Goal: Information Seeking & Learning: Learn about a topic

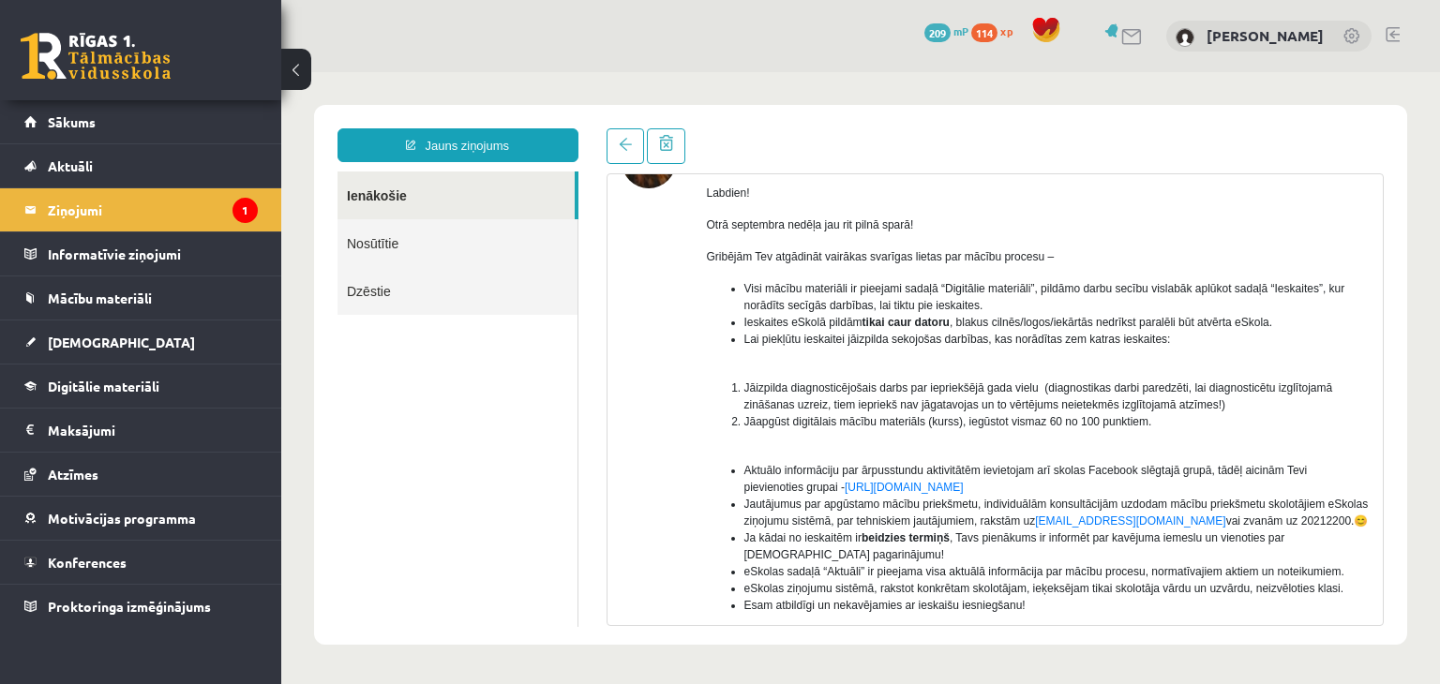
scroll to position [62, 0]
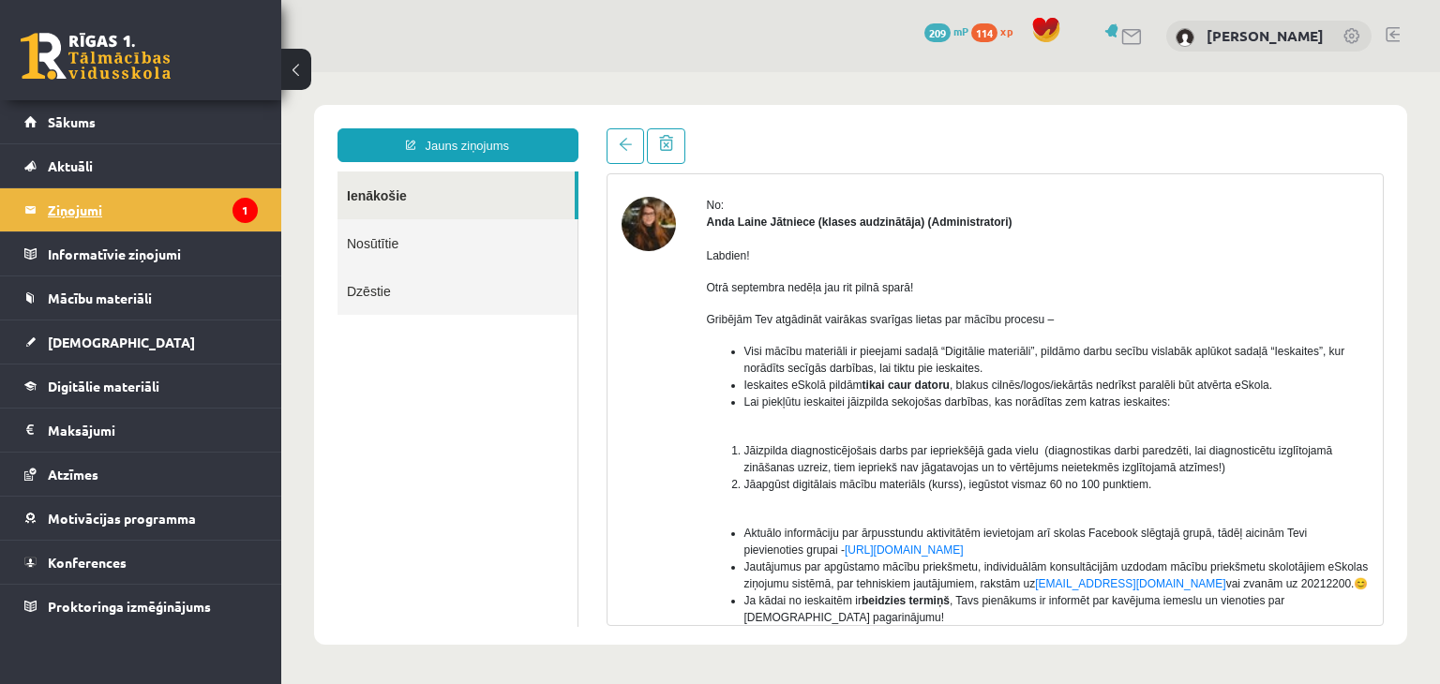
click at [146, 200] on legend "Ziņojumi 1" at bounding box center [153, 209] width 210 height 43
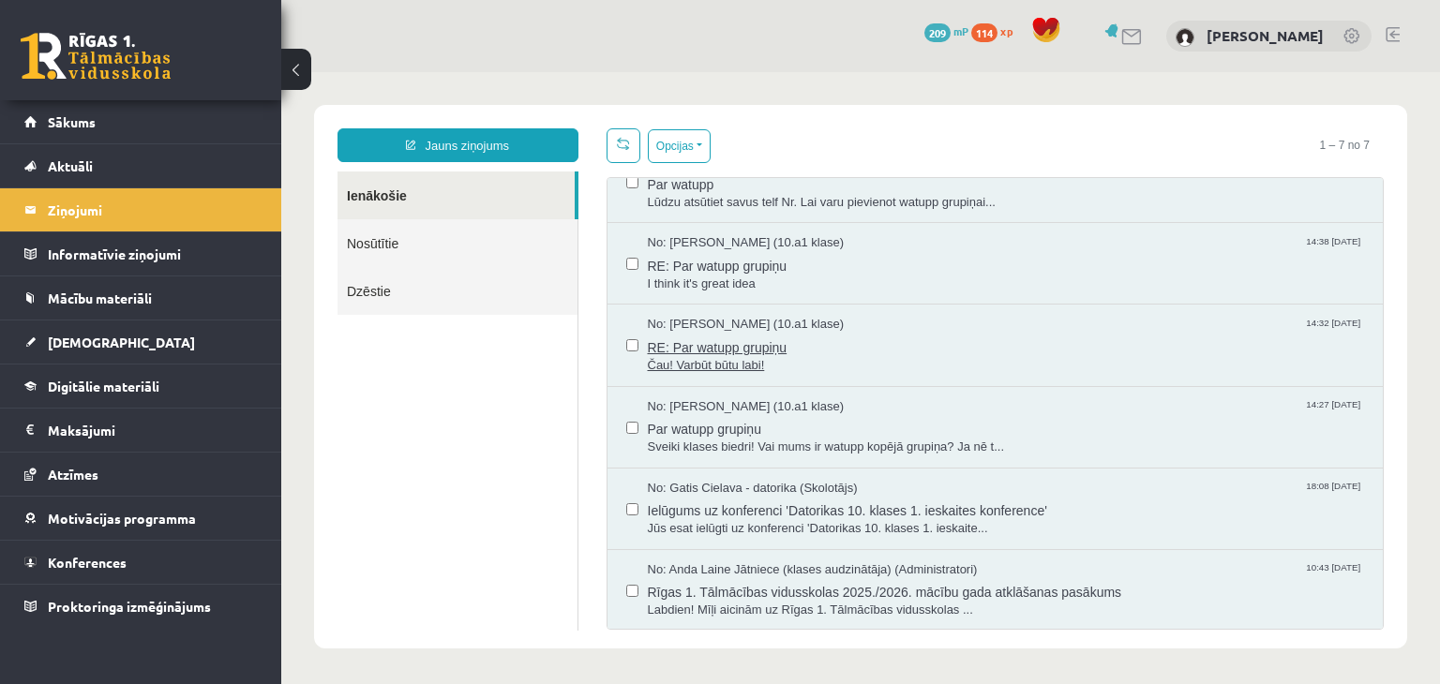
scroll to position [0, 0]
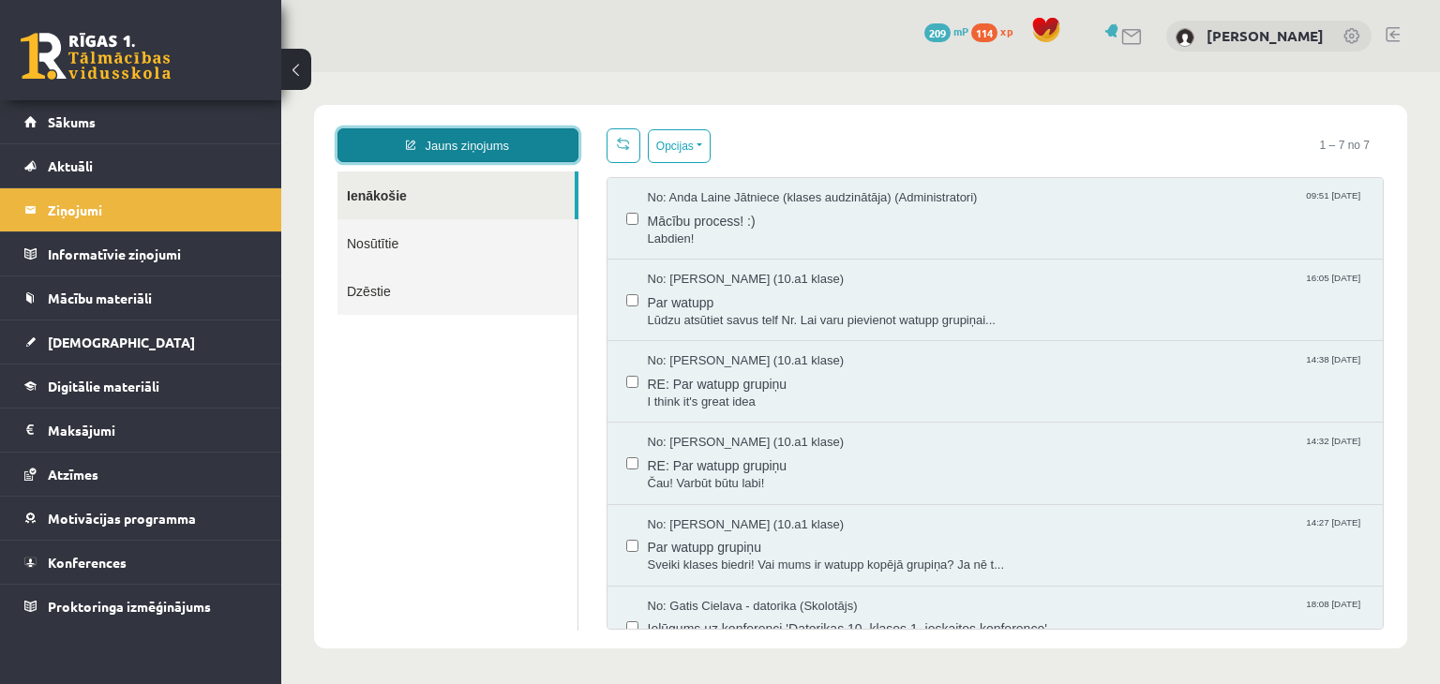
click at [499, 149] on link "Jauns ziņojums" at bounding box center [457, 145] width 241 height 34
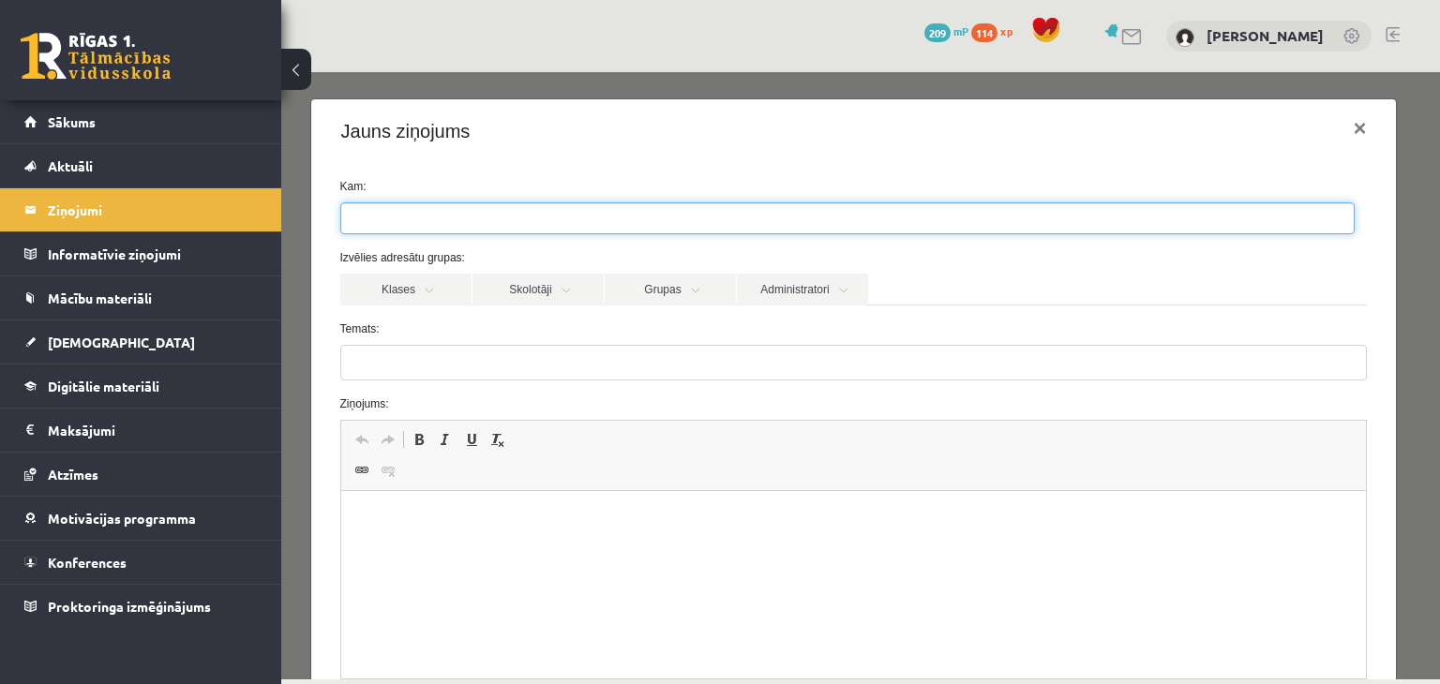
click at [471, 224] on ul at bounding box center [847, 218] width 1012 height 30
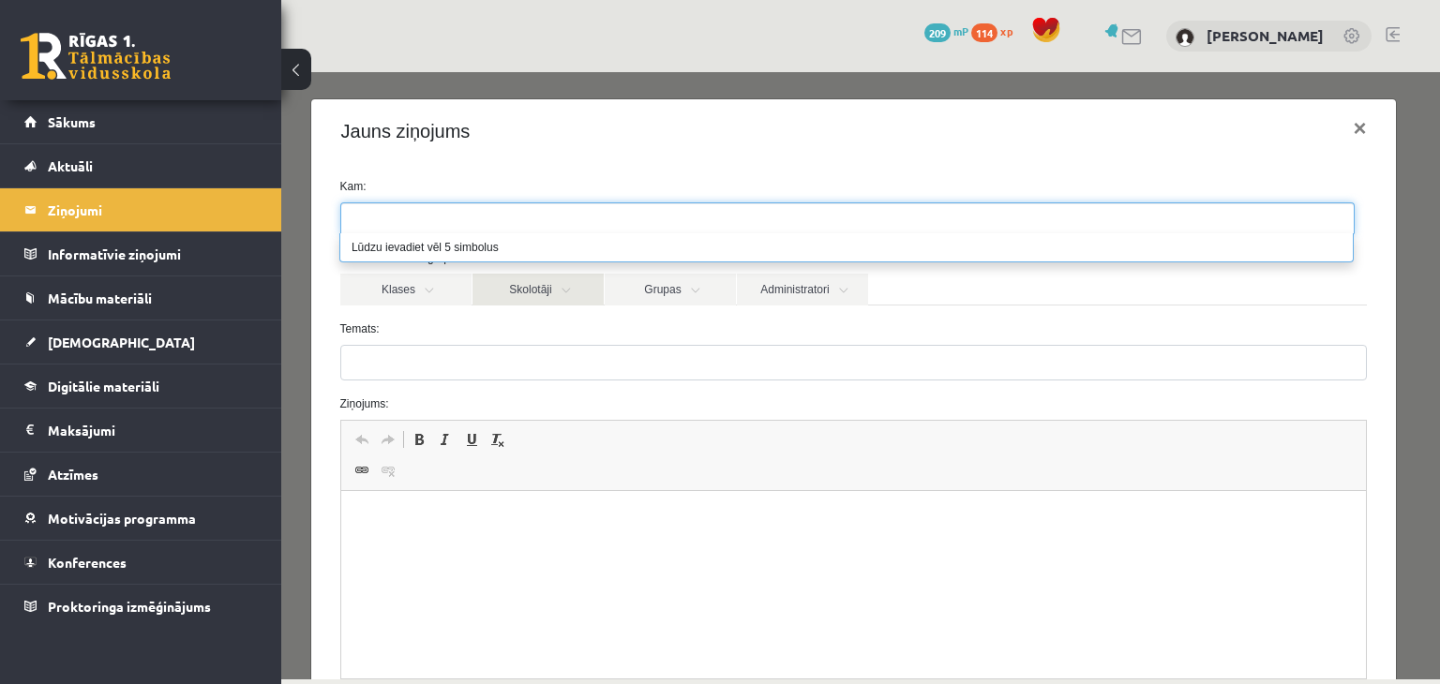
click at [504, 279] on link "Skolotāji" at bounding box center [537, 290] width 131 height 32
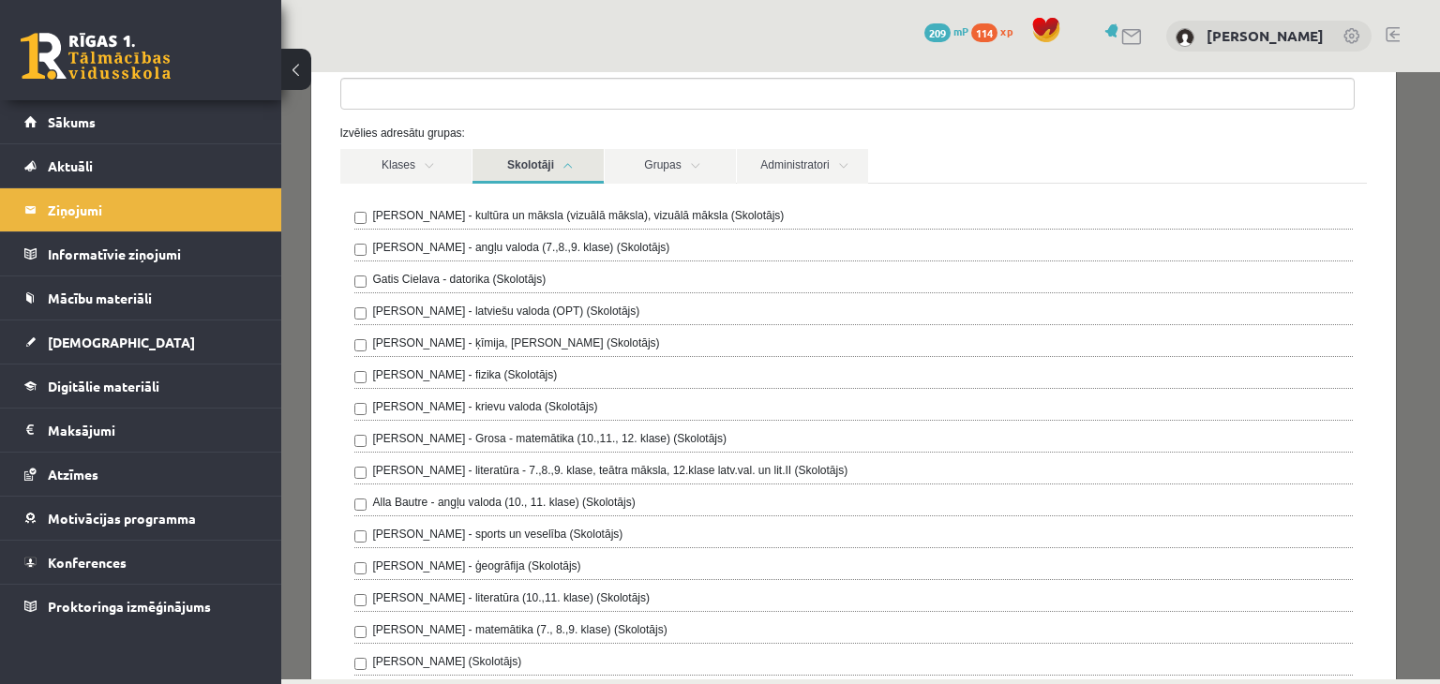
scroll to position [187, 0]
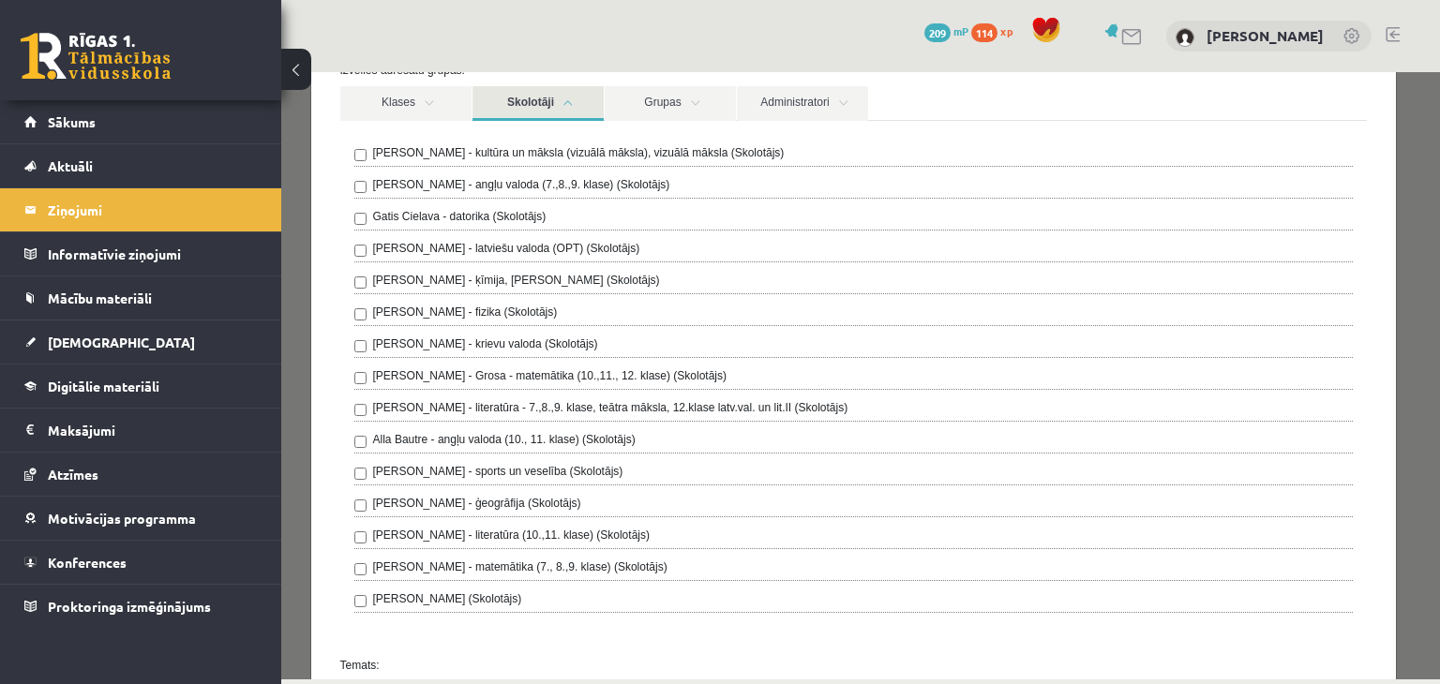
drag, startPoint x: 731, startPoint y: 417, endPoint x: 322, endPoint y: 305, distance: 423.8
click at [322, 305] on div "Kam: Izvēlies adresātu grupas: Klases Skolotāji Grupas Administratori 10.a1 kla…" at bounding box center [853, 554] width 1085 height 1157
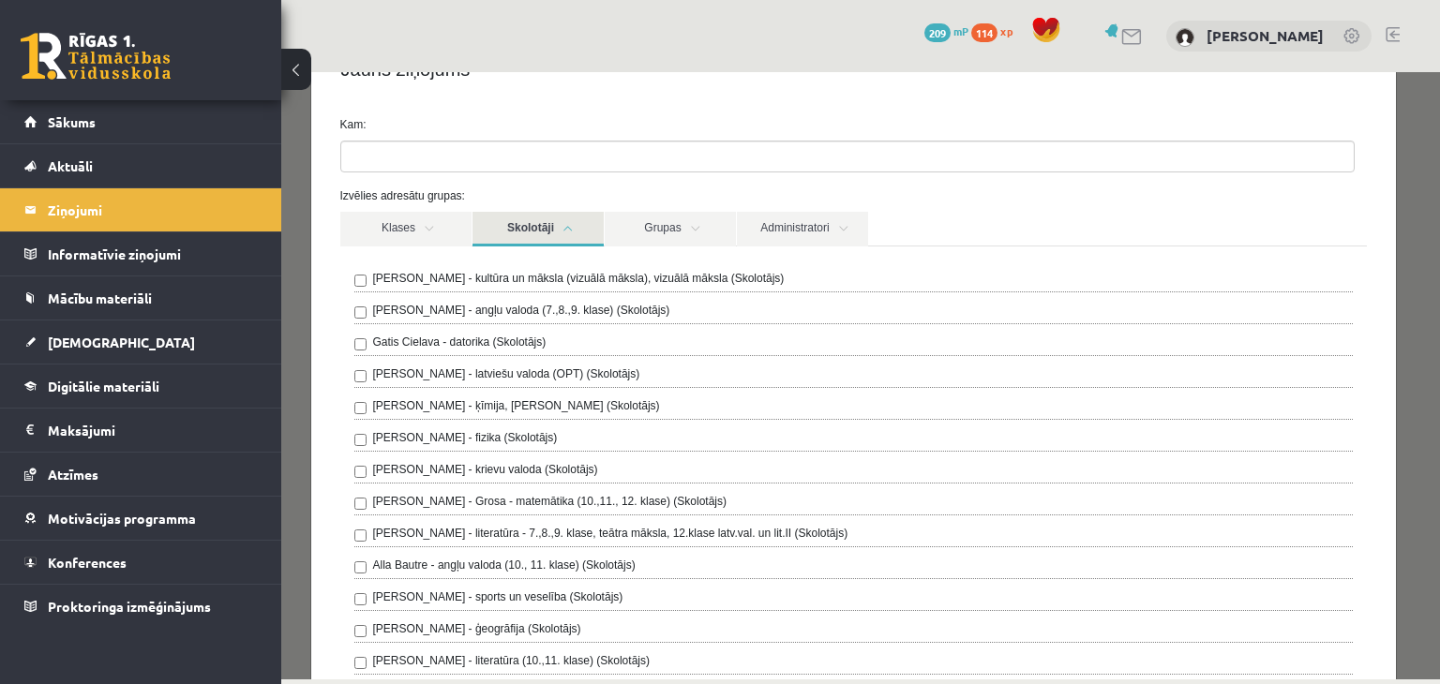
scroll to position [0, 0]
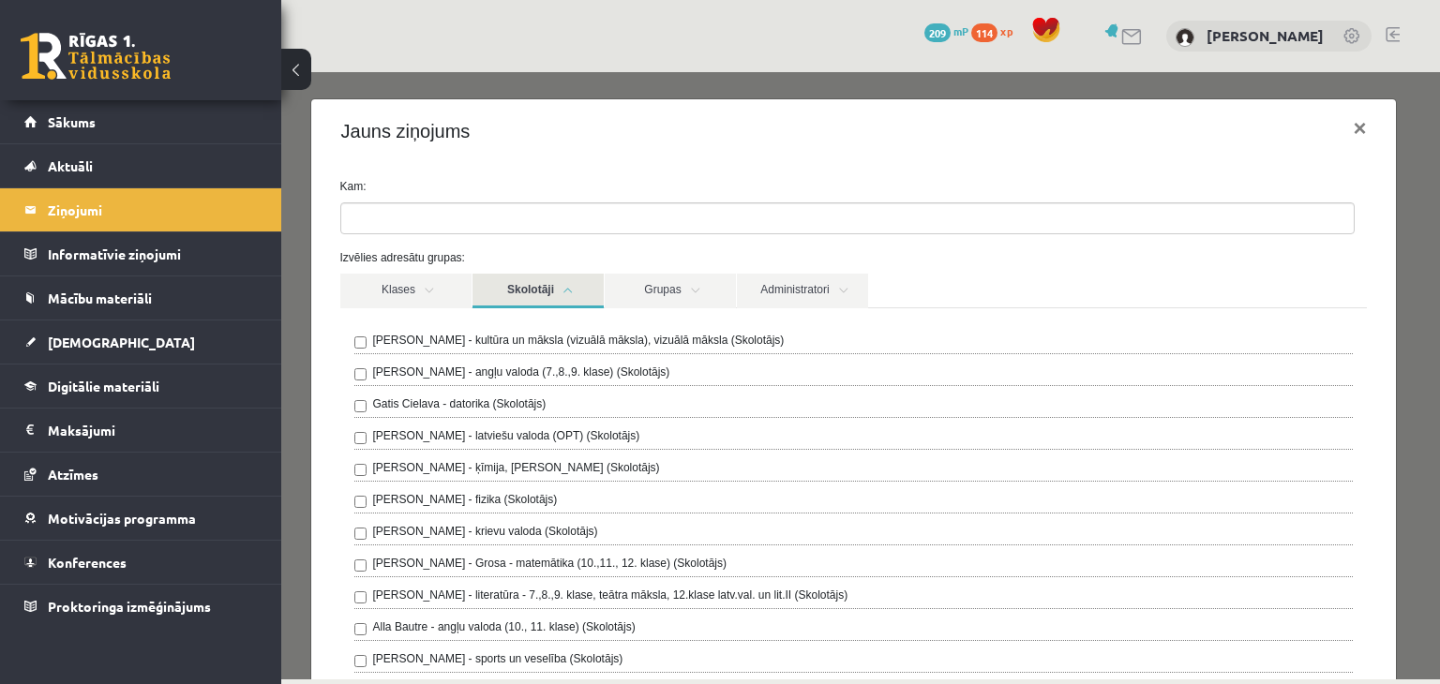
click at [559, 292] on link "Skolotāji" at bounding box center [537, 291] width 131 height 35
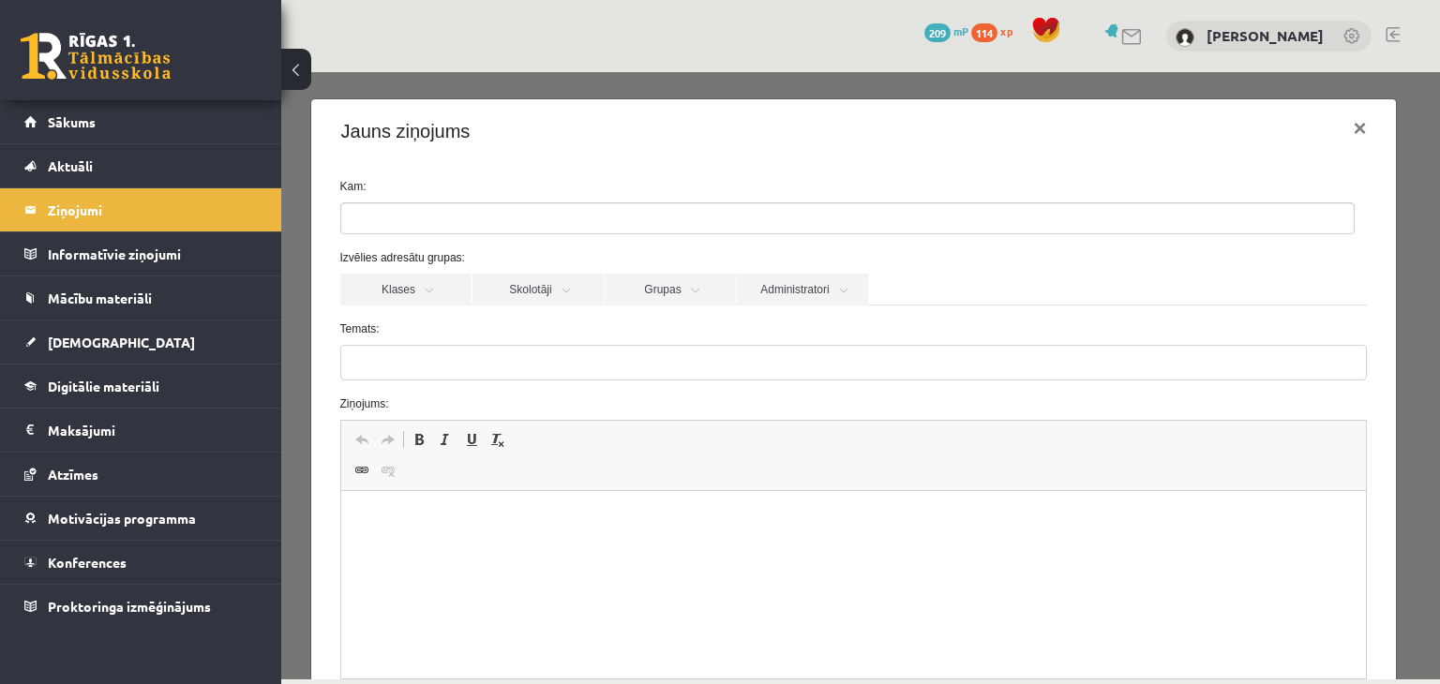
click at [560, 223] on ul at bounding box center [847, 218] width 1012 height 30
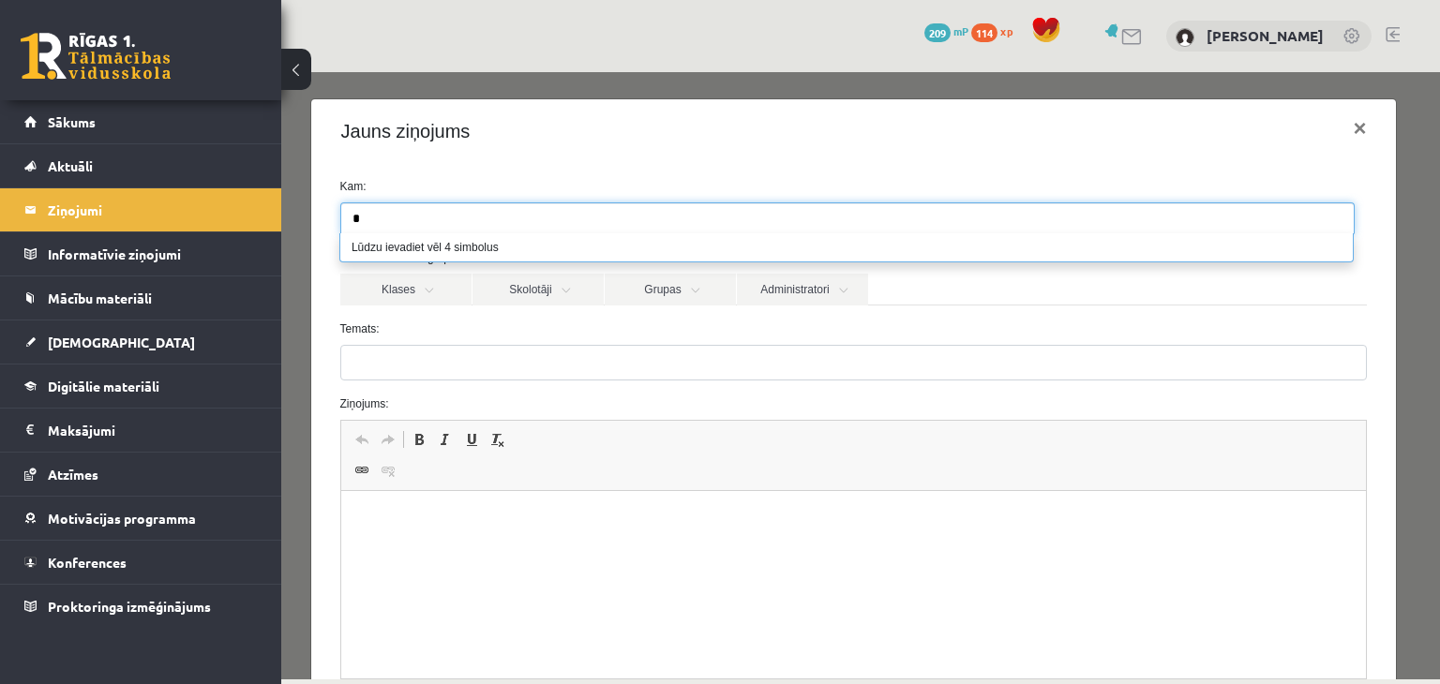
type input "*"
click at [429, 217] on ul "*" at bounding box center [847, 218] width 1012 height 30
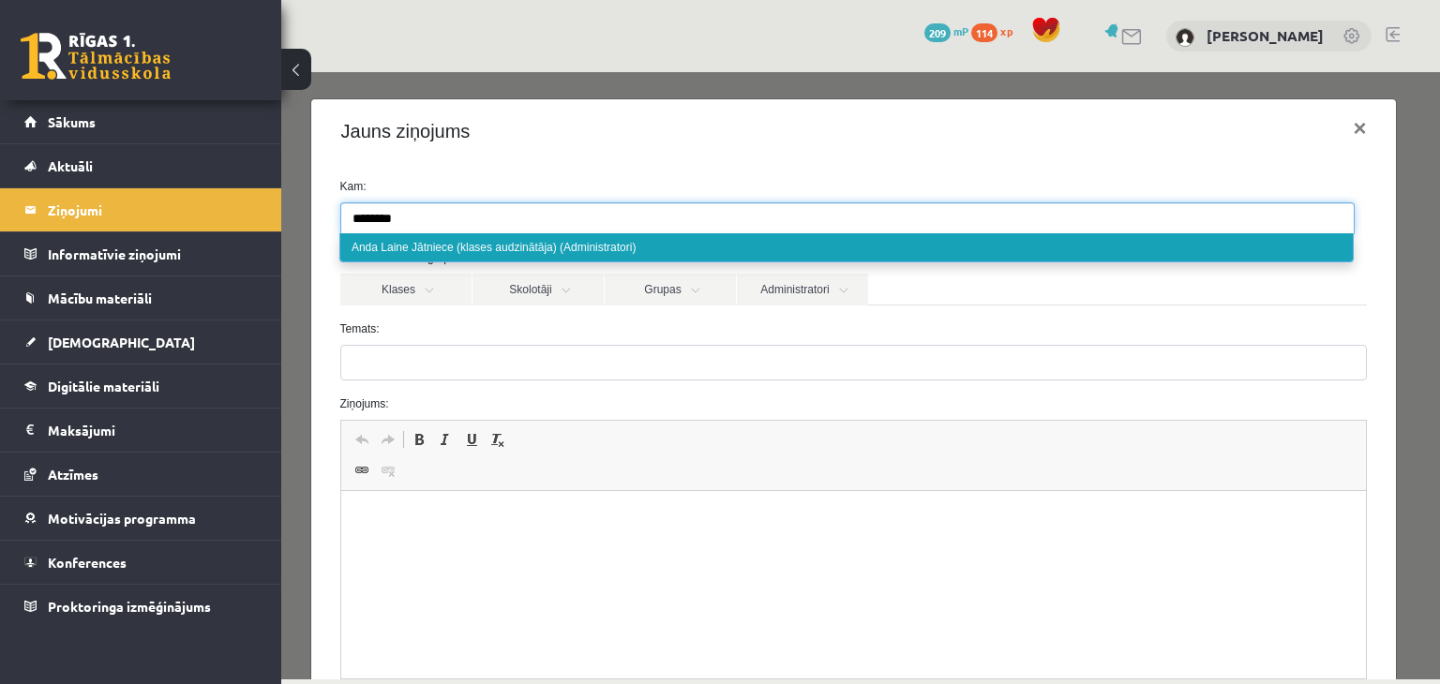
type input "********"
select select "****"
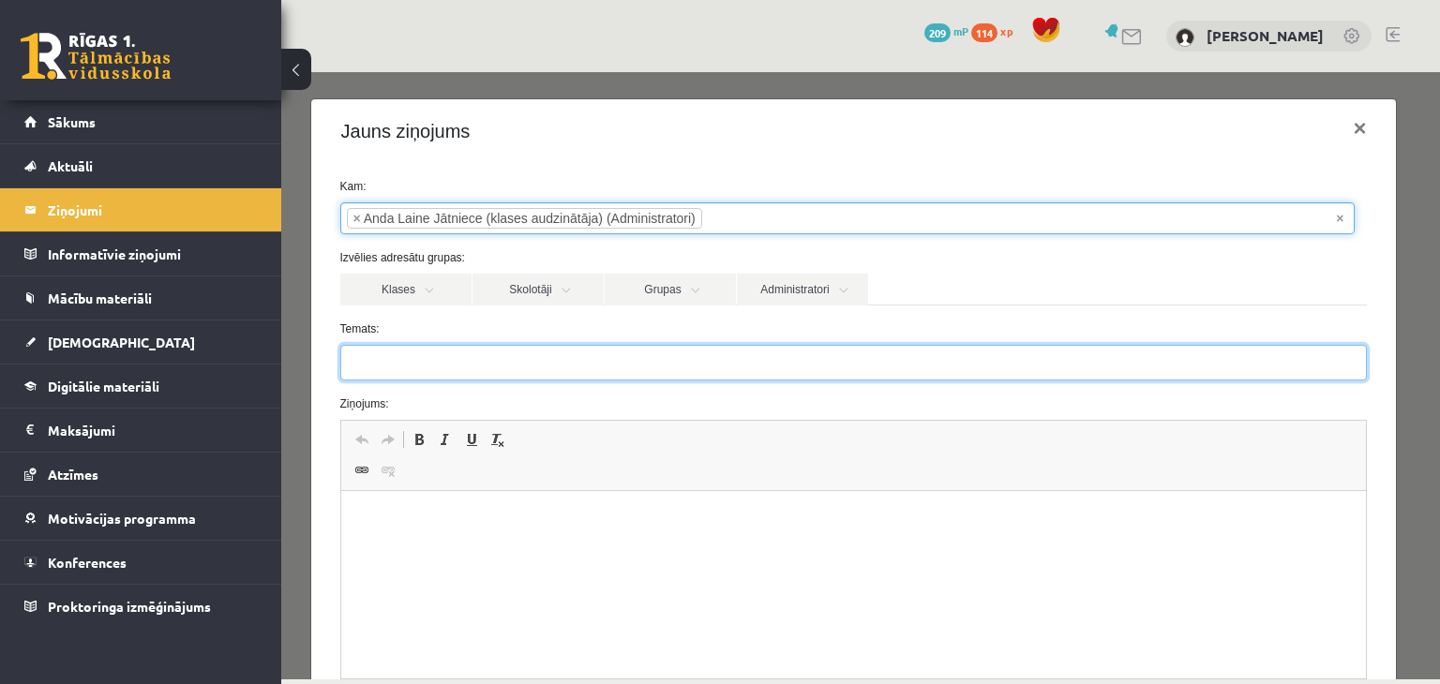
click at [509, 368] on input "Temats:" at bounding box center [853, 363] width 1027 height 36
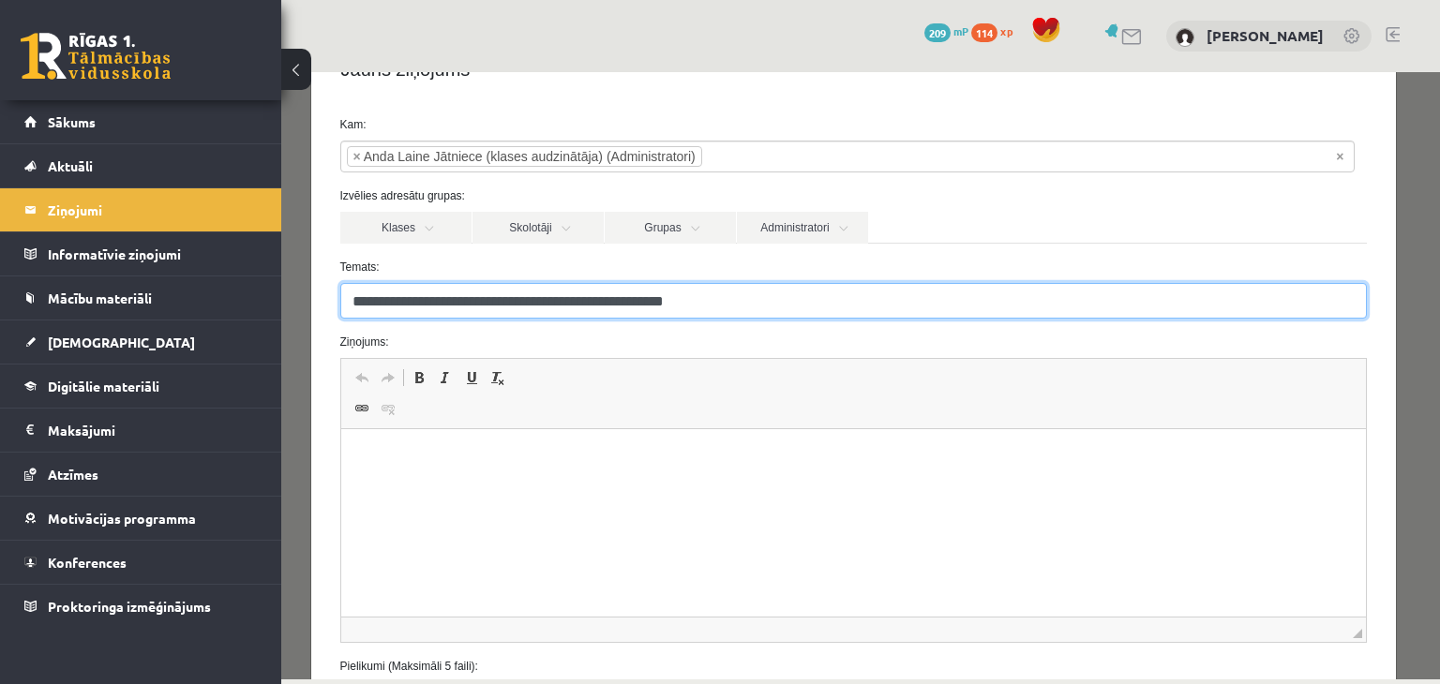
scroll to position [125, 0]
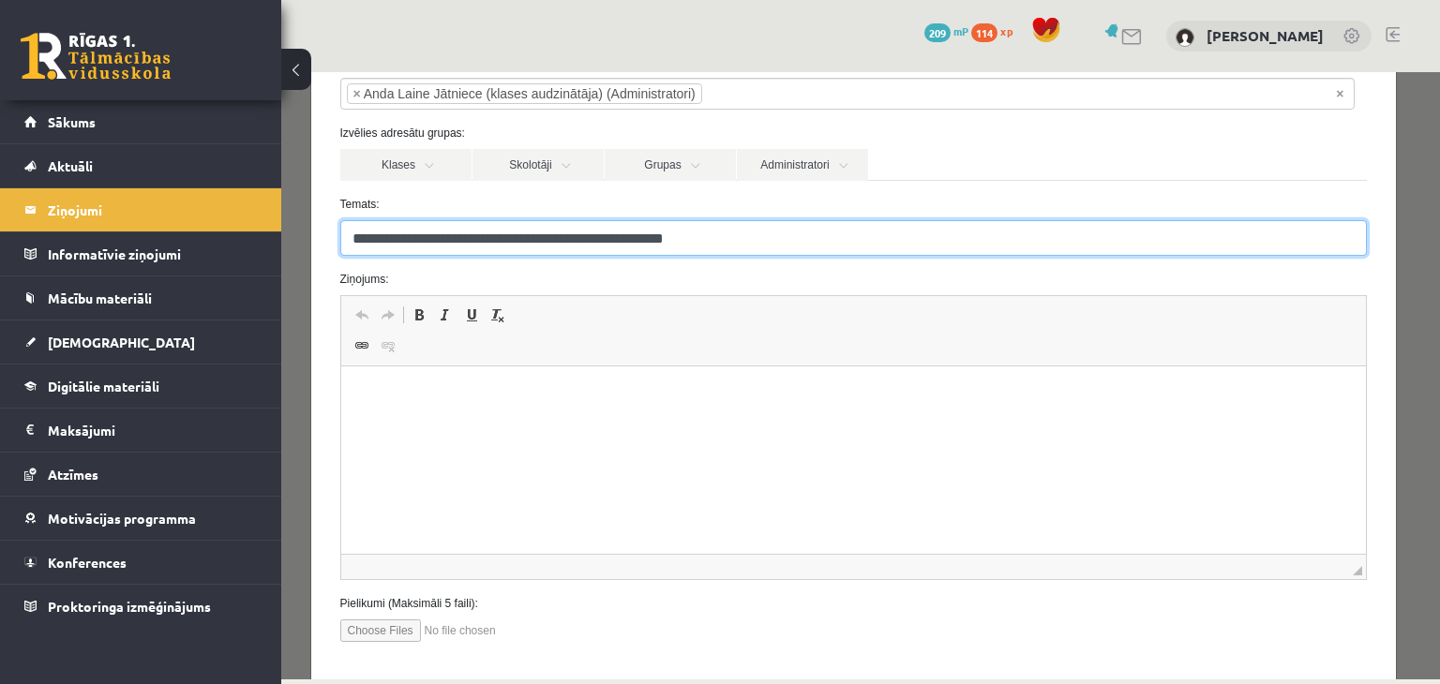
click at [529, 238] on input "**********" at bounding box center [853, 238] width 1027 height 36
click at [562, 242] on input "**********" at bounding box center [853, 238] width 1027 height 36
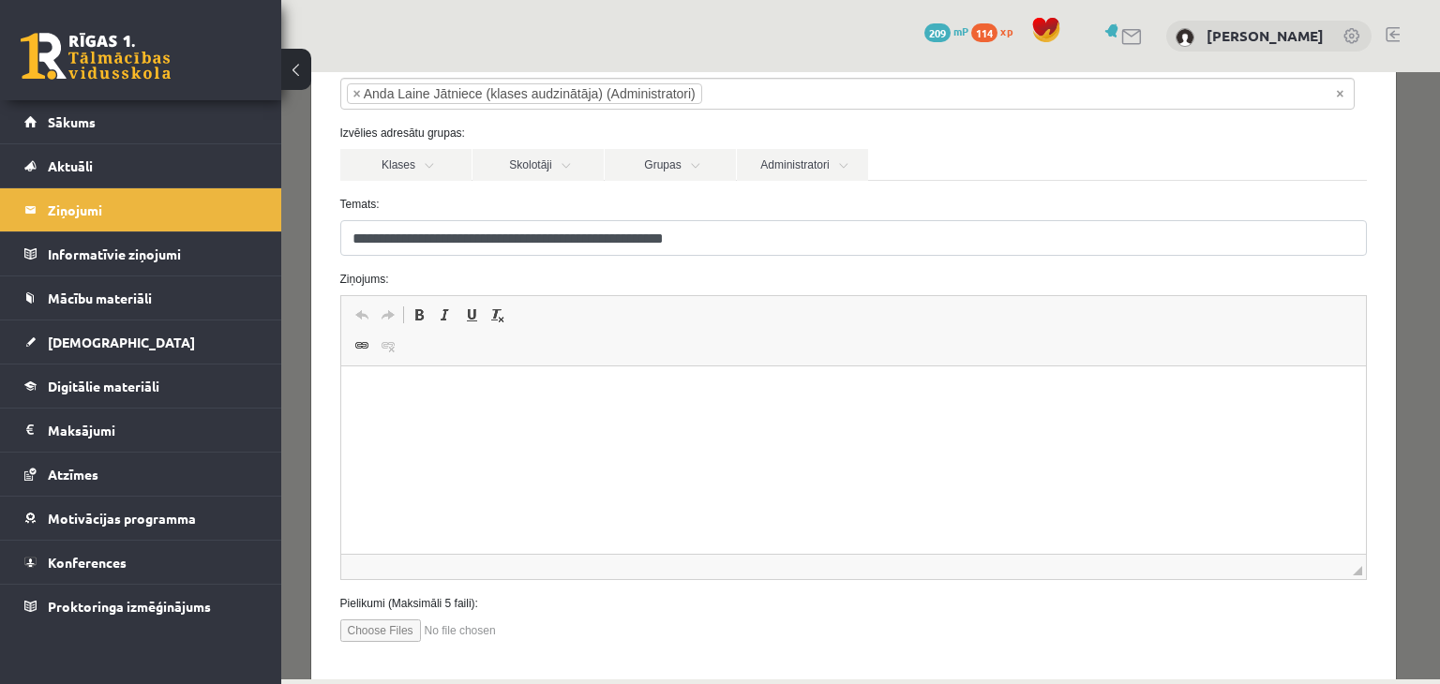
drag, startPoint x: 512, startPoint y: 388, endPoint x: 529, endPoint y: 389, distance: 16.9
click at [512, 388] on p "Editor, wiswyg-editor-47024922519140-1757335685-473" at bounding box center [853, 395] width 988 height 20
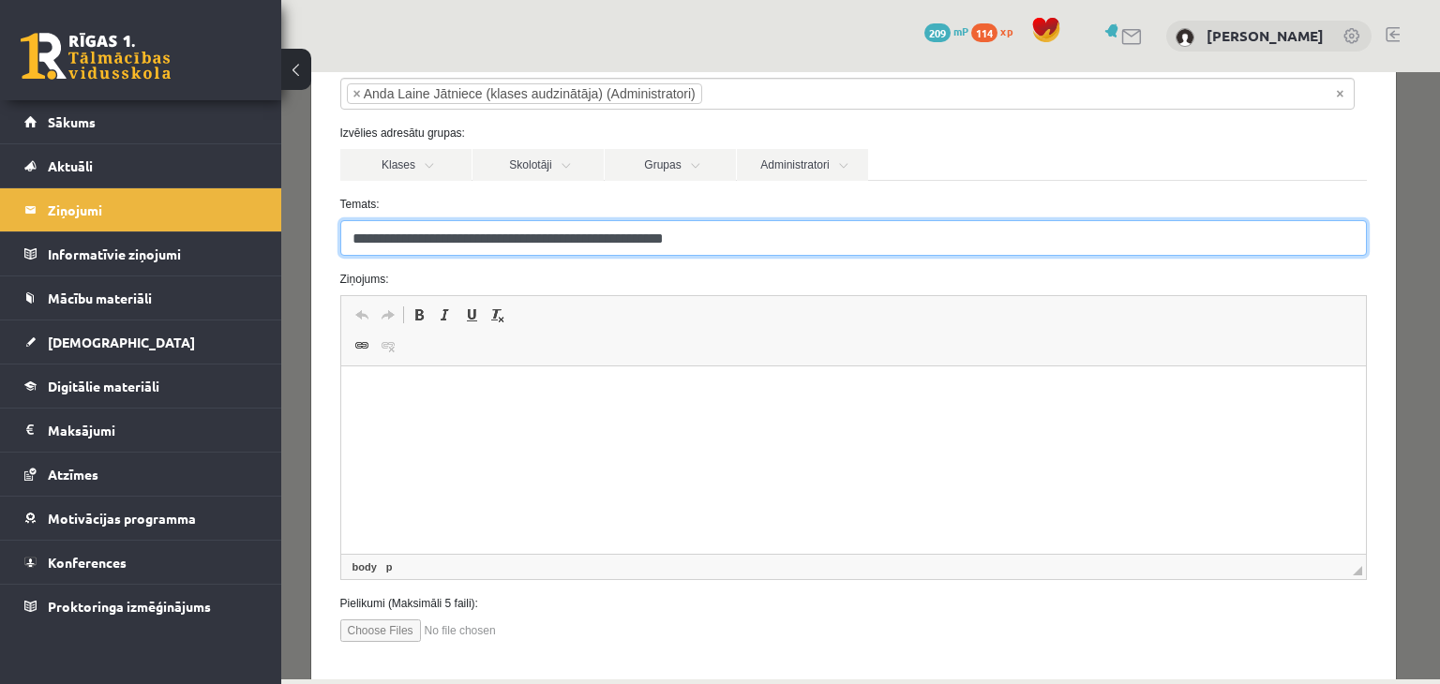
click at [694, 241] on input "**********" at bounding box center [853, 238] width 1027 height 36
click at [744, 241] on input "**********" at bounding box center [853, 238] width 1027 height 36
type input "**********"
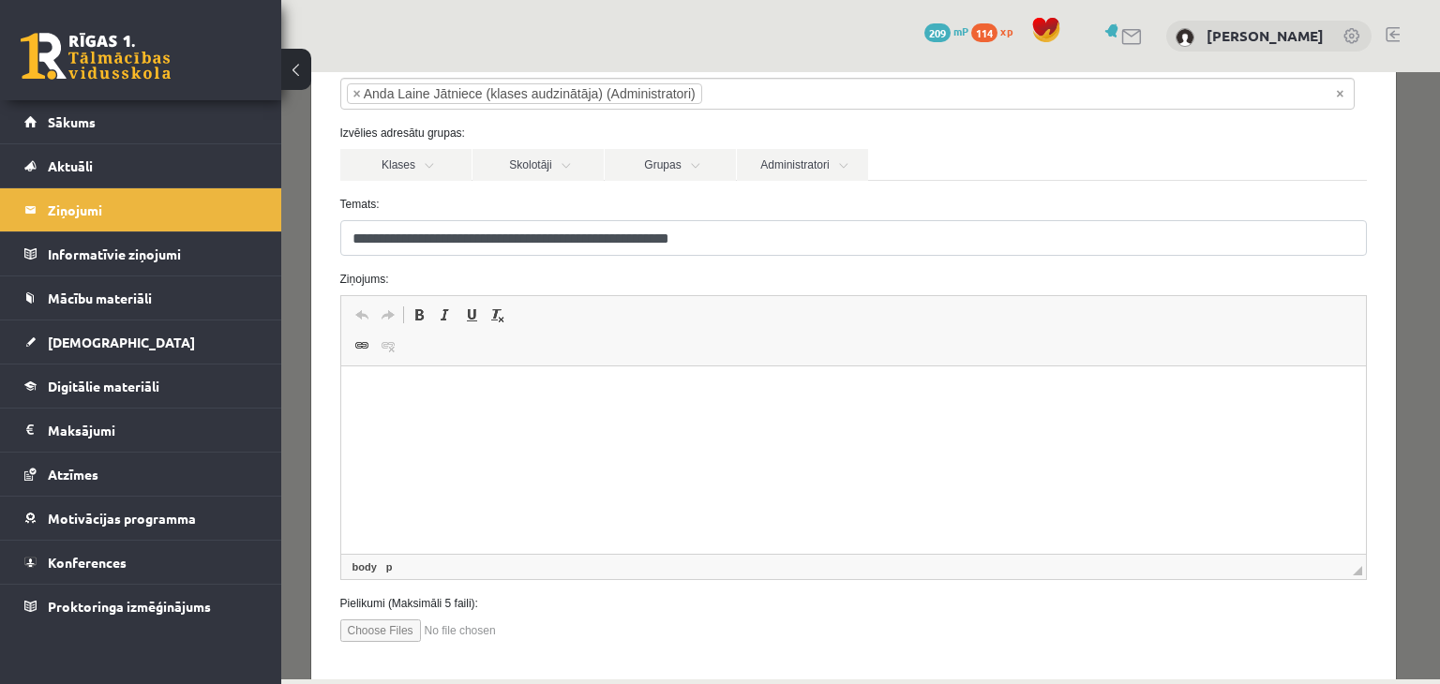
click at [522, 403] on p "Editor, wiswyg-editor-47024922519140-1757335685-473" at bounding box center [853, 395] width 988 height 20
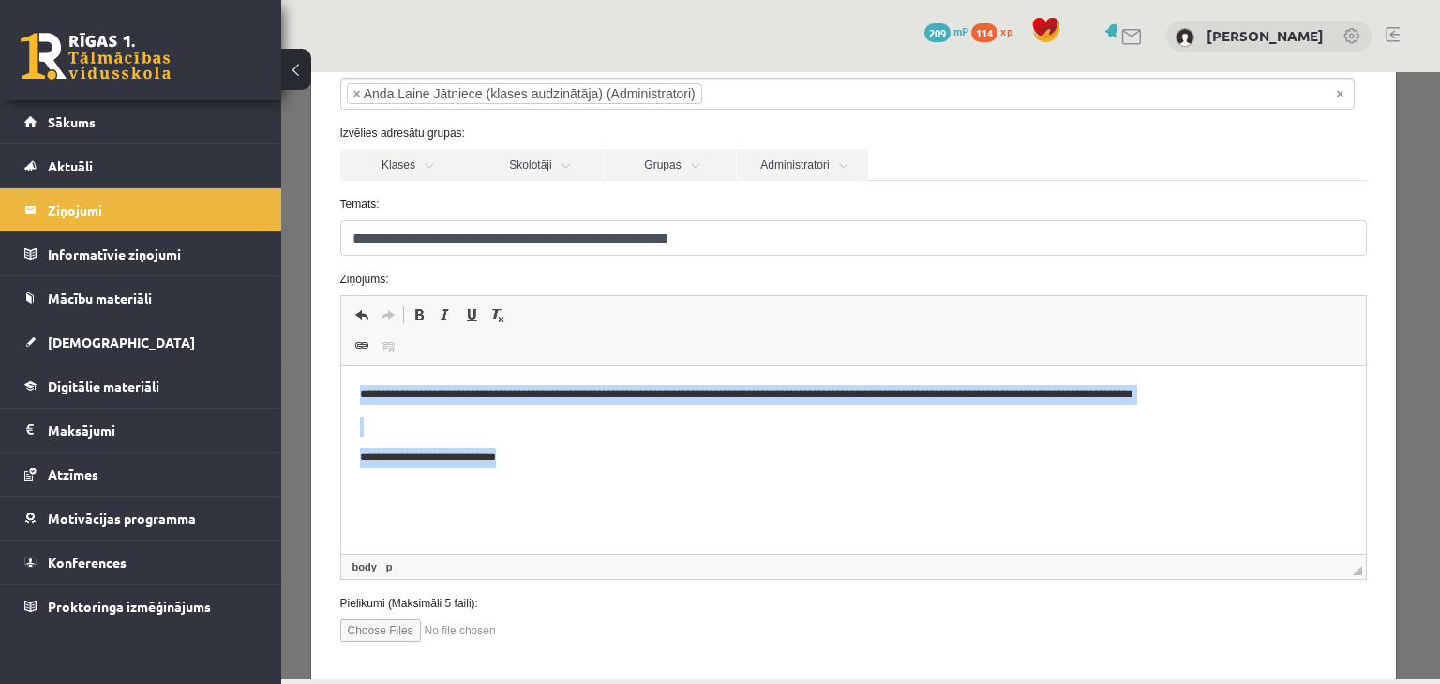
drag, startPoint x: 354, startPoint y: 394, endPoint x: 544, endPoint y: 462, distance: 201.3
click at [544, 462] on html "**********" at bounding box center [852, 426] width 1025 height 120
copy body "**********"
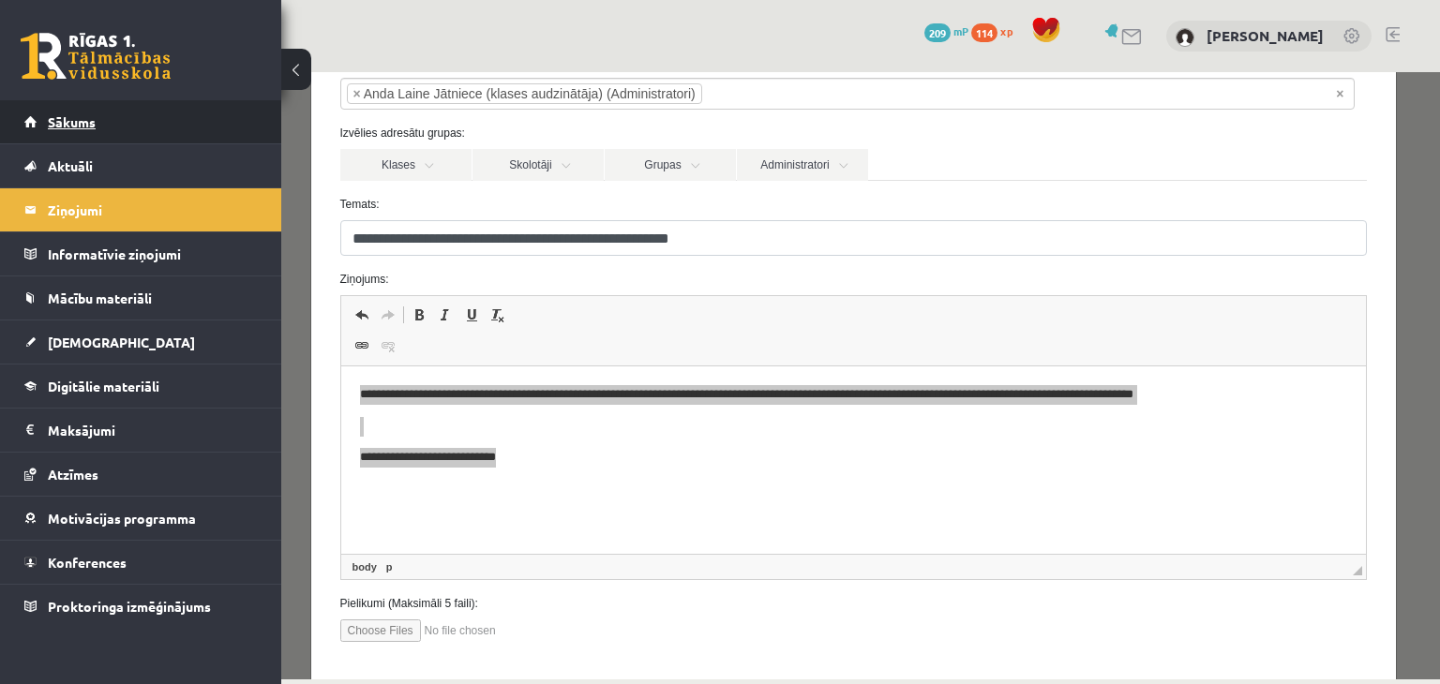
click at [71, 120] on span "Sākums" at bounding box center [72, 121] width 48 height 17
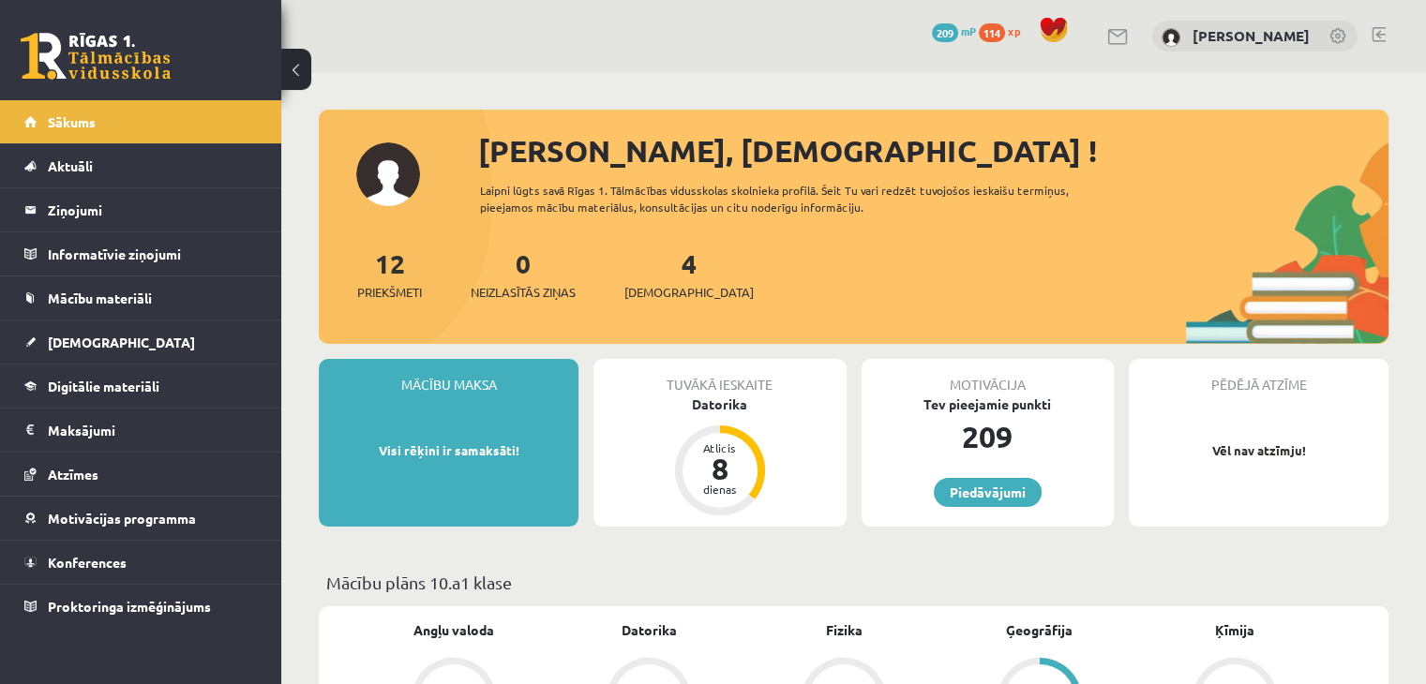
scroll to position [62, 0]
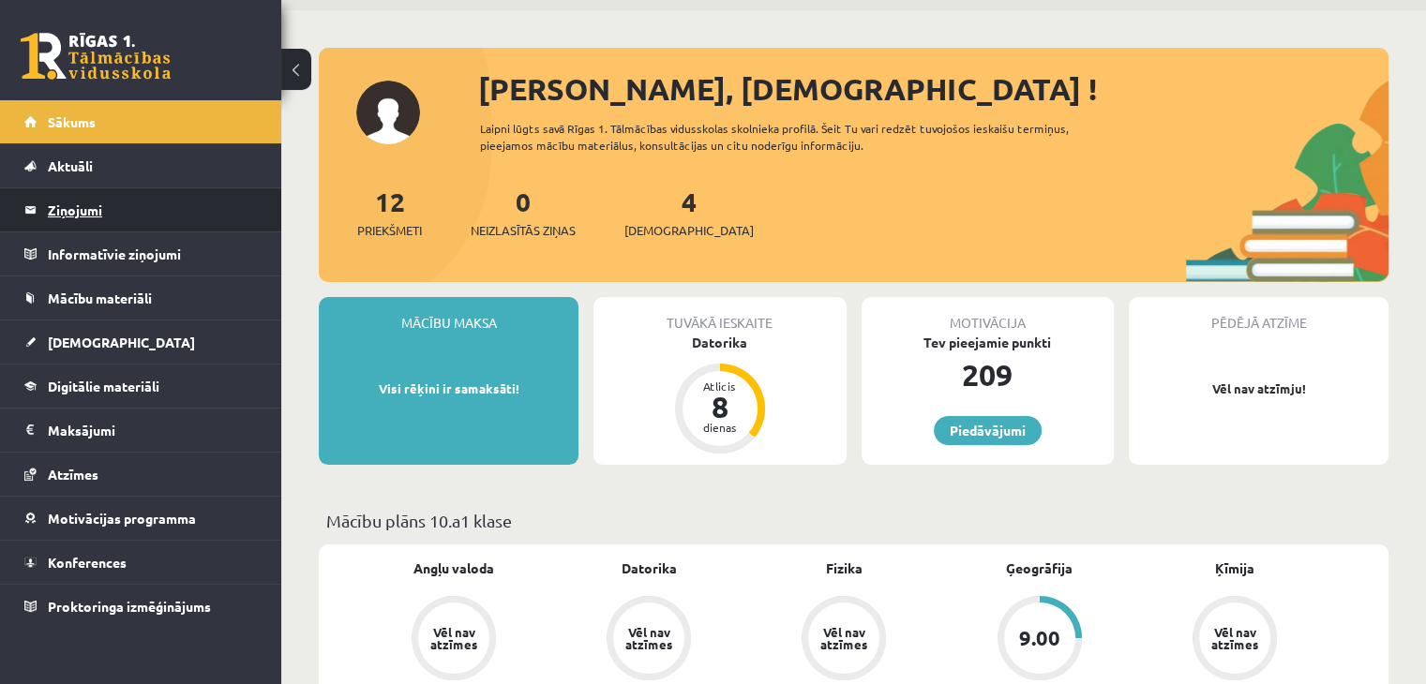
click at [146, 221] on legend "Ziņojumi 0" at bounding box center [153, 209] width 210 height 43
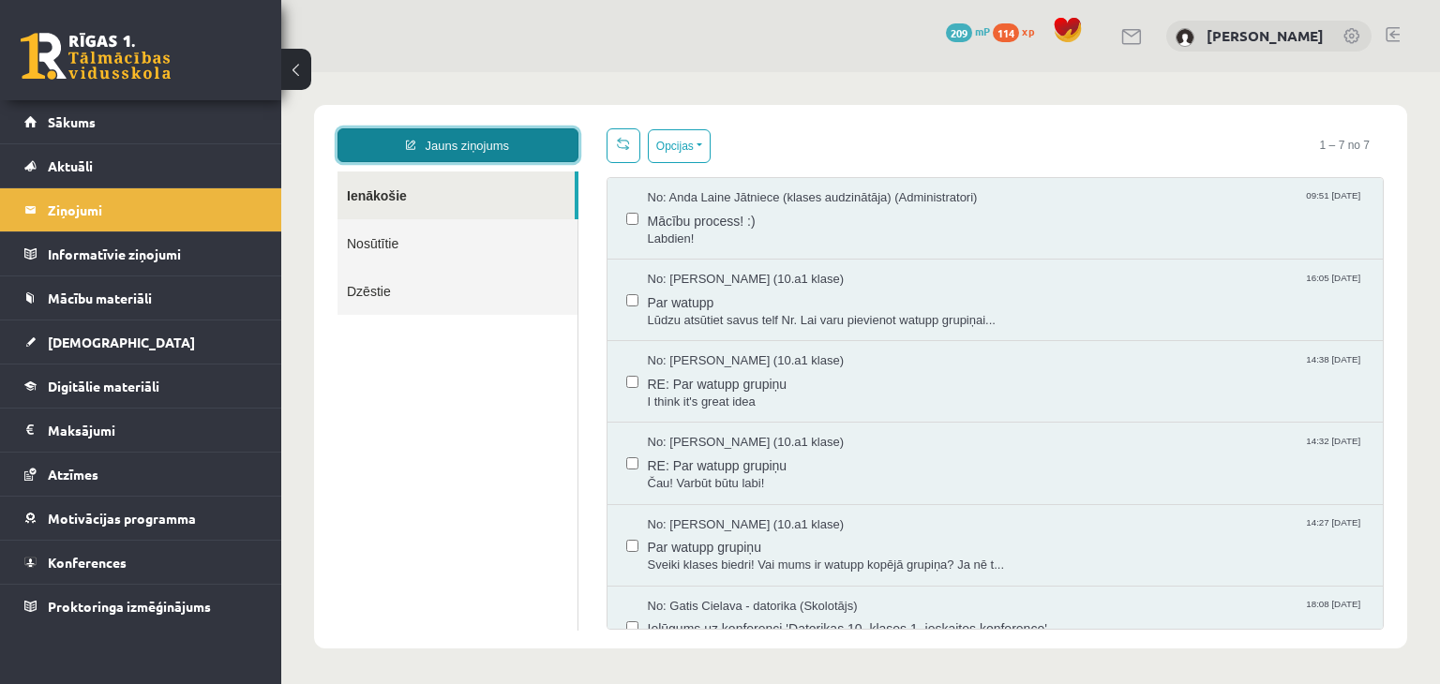
click at [547, 132] on link "Jauns ziņojums" at bounding box center [457, 145] width 241 height 34
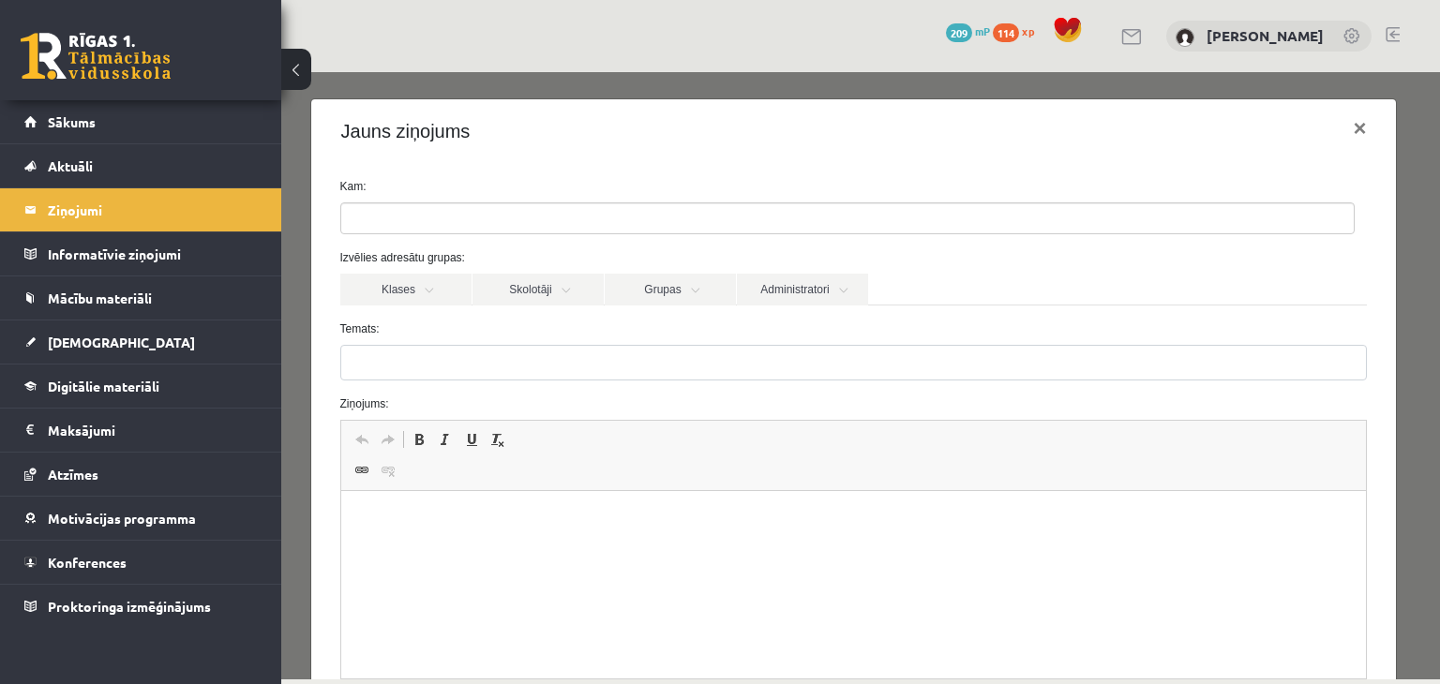
click at [485, 216] on ul at bounding box center [847, 218] width 1012 height 30
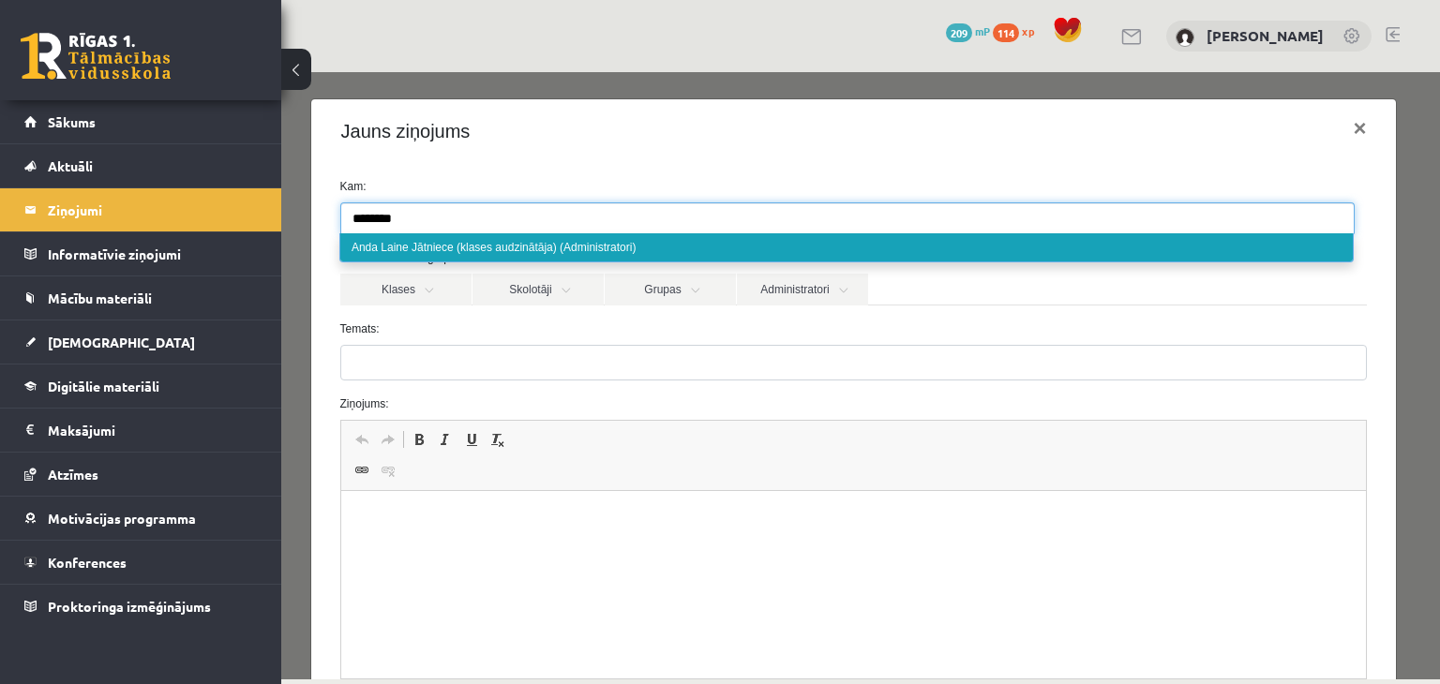
type input "********"
select select "****"
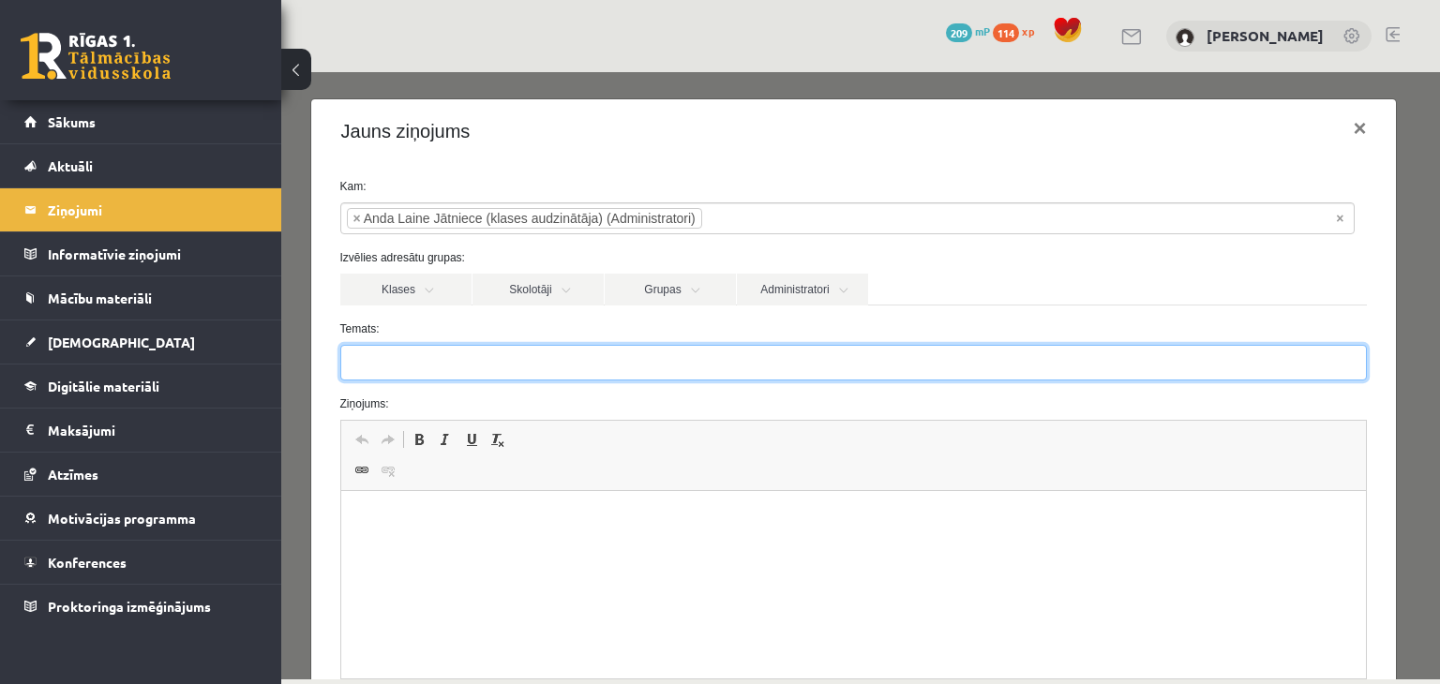
click at [440, 354] on input "Temats:" at bounding box center [853, 363] width 1027 height 36
type input "**********"
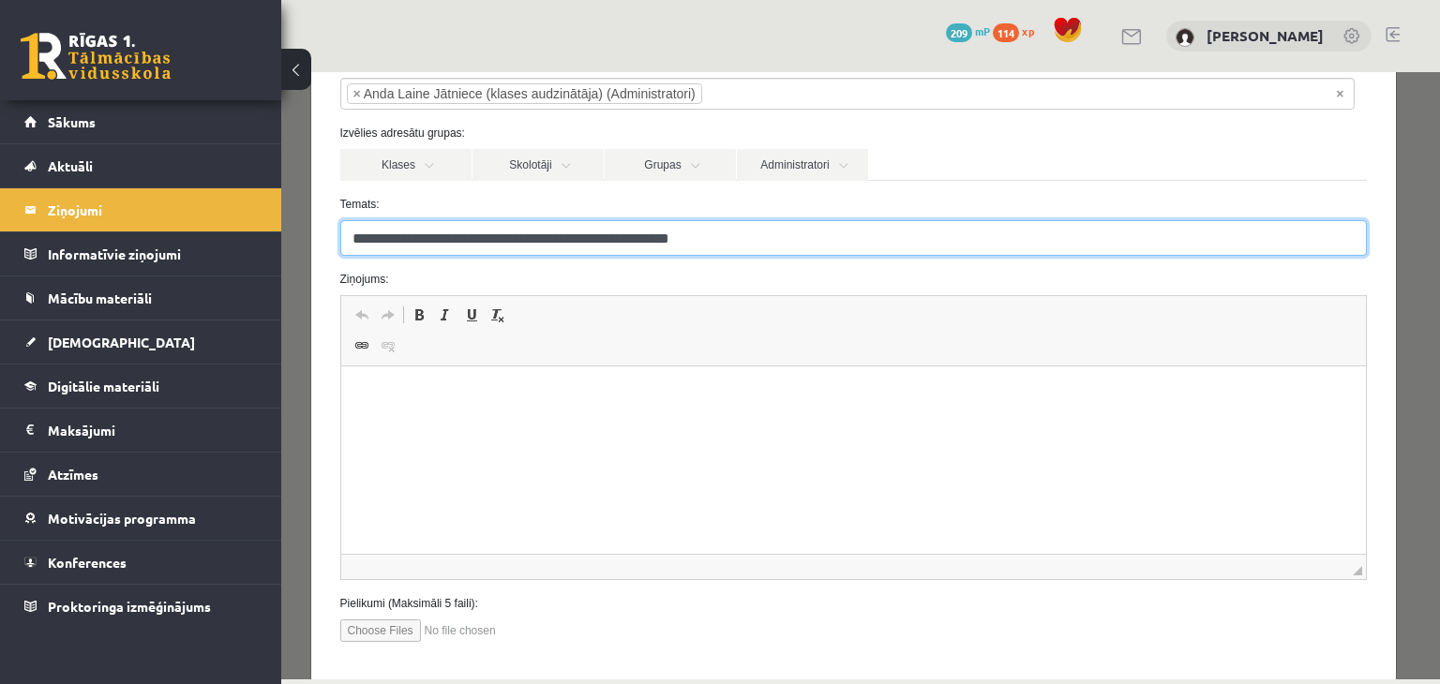
scroll to position [187, 0]
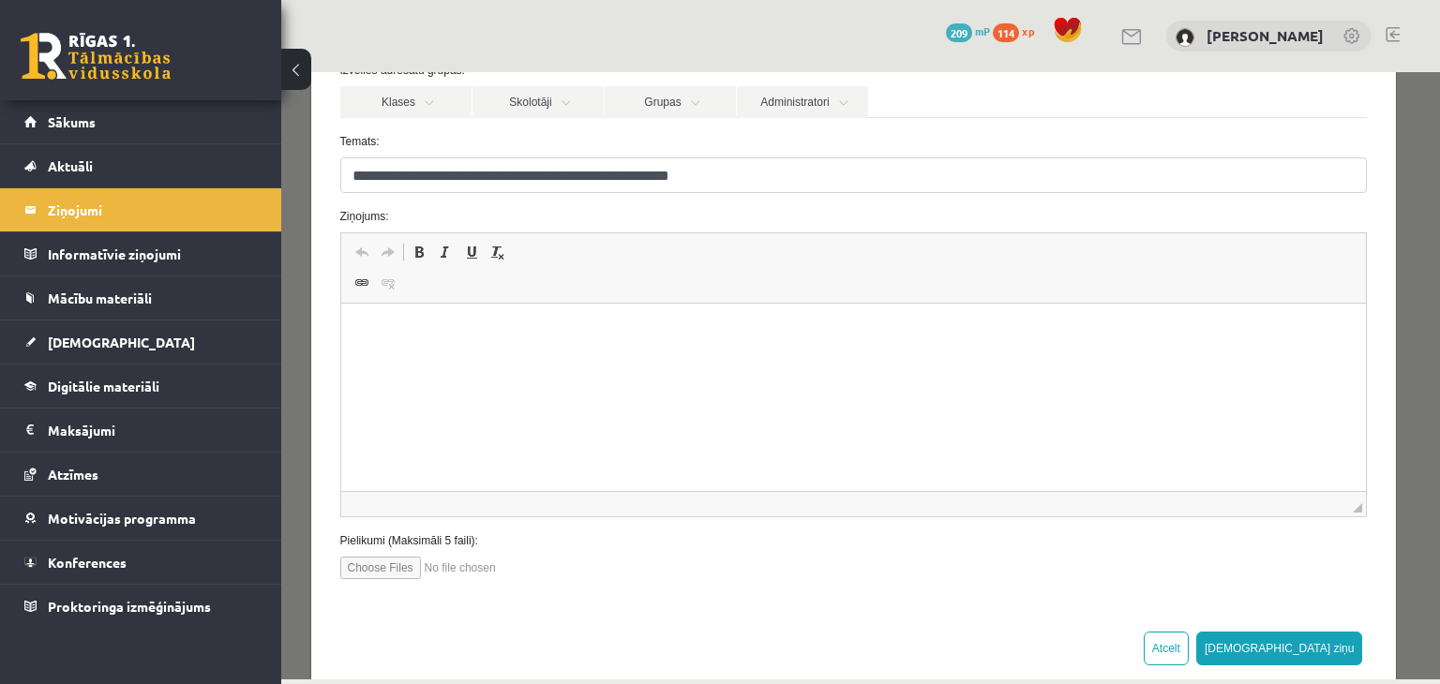
click at [632, 361] on html at bounding box center [852, 332] width 1025 height 57
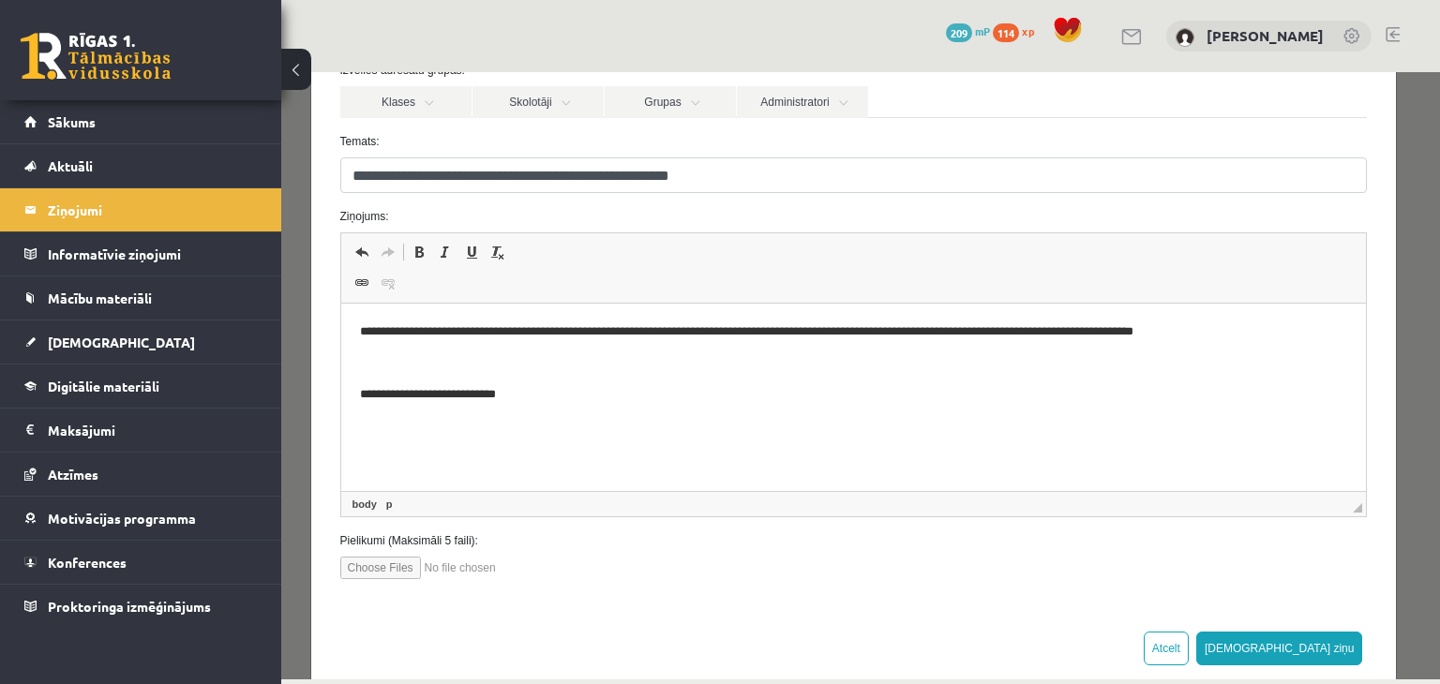
click at [478, 398] on p "**********" at bounding box center [846, 395] width 975 height 20
click at [488, 399] on p "**********" at bounding box center [846, 395] width 975 height 20
click at [461, 400] on p "**********" at bounding box center [846, 395] width 975 height 20
click at [543, 393] on p "**********" at bounding box center [846, 395] width 975 height 20
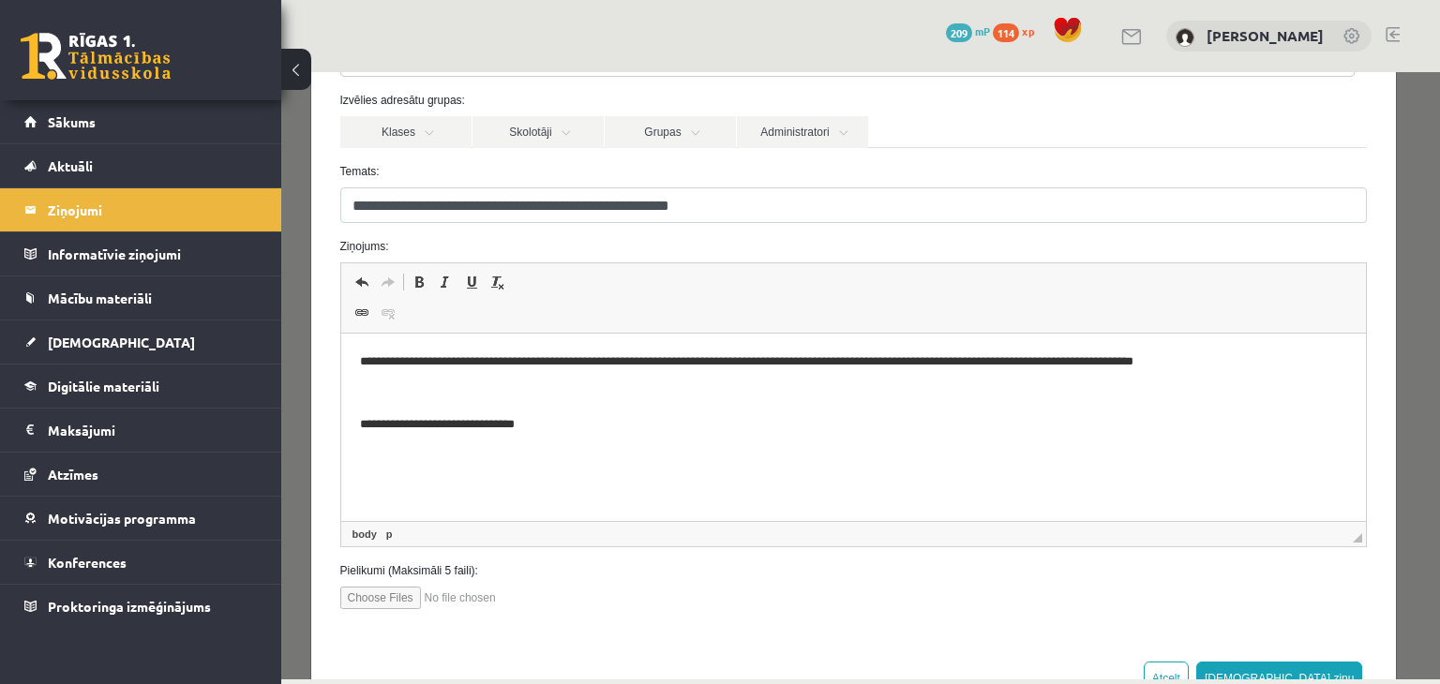
scroll to position [219, 0]
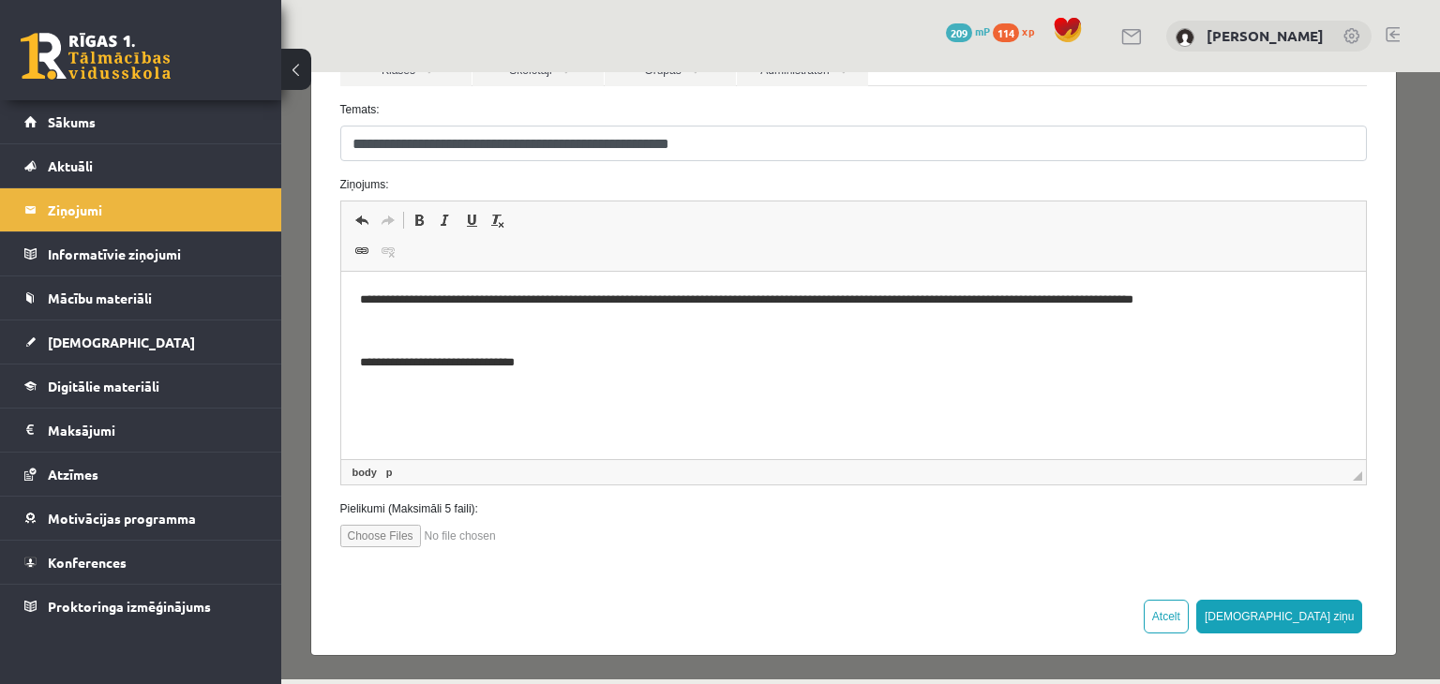
click at [969, 301] on p "**********" at bounding box center [846, 301] width 975 height 20
drag, startPoint x: 1311, startPoint y: 618, endPoint x: 1311, endPoint y: 598, distance: 19.7
click at [1311, 618] on button "[DEMOGRAPHIC_DATA] ziņu" at bounding box center [1279, 617] width 167 height 34
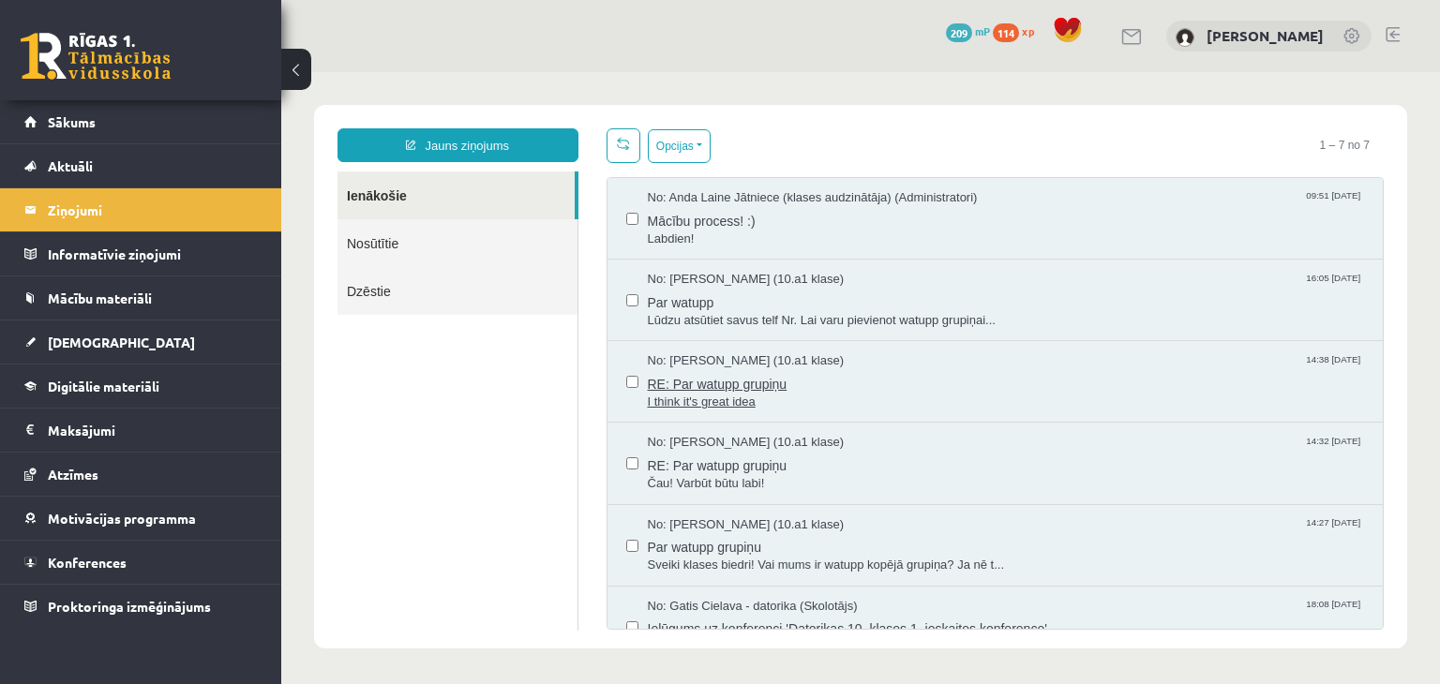
scroll to position [0, 0]
click at [427, 245] on link "Nosūtītie" at bounding box center [457, 243] width 240 height 48
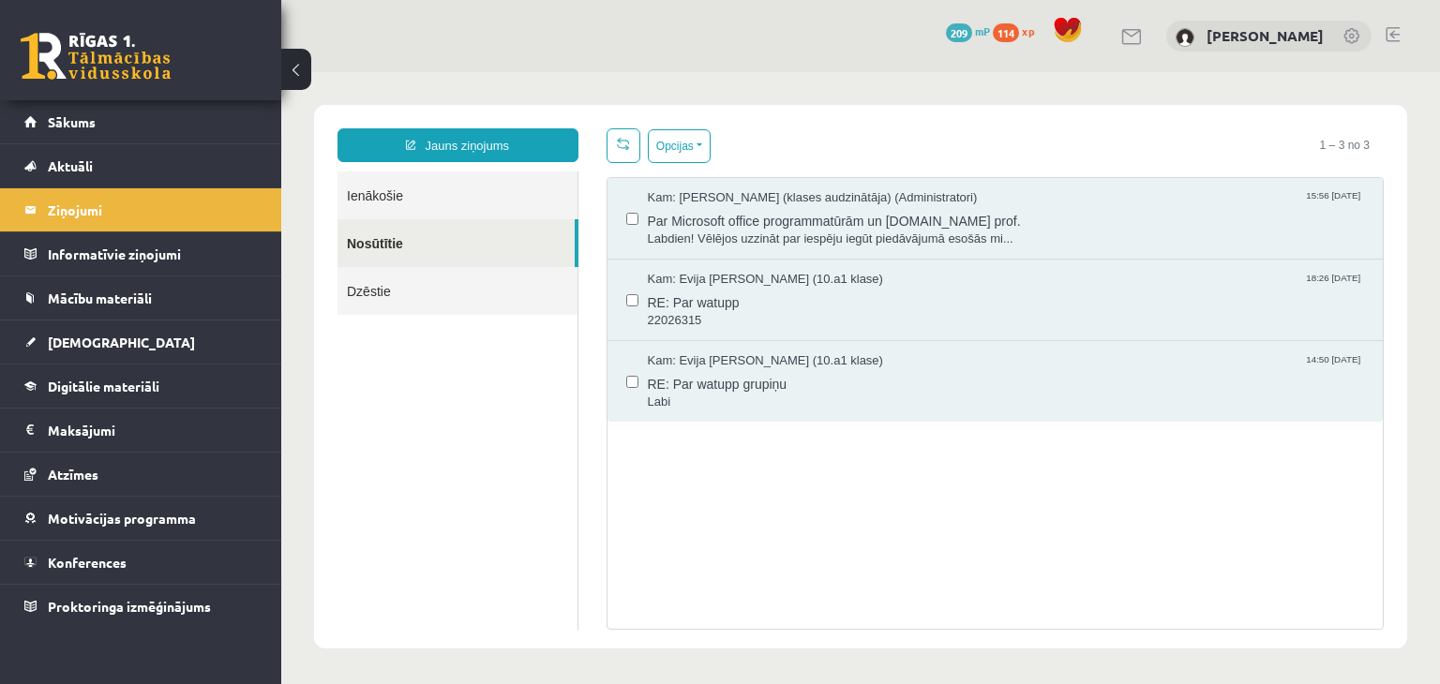
click at [454, 181] on link "Ienākošie" at bounding box center [457, 196] width 240 height 48
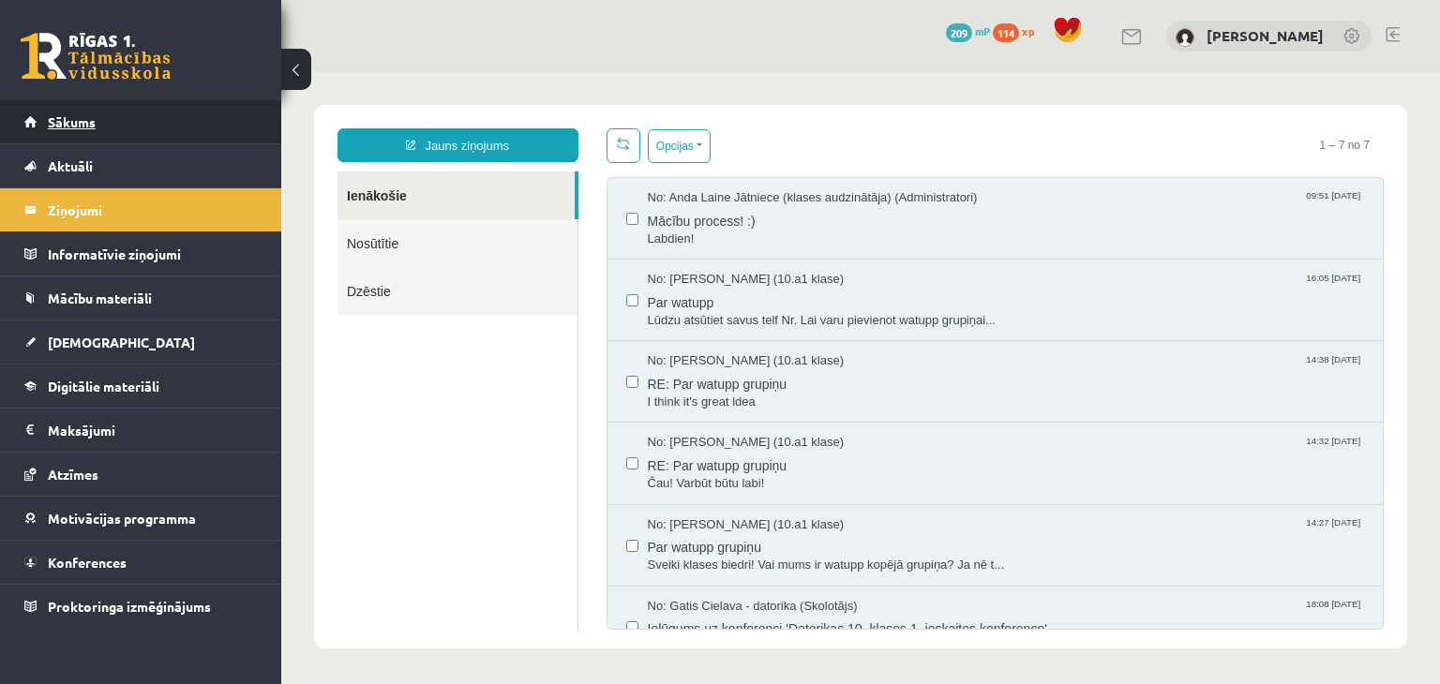
click at [105, 127] on link "Sākums" at bounding box center [140, 121] width 233 height 43
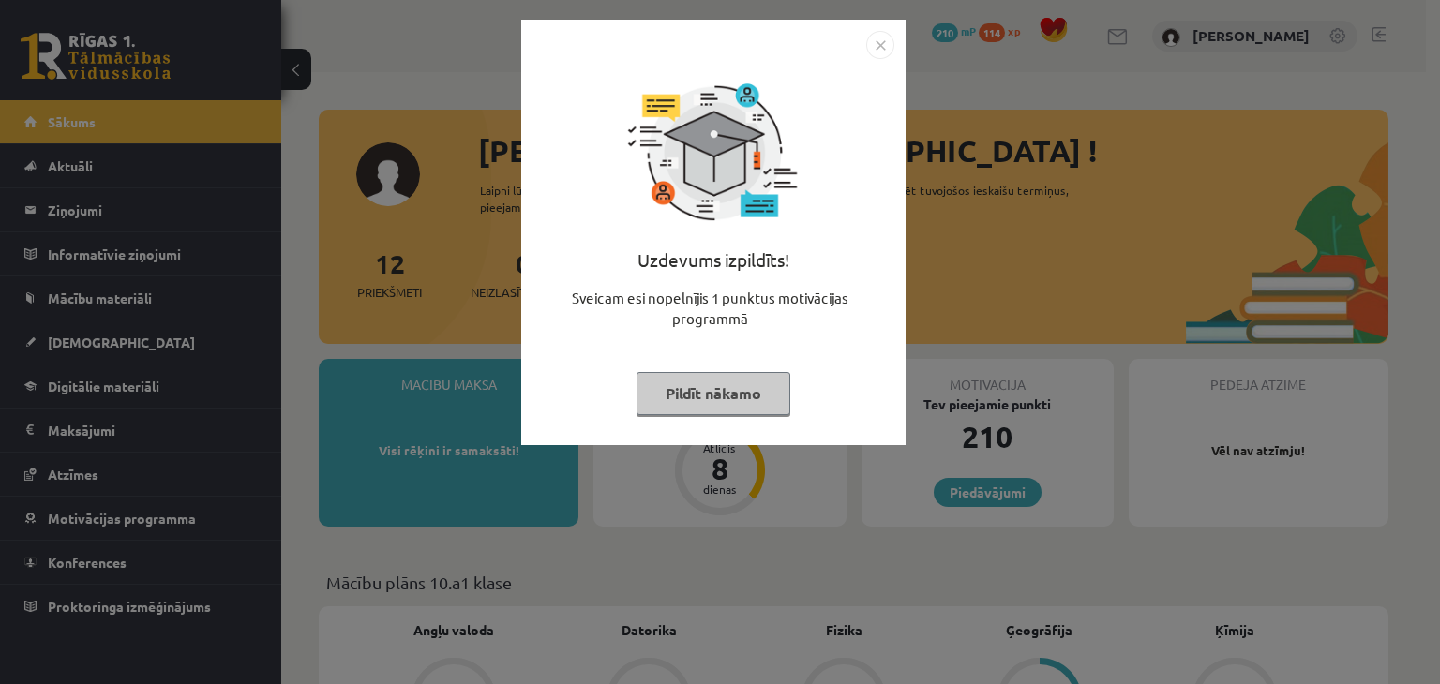
click at [879, 43] on img "Close" at bounding box center [880, 45] width 28 height 28
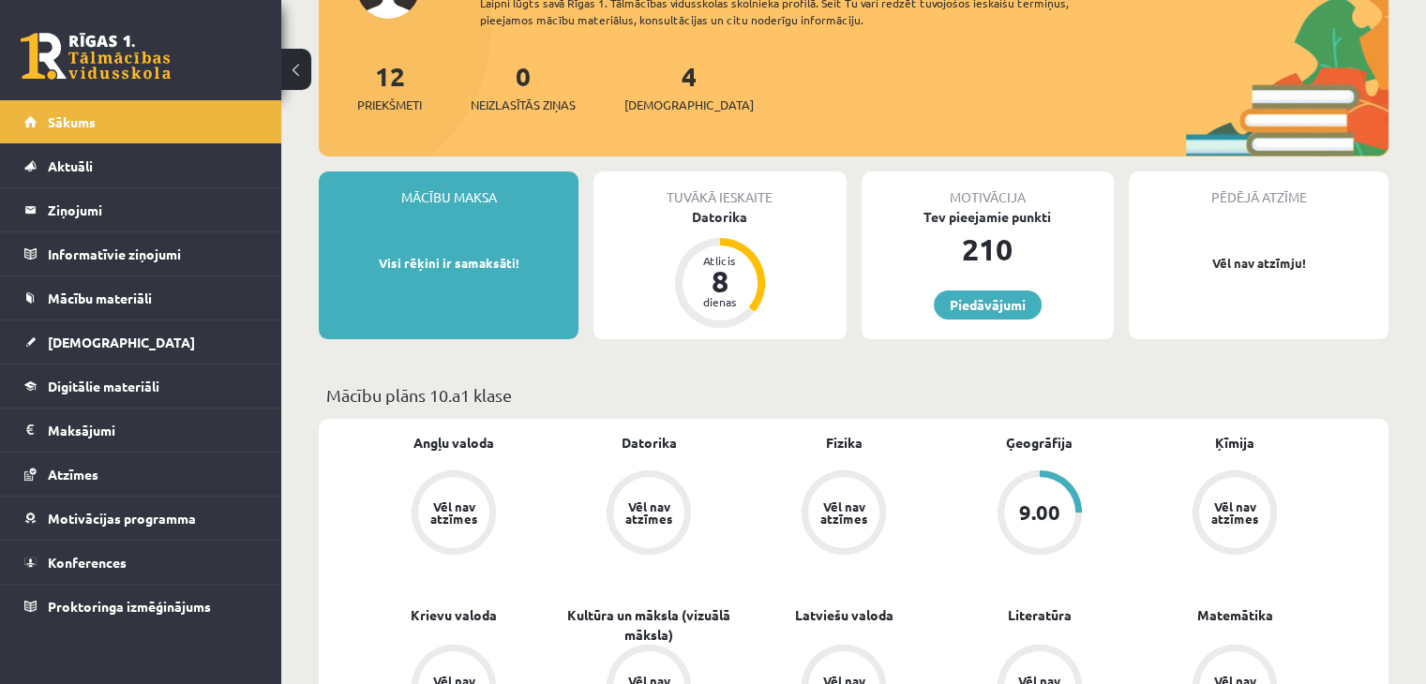
scroll to position [249, 0]
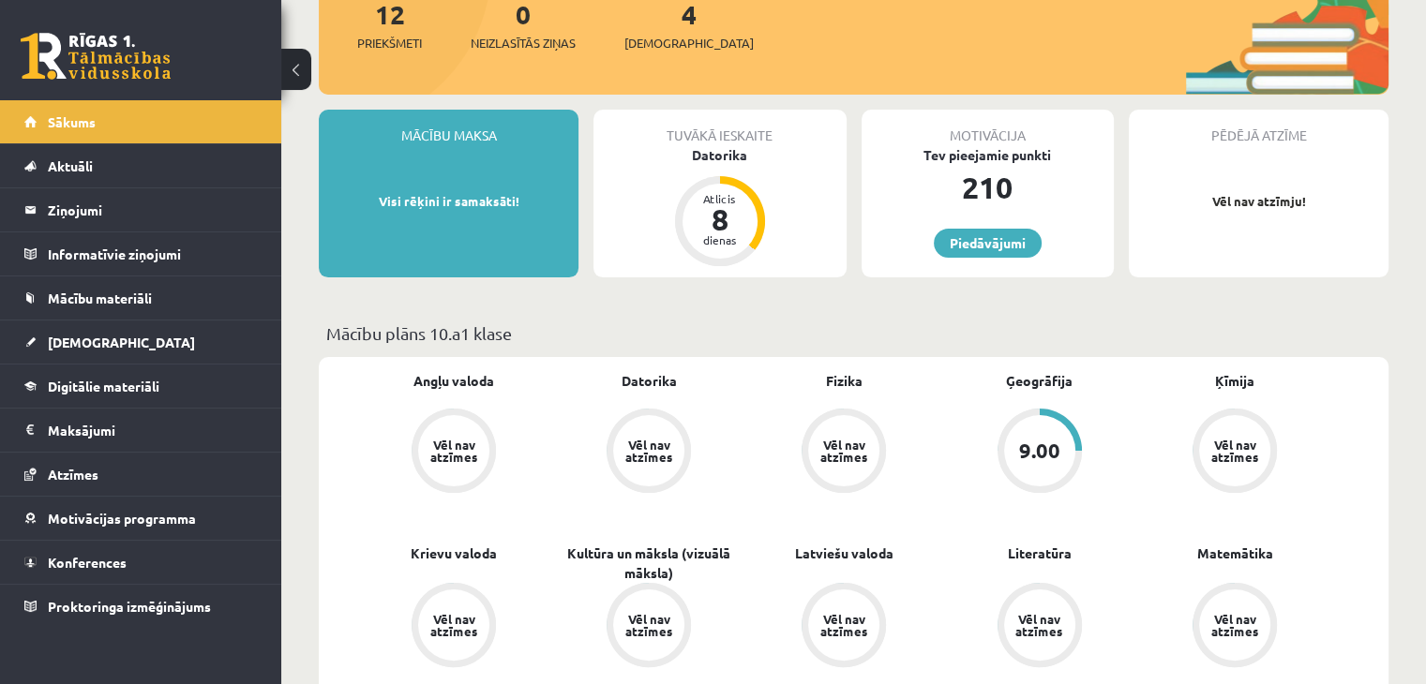
click at [1052, 458] on div "9.00" at bounding box center [1039, 450] width 41 height 21
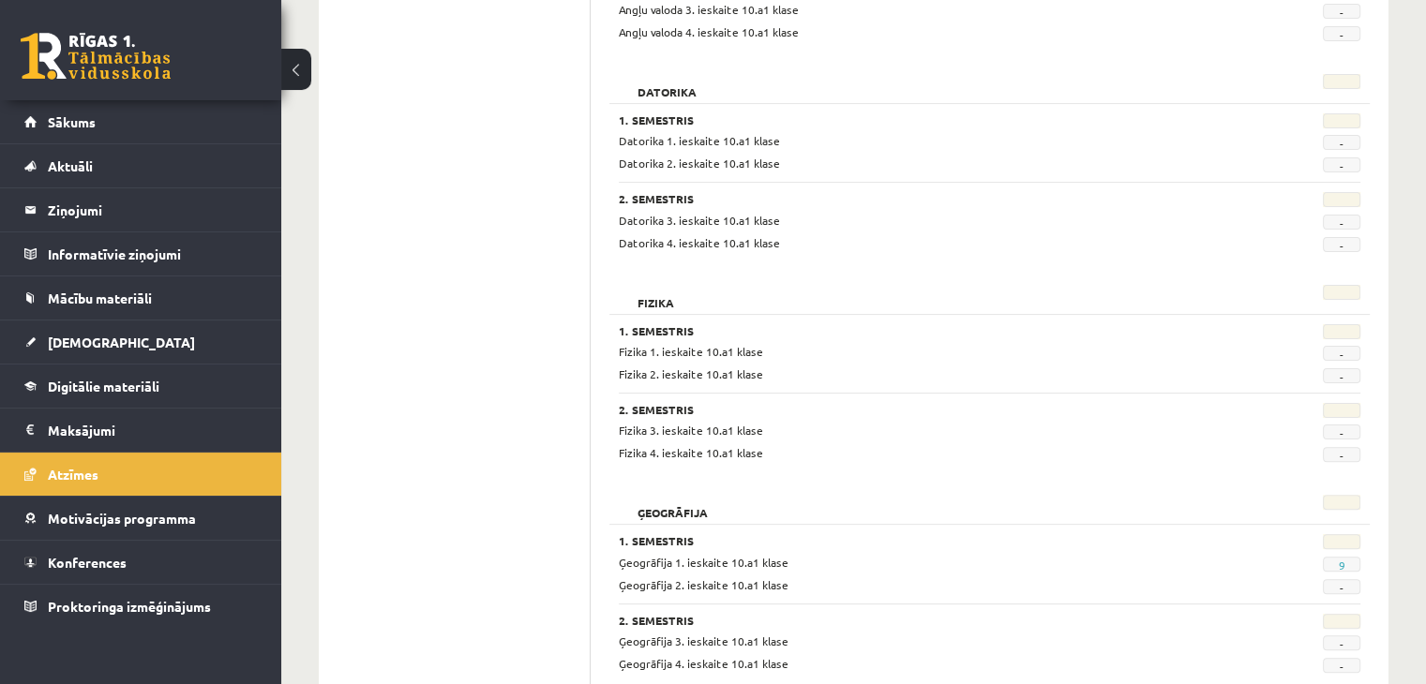
scroll to position [694, 0]
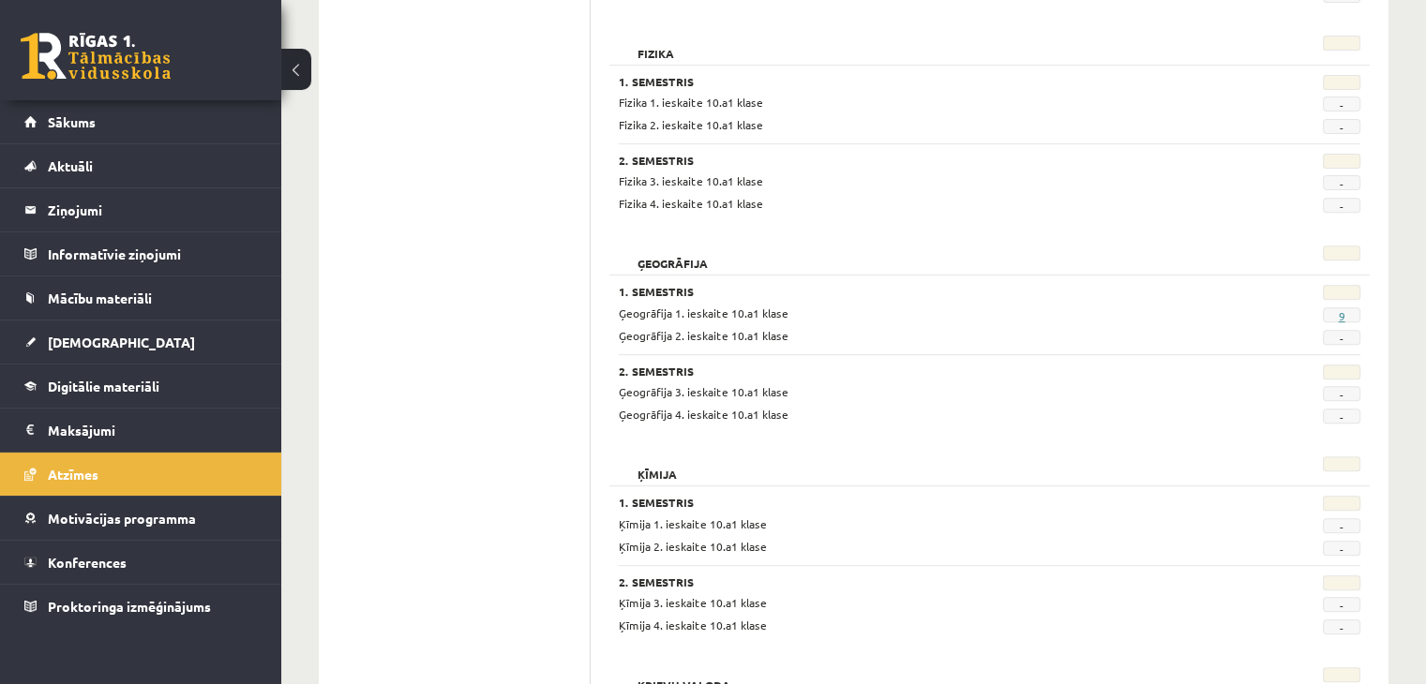
click at [1341, 313] on link "9" at bounding box center [1340, 315] width 7 height 15
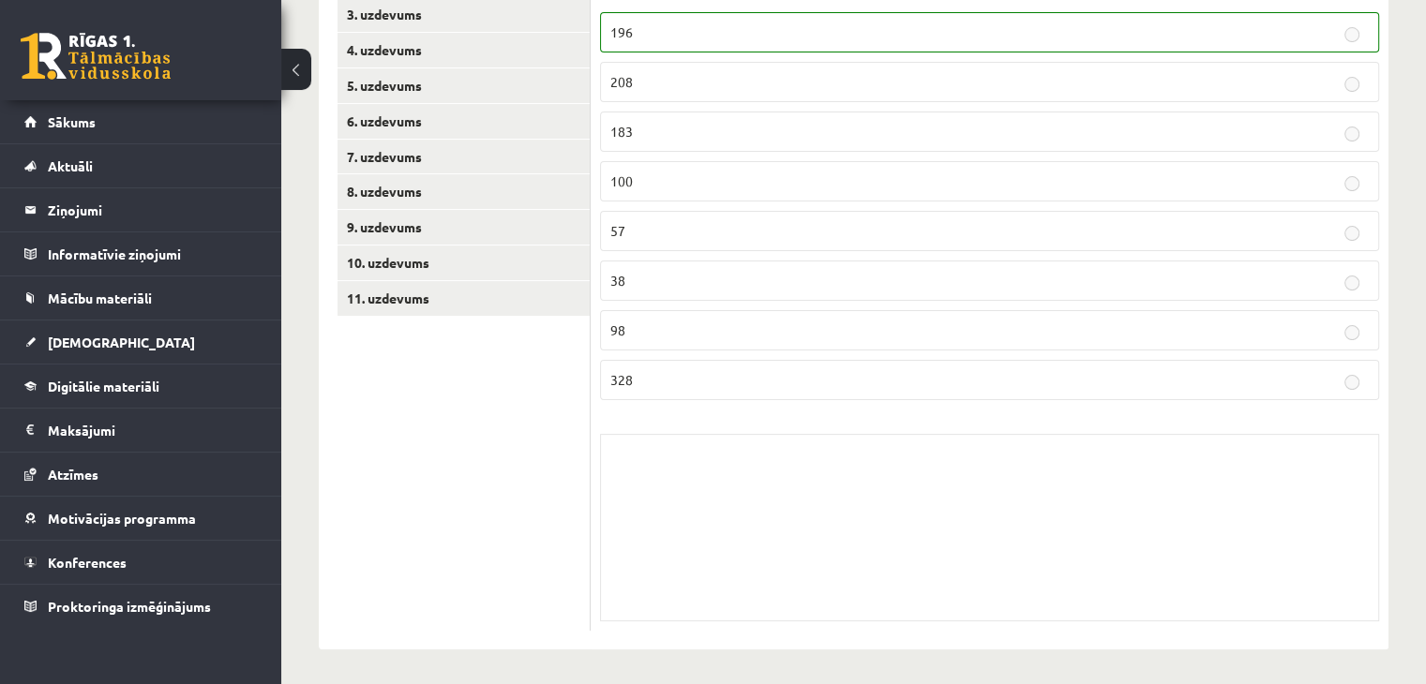
scroll to position [124, 0]
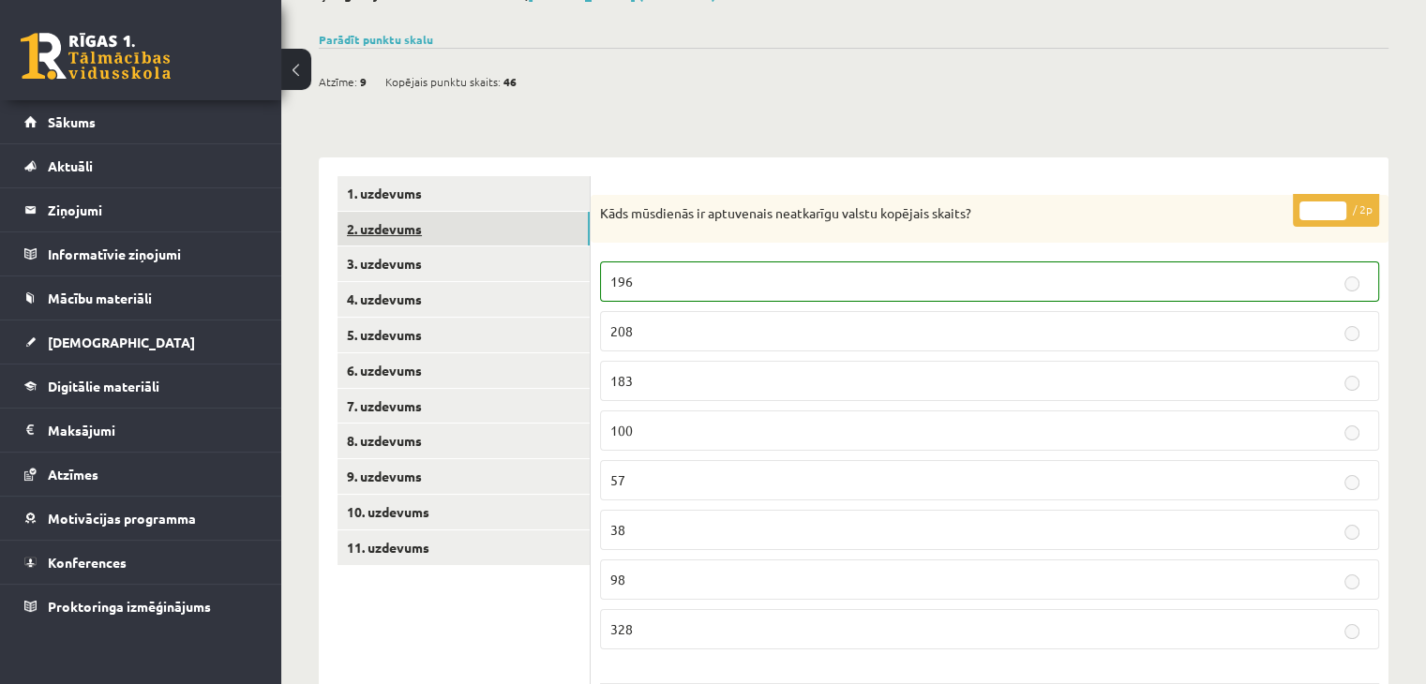
click at [360, 228] on link "2. uzdevums" at bounding box center [463, 229] width 252 height 35
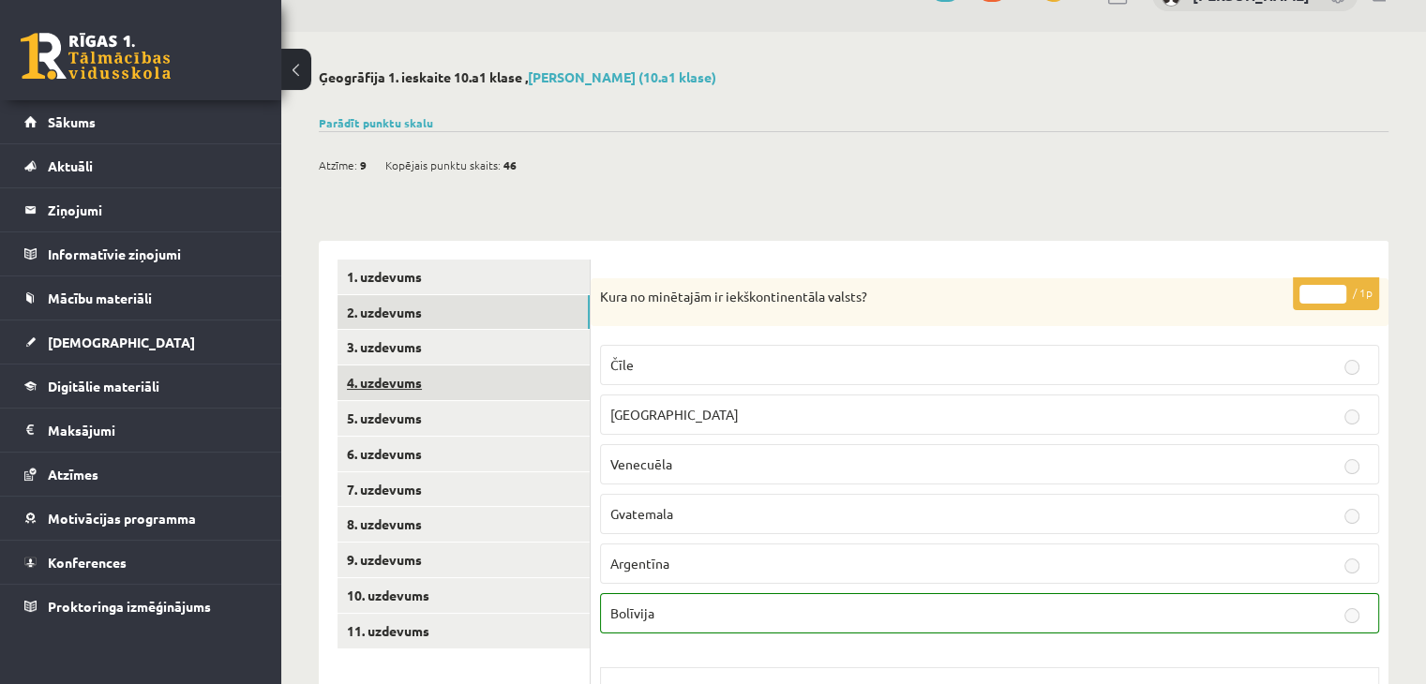
scroll to position [165, 0]
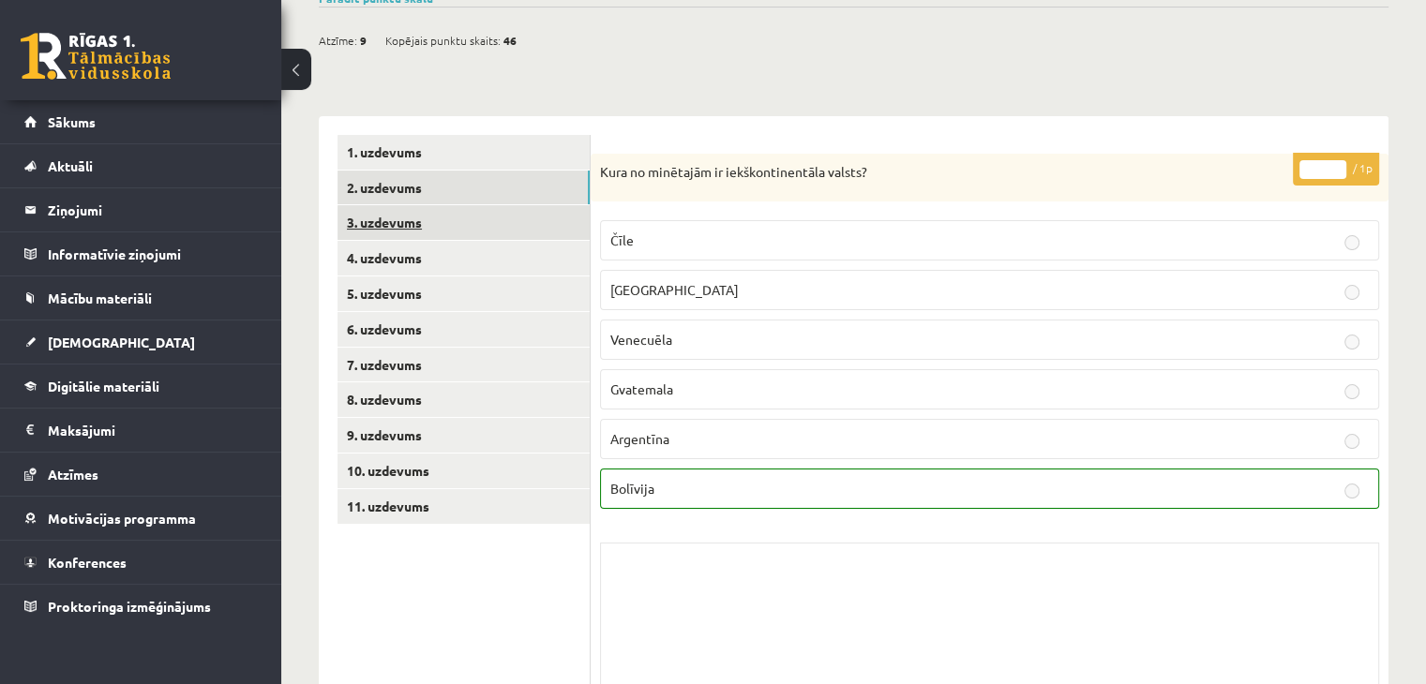
click at [394, 224] on link "3. uzdevums" at bounding box center [463, 222] width 252 height 35
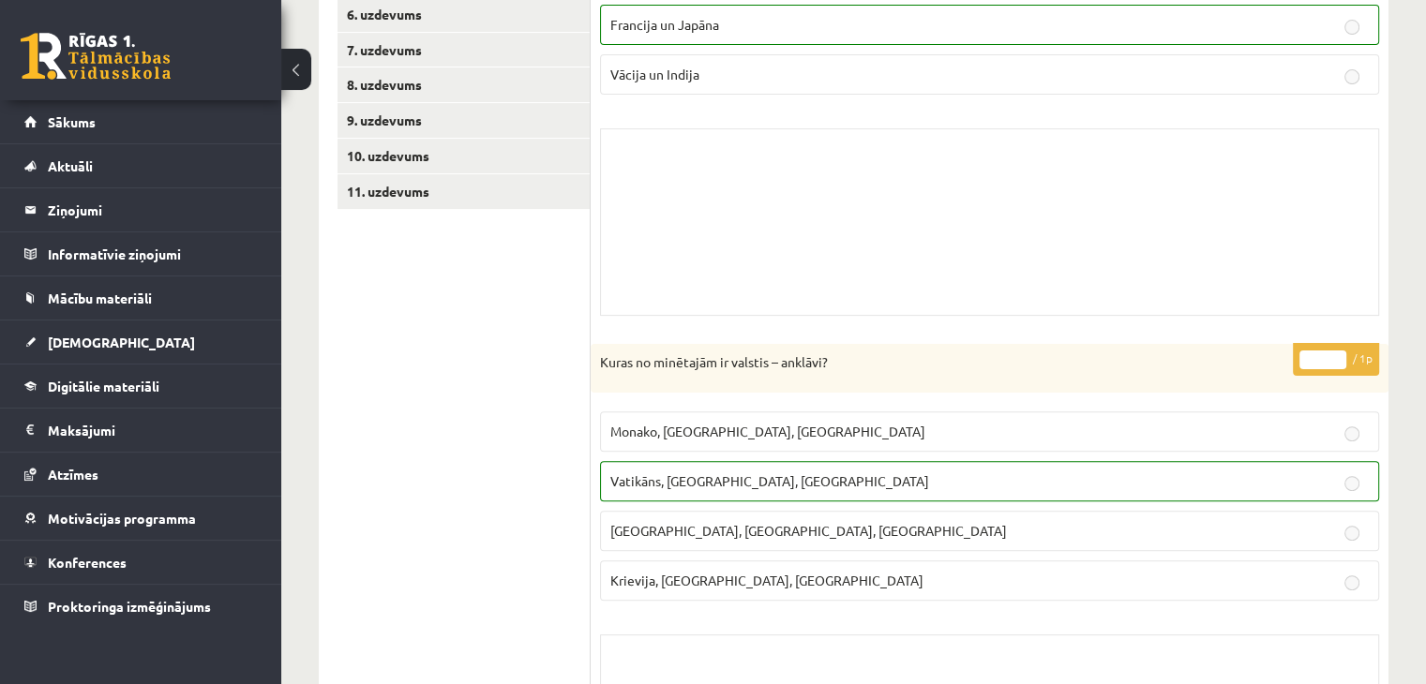
scroll to position [292, 0]
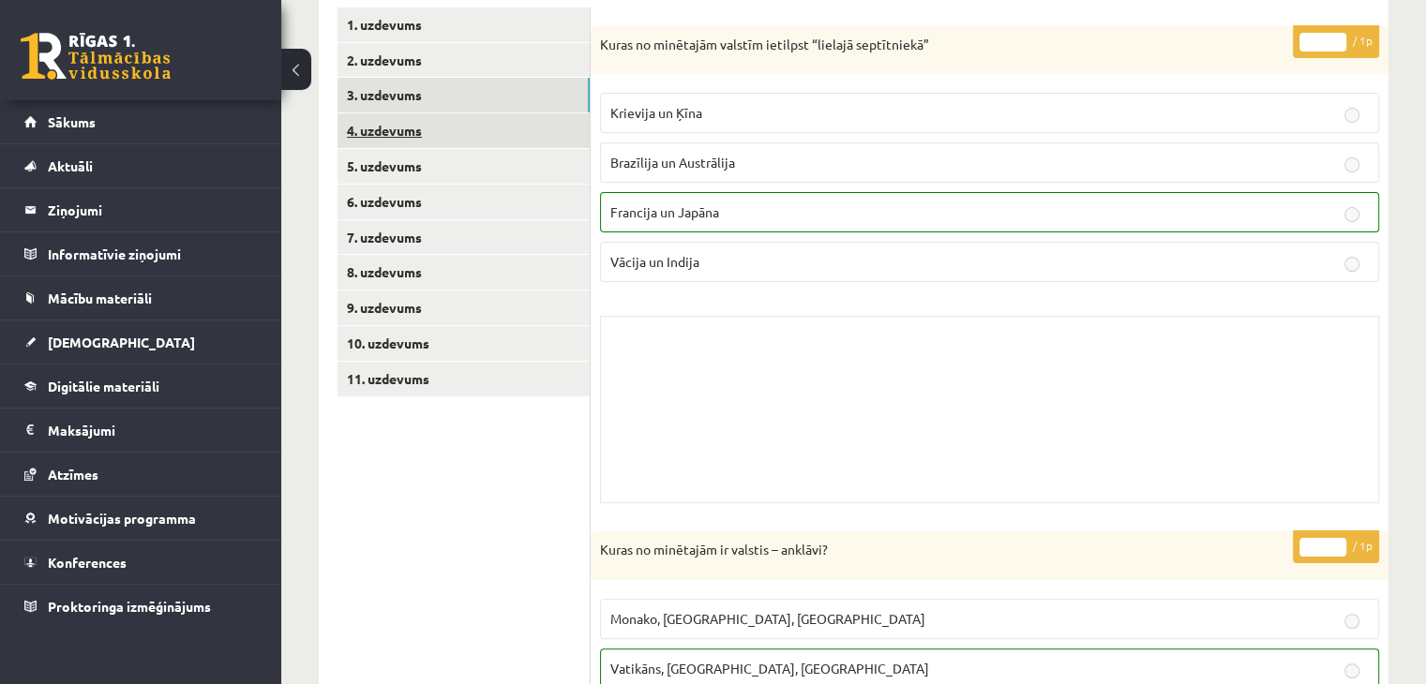
click at [489, 128] on link "4. uzdevums" at bounding box center [463, 130] width 252 height 35
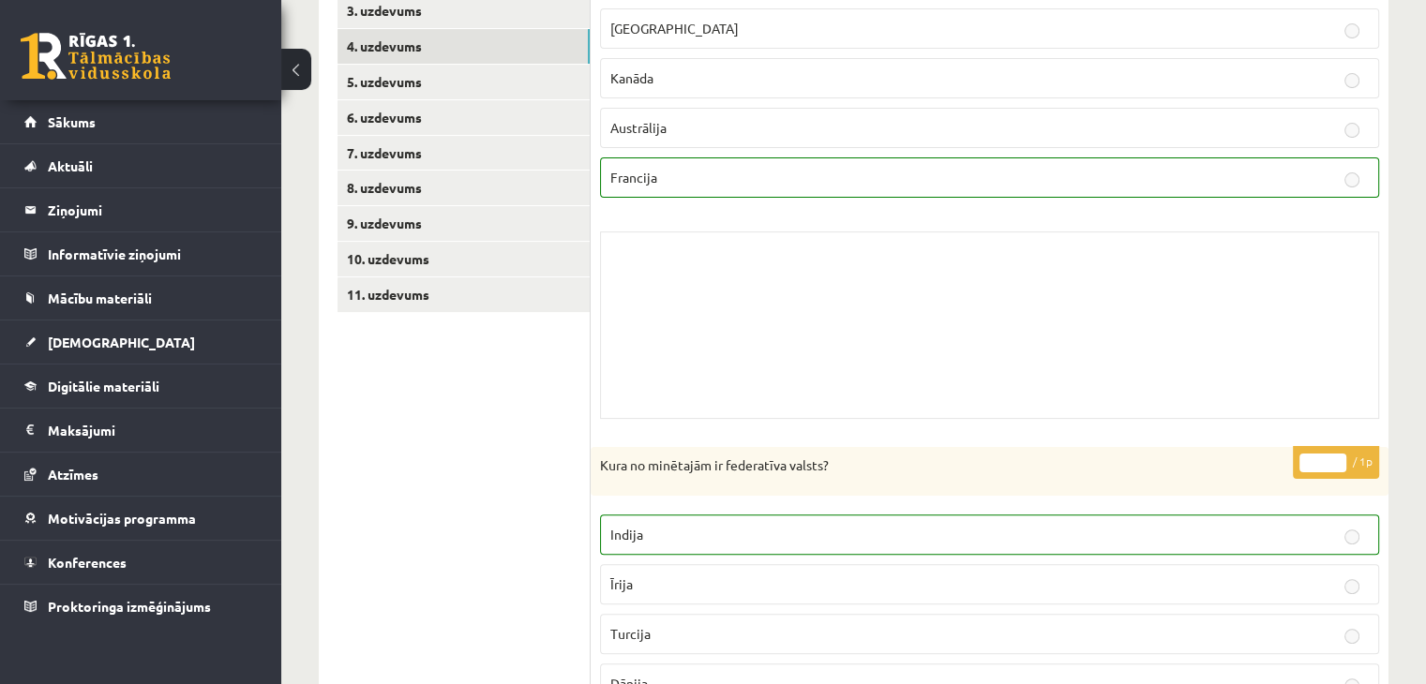
scroll to position [64, 0]
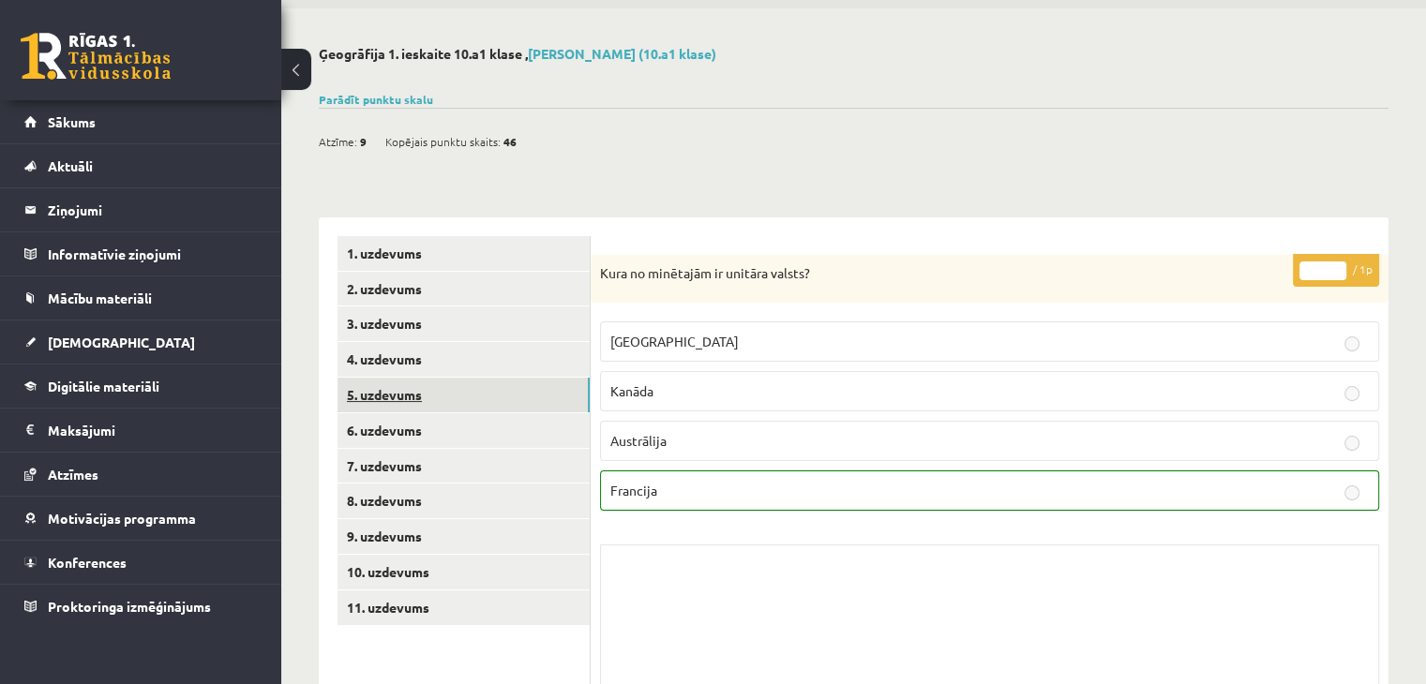
click at [420, 394] on link "5. uzdevums" at bounding box center [463, 395] width 252 height 35
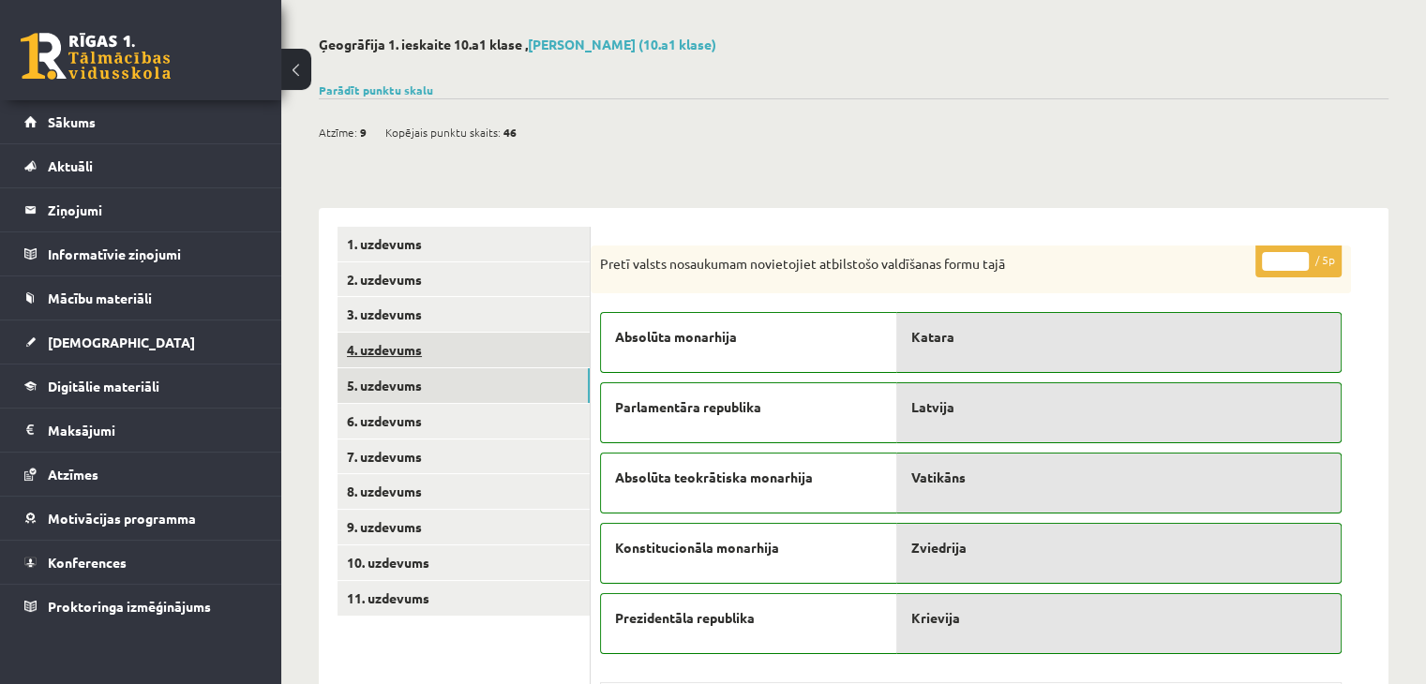
scroll to position [198, 0]
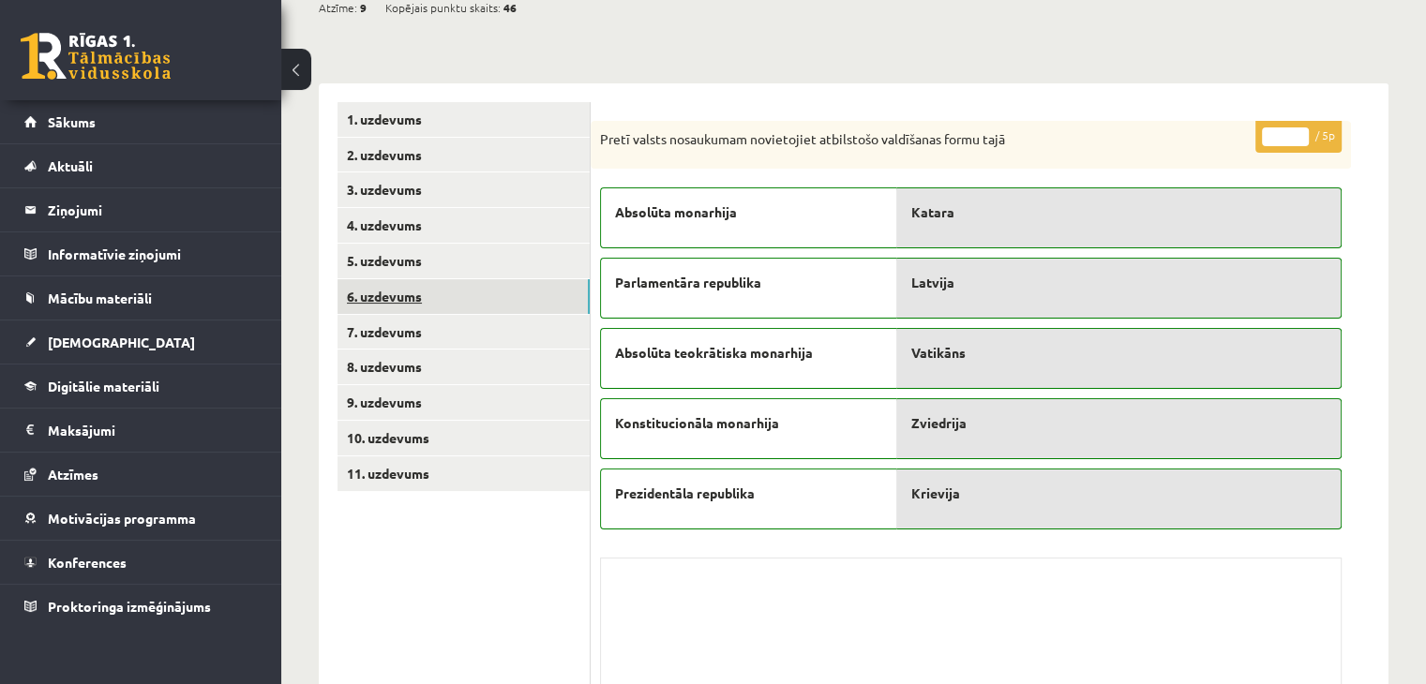
click at [477, 296] on link "6. uzdevums" at bounding box center [463, 296] width 252 height 35
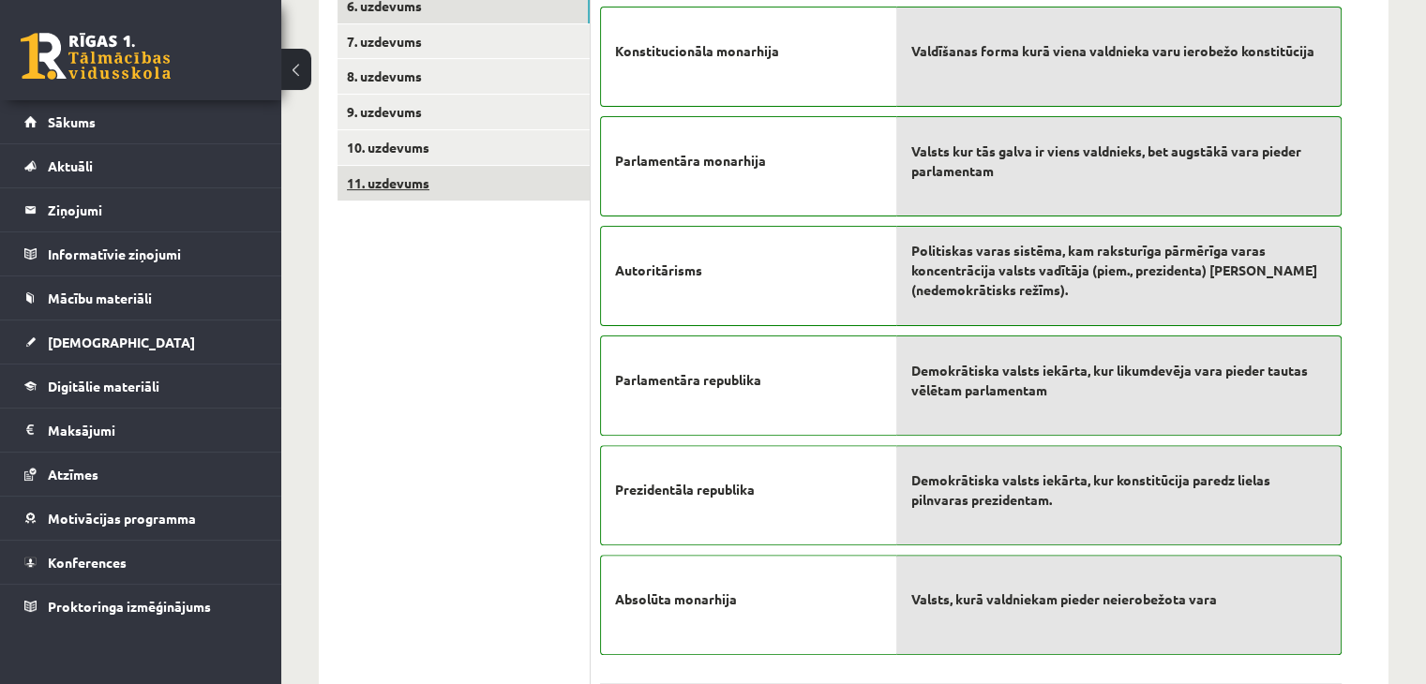
scroll to position [364, 0]
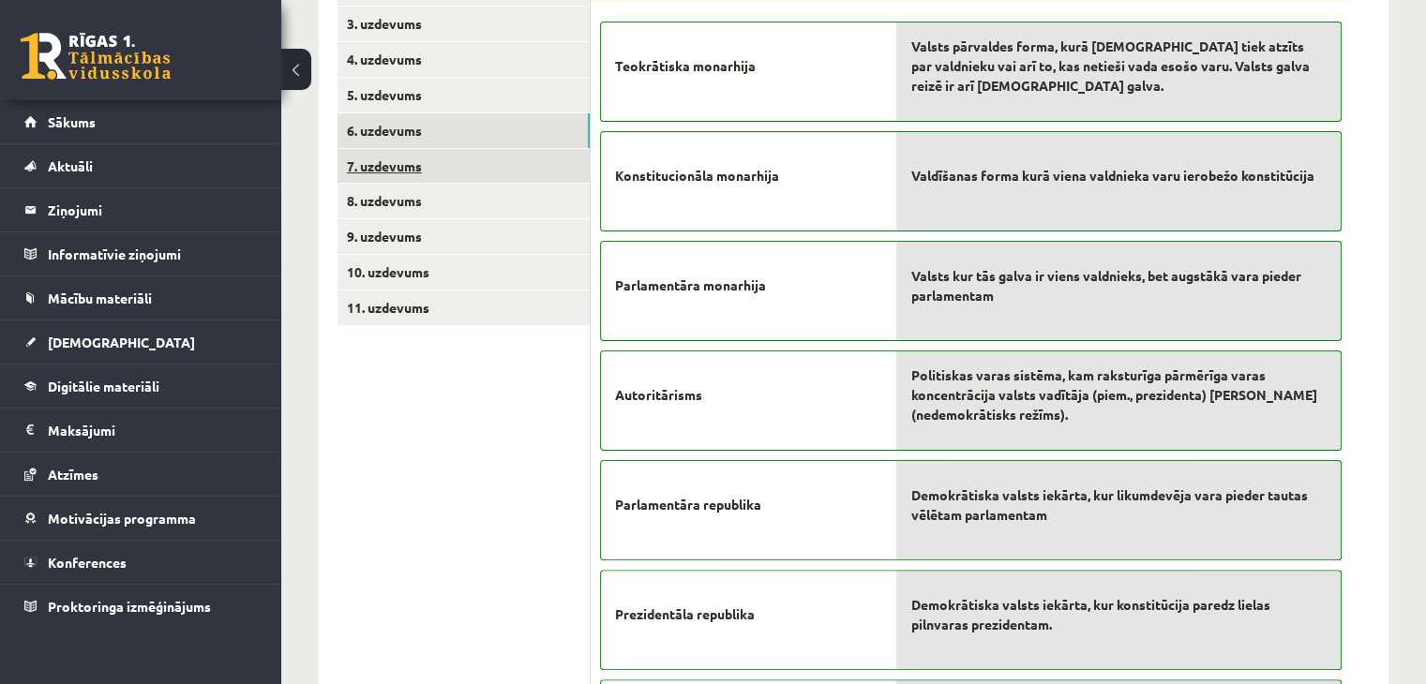
click at [390, 173] on link "7. uzdevums" at bounding box center [463, 166] width 252 height 35
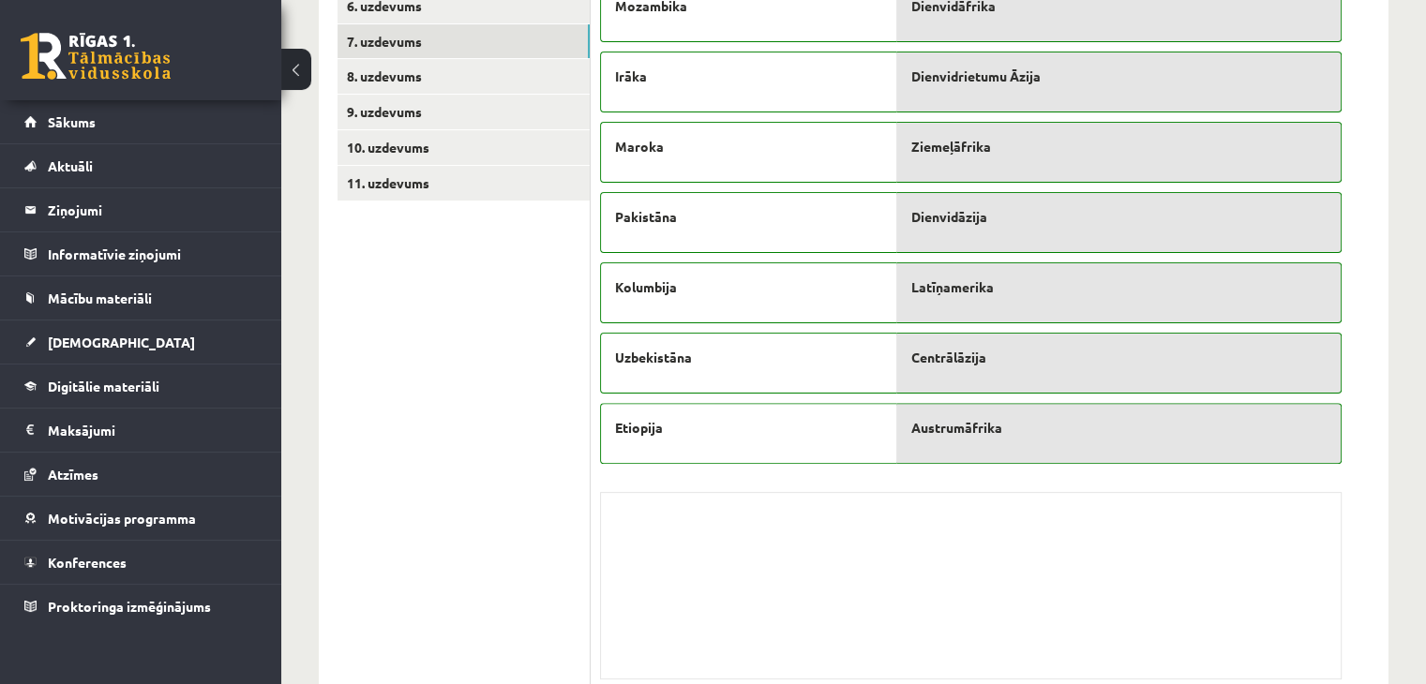
scroll to position [238, 0]
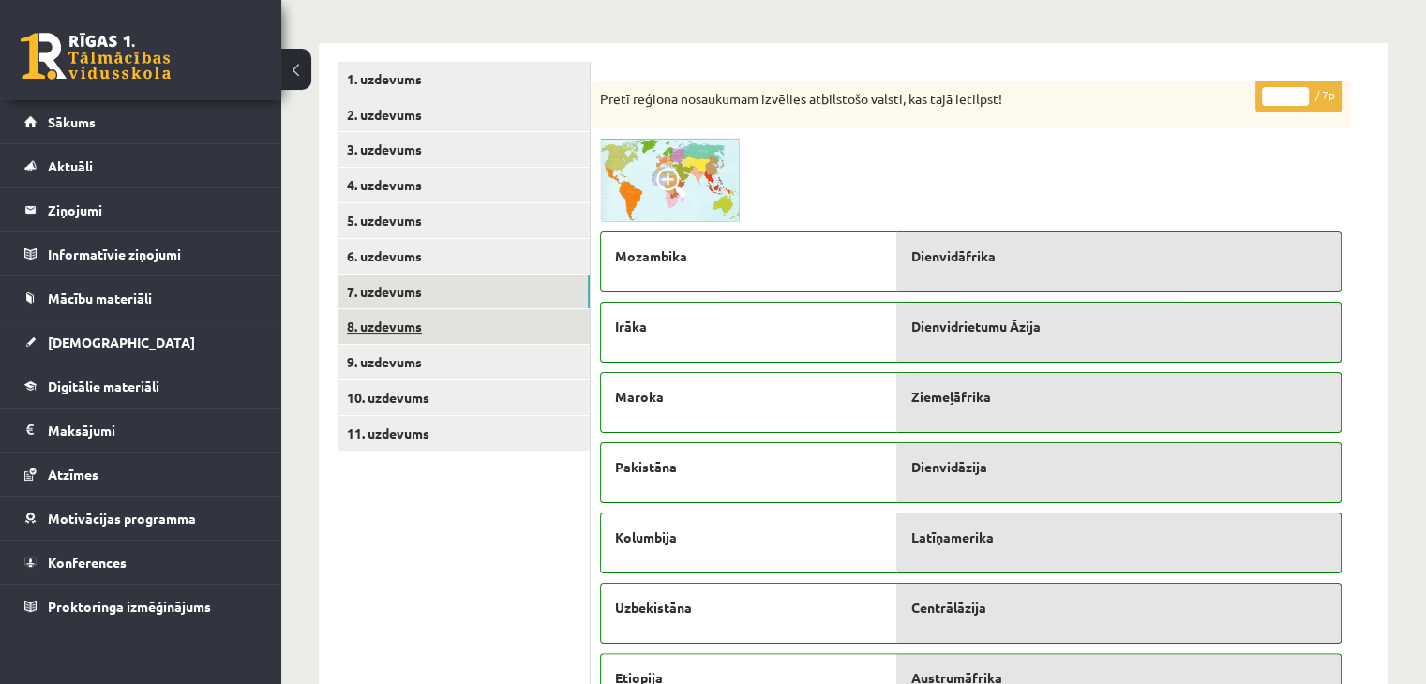
click at [358, 334] on link "8. uzdevums" at bounding box center [463, 326] width 252 height 35
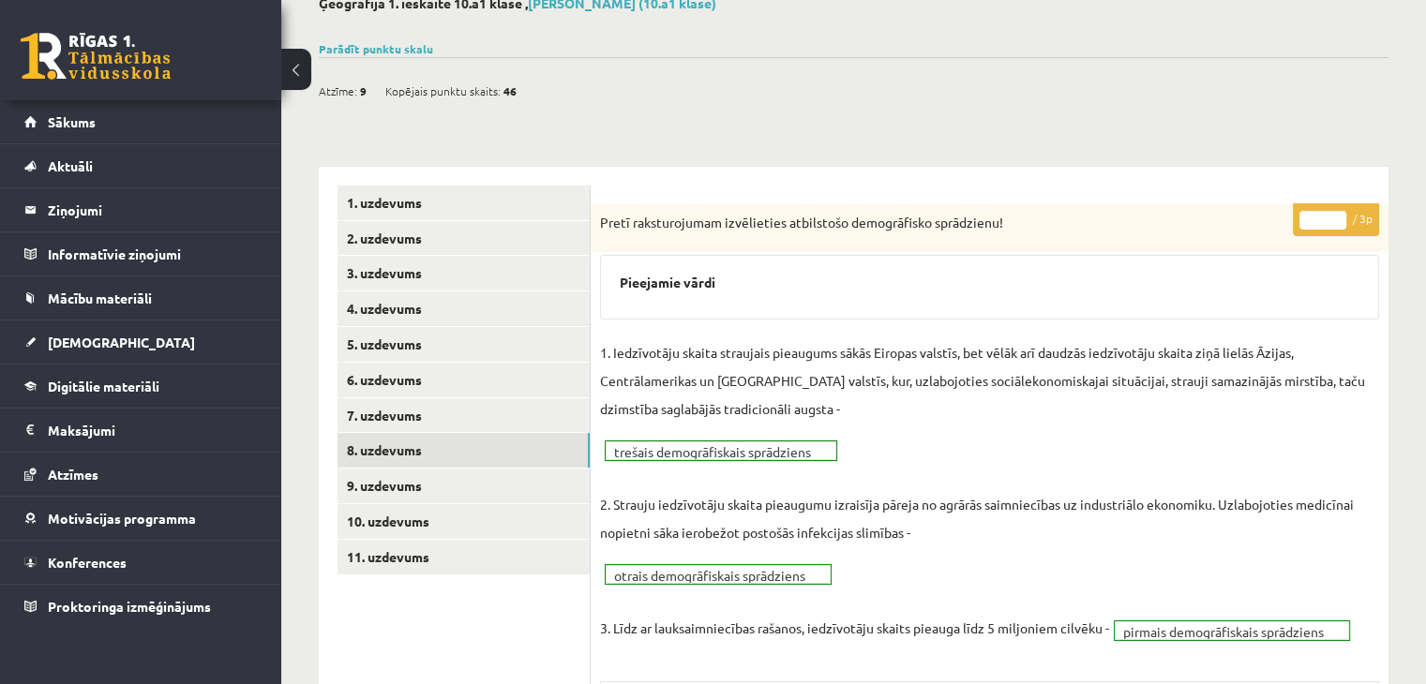
scroll to position [364, 0]
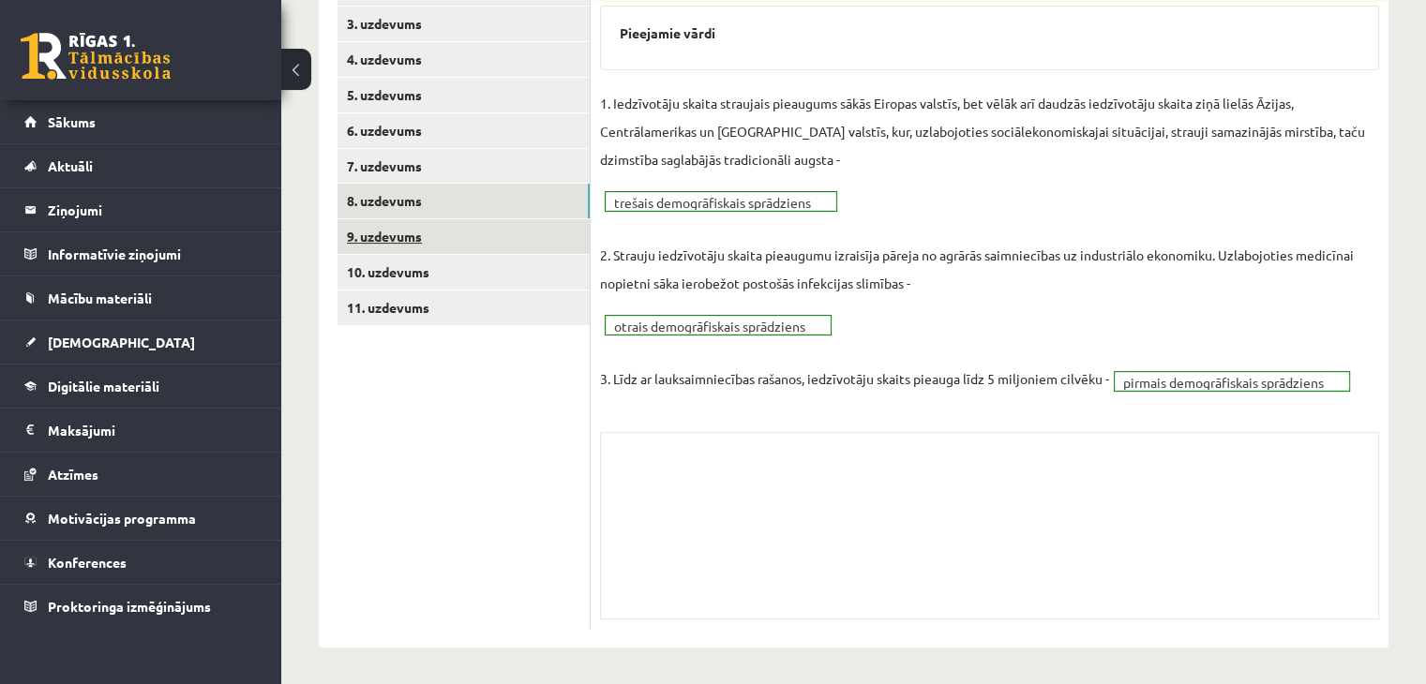
click at [375, 242] on link "9. uzdevums" at bounding box center [463, 236] width 252 height 35
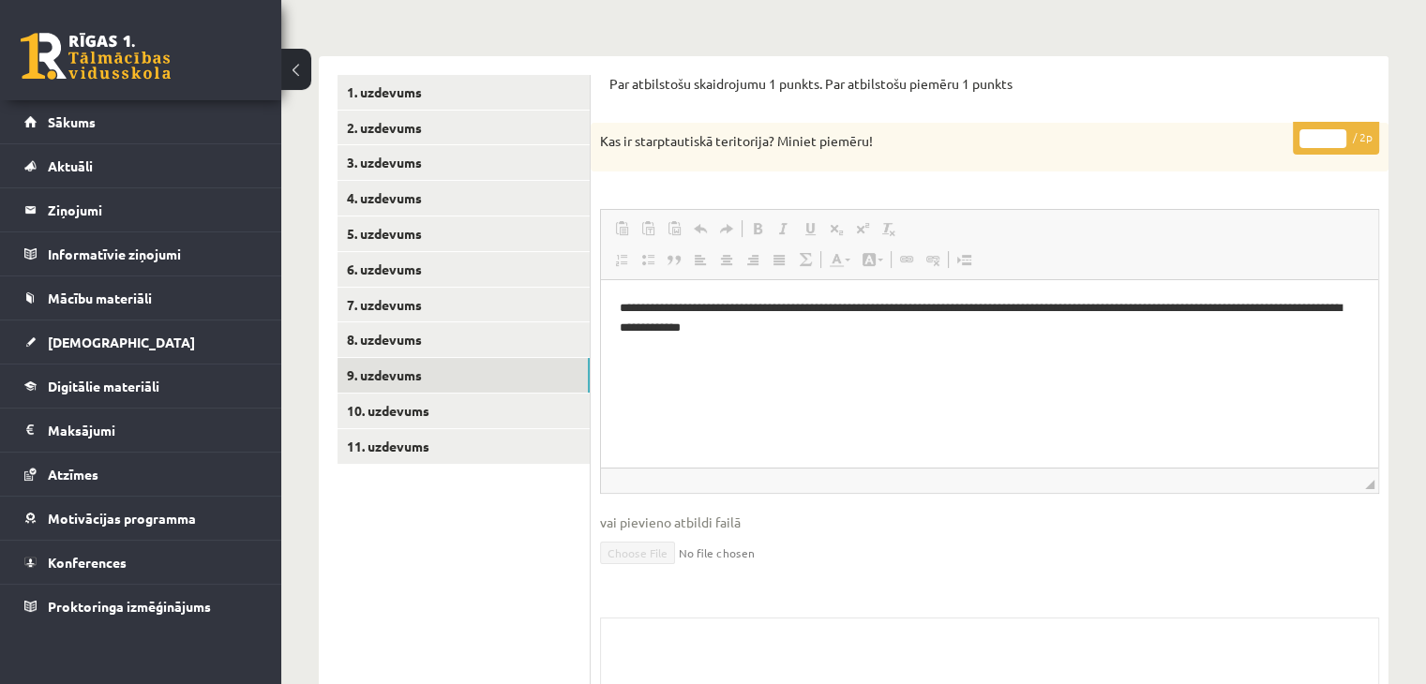
scroll to position [0, 0]
click at [414, 411] on link "10. uzdevums" at bounding box center [463, 411] width 252 height 35
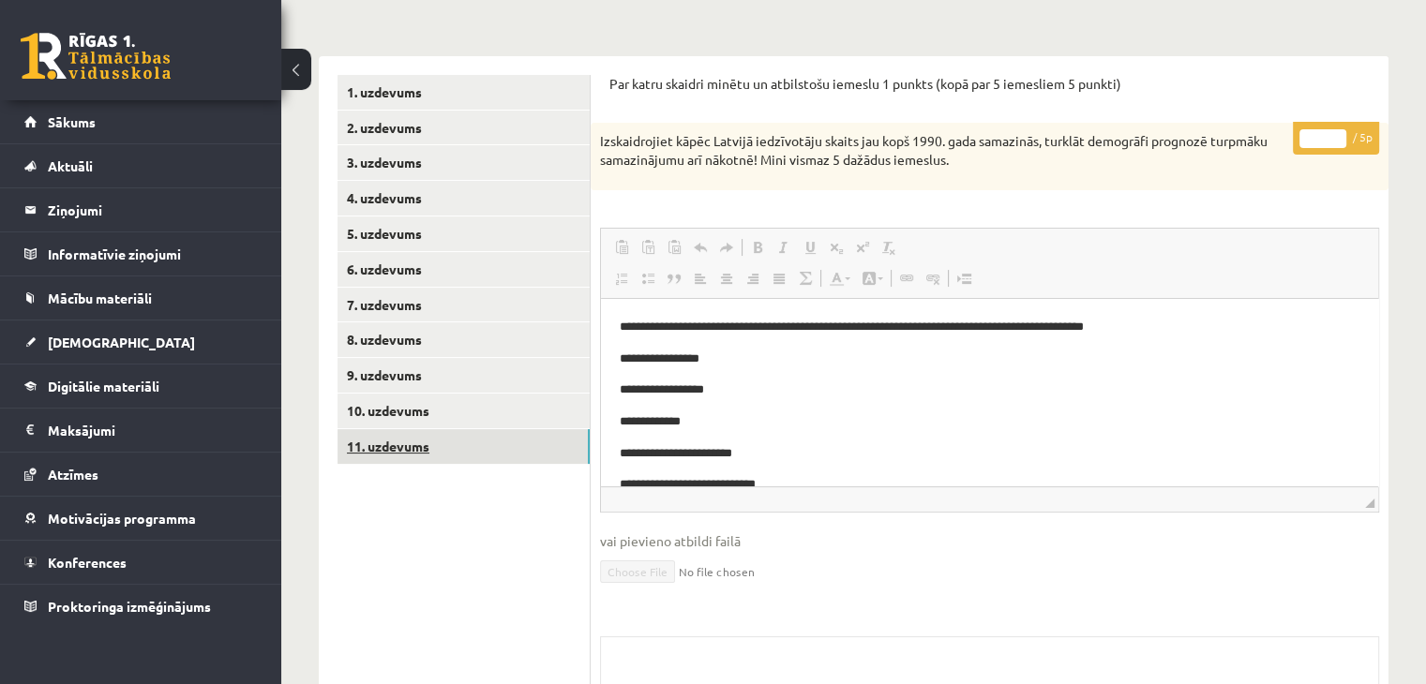
click at [519, 460] on link "11. uzdevums" at bounding box center [463, 446] width 252 height 35
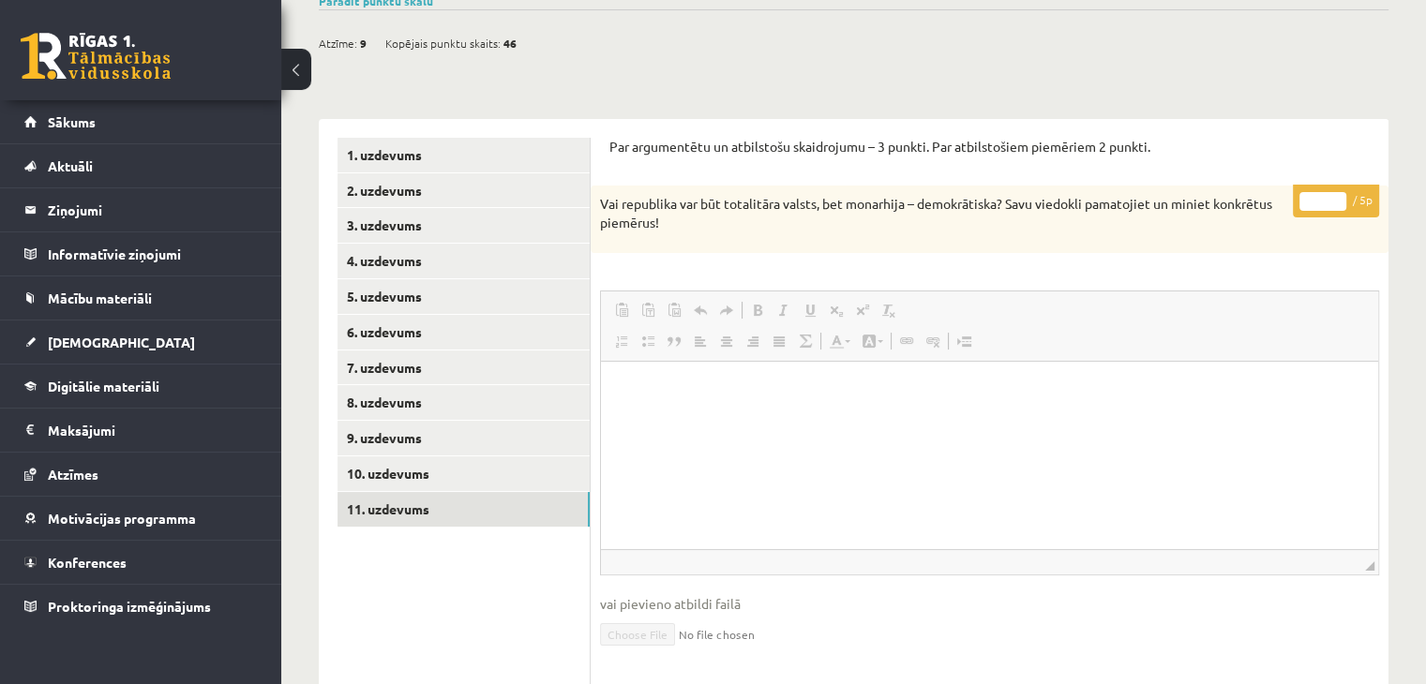
scroll to position [225, 0]
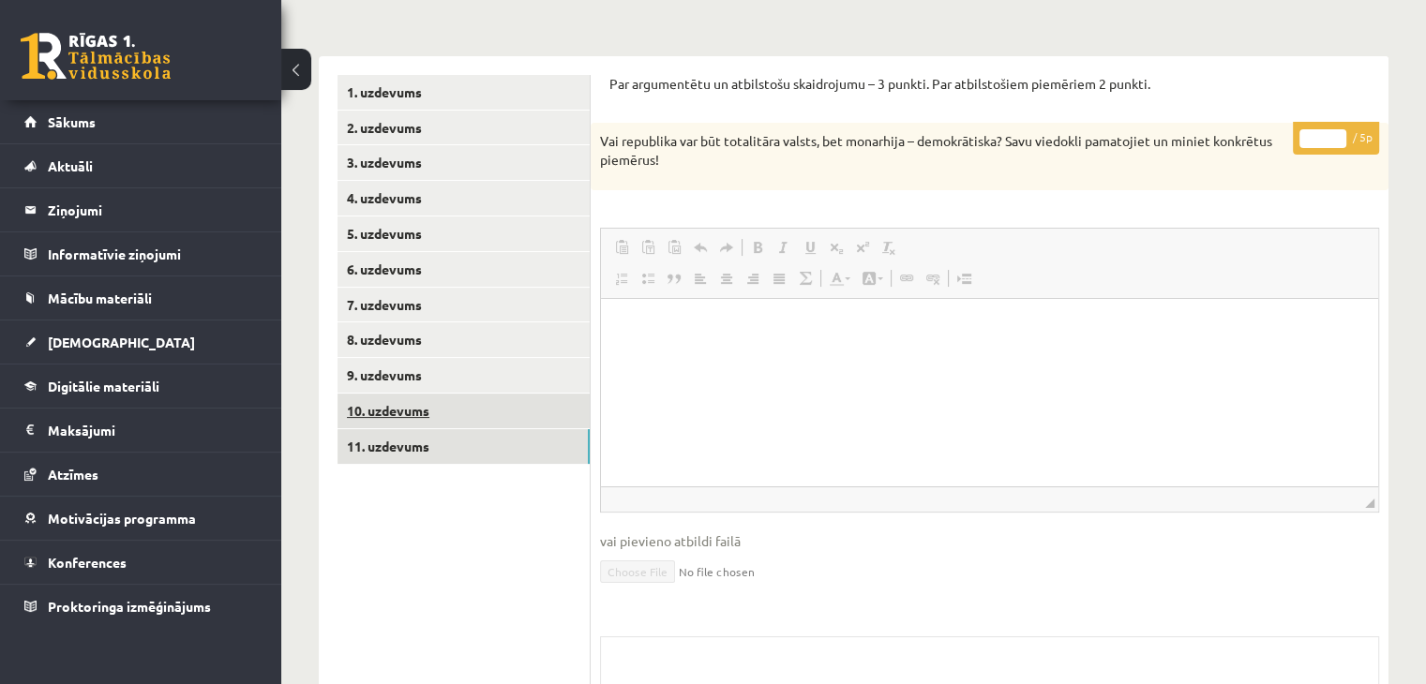
click at [381, 411] on link "10. uzdevums" at bounding box center [463, 411] width 252 height 35
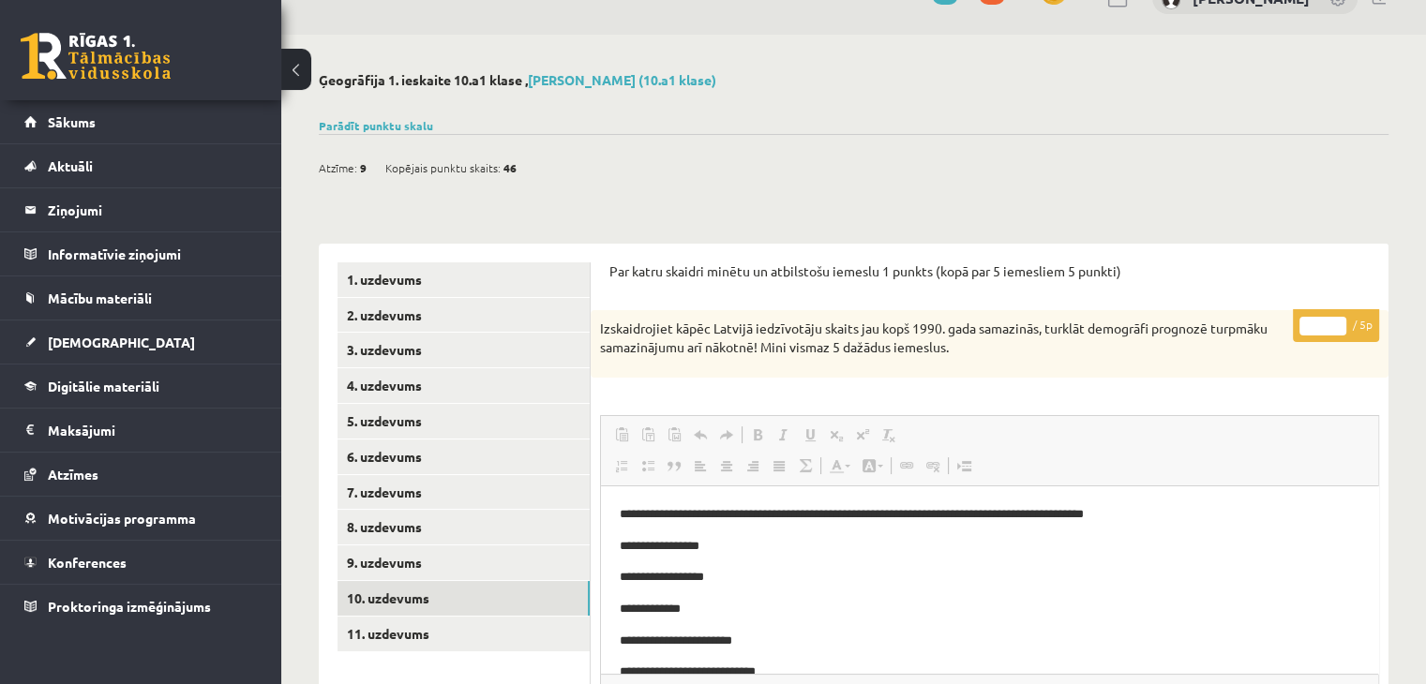
scroll to position [0, 0]
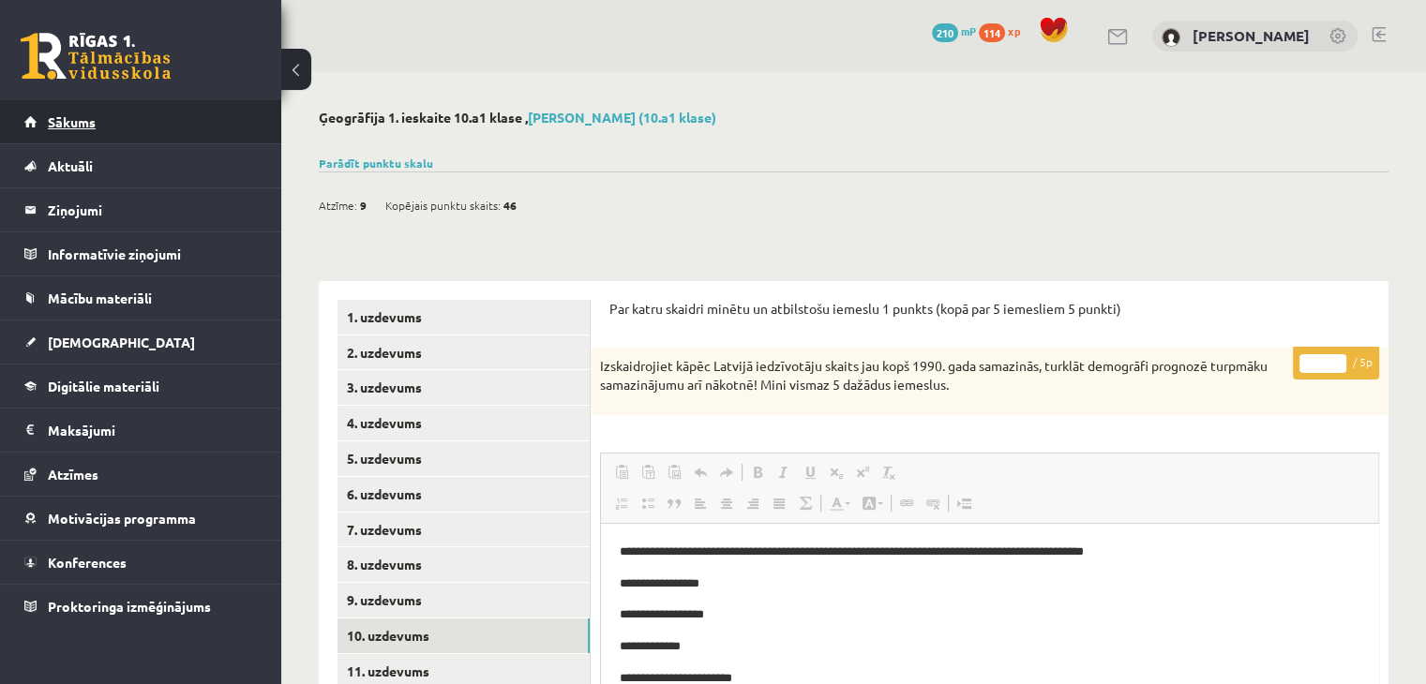
click at [149, 123] on link "Sākums" at bounding box center [140, 121] width 233 height 43
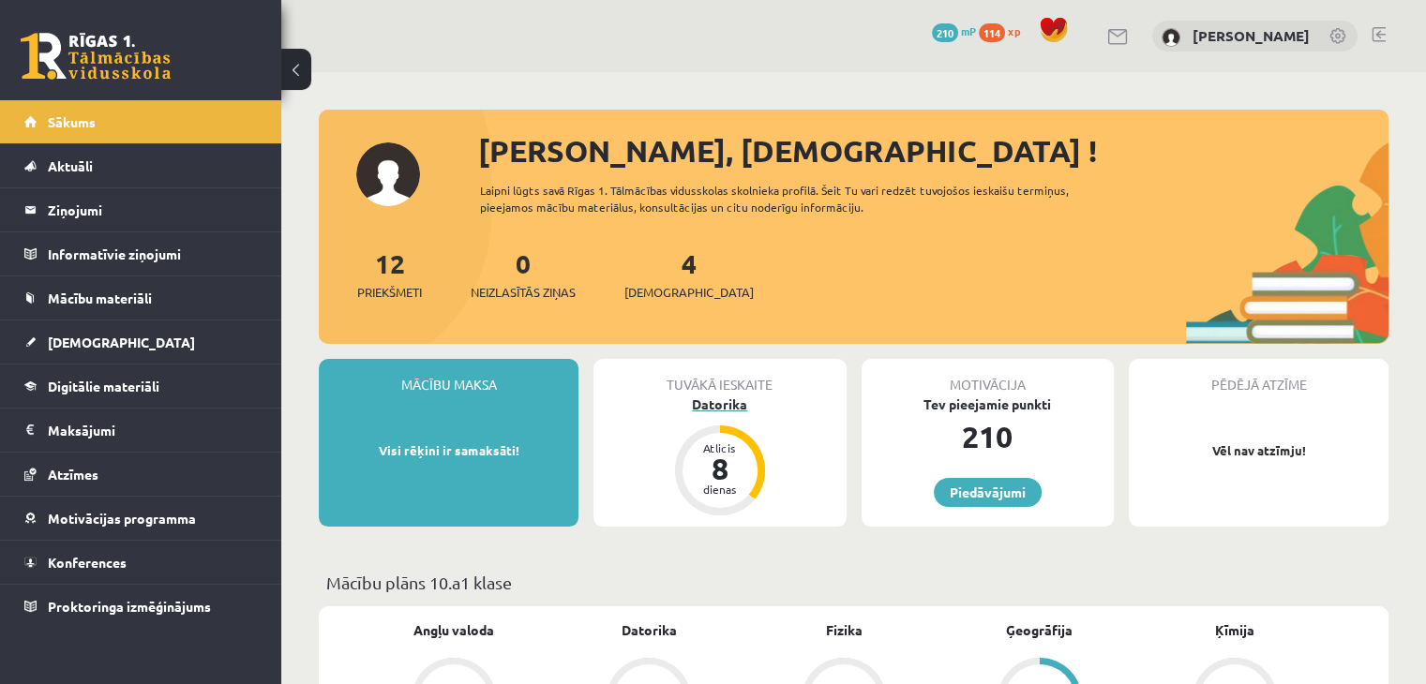
scroll to position [62, 0]
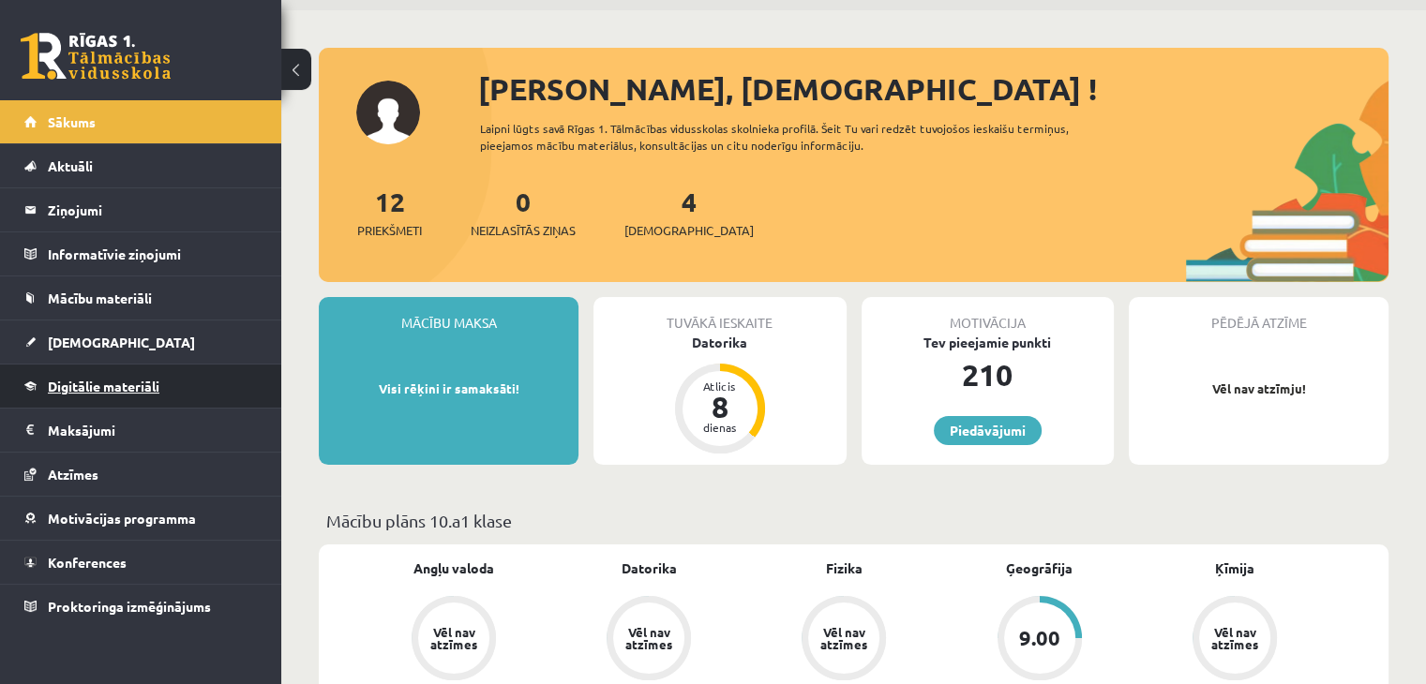
click at [63, 387] on span "Digitālie materiāli" at bounding box center [104, 386] width 112 height 17
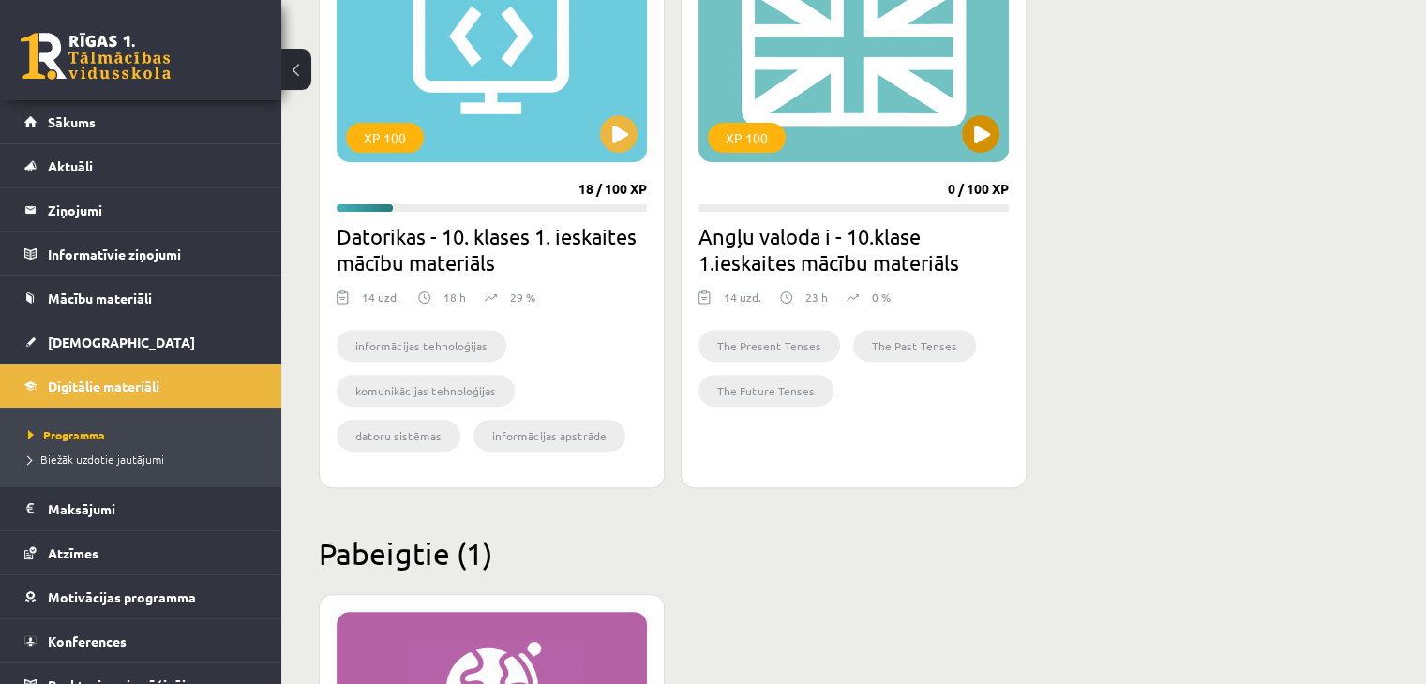
scroll to position [500, 0]
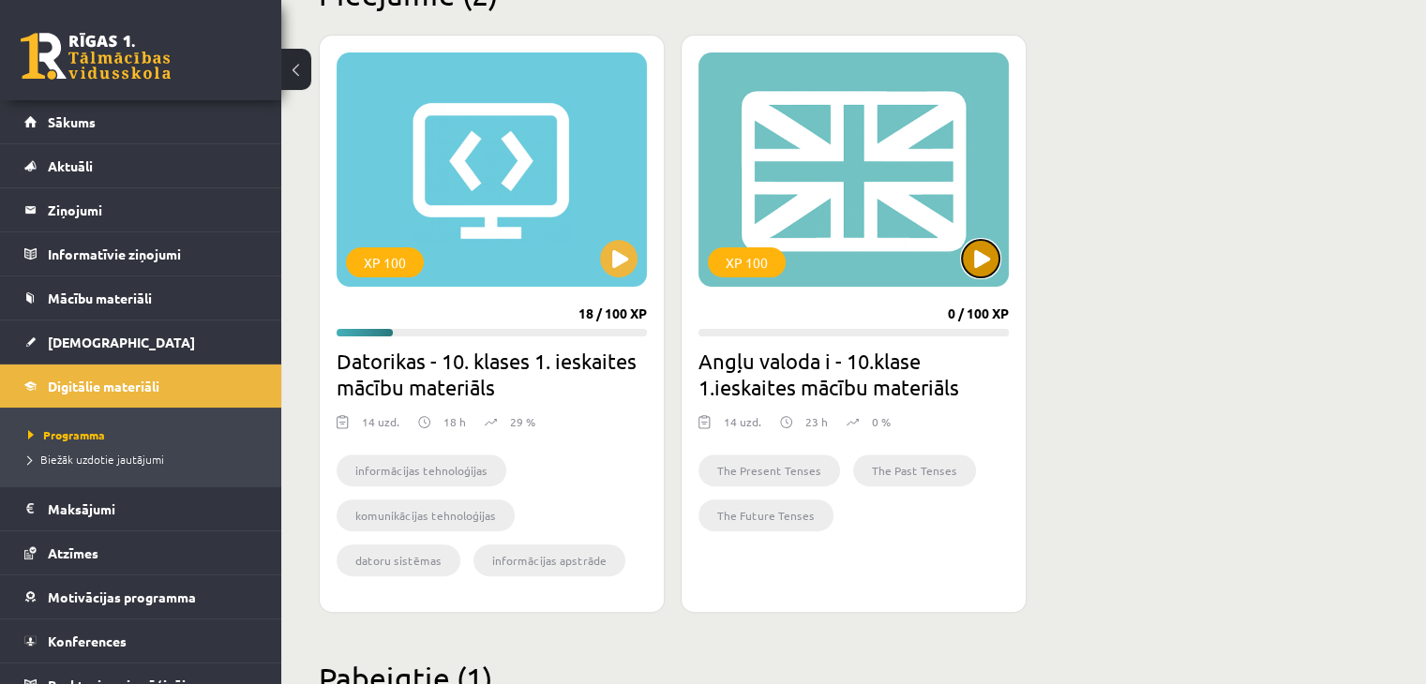
click at [989, 266] on button at bounding box center [980, 258] width 37 height 37
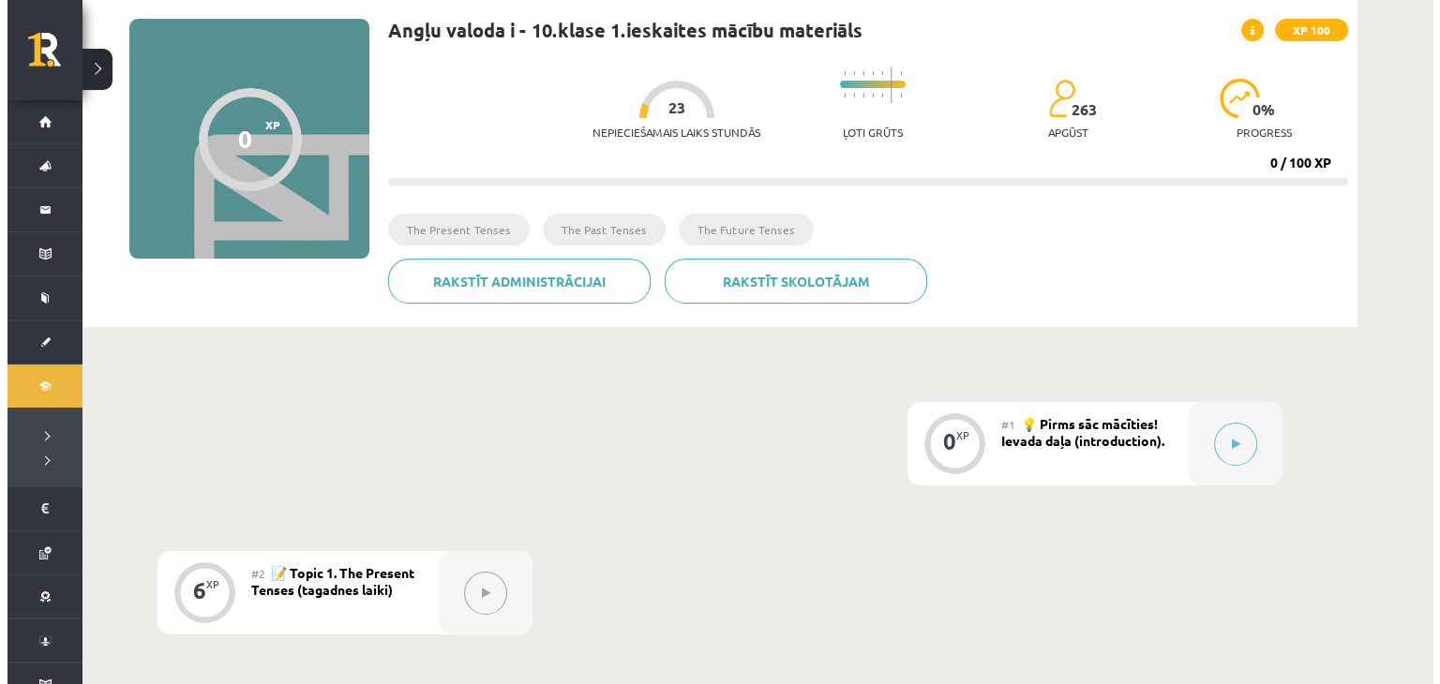
scroll to position [187, 0]
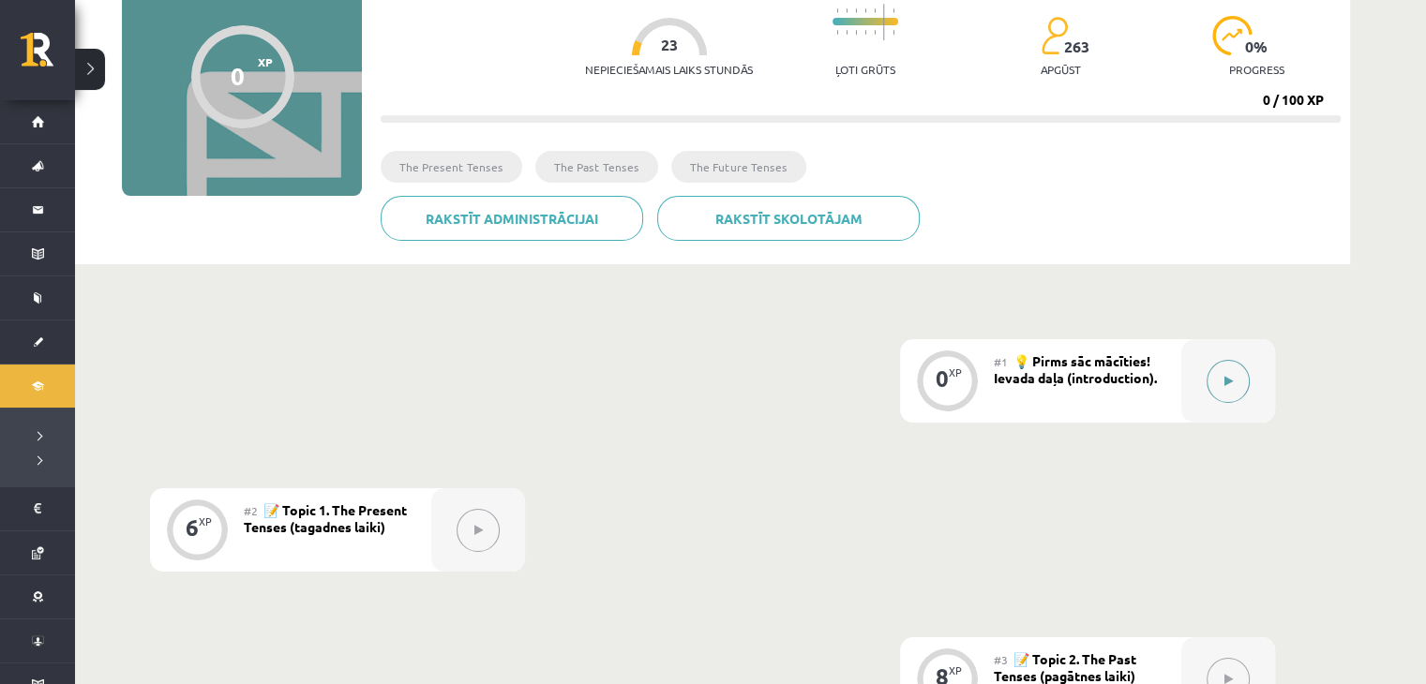
click at [1210, 382] on button at bounding box center [1227, 381] width 43 height 43
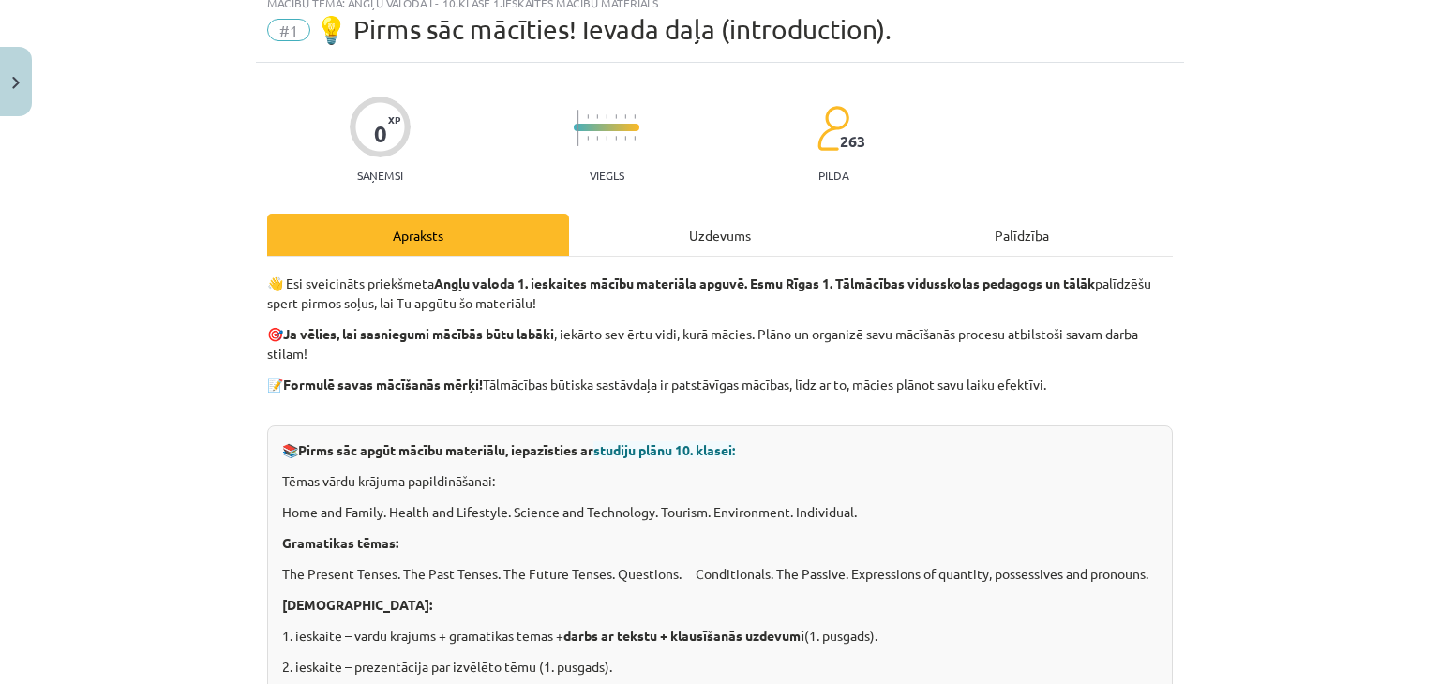
scroll to position [0, 0]
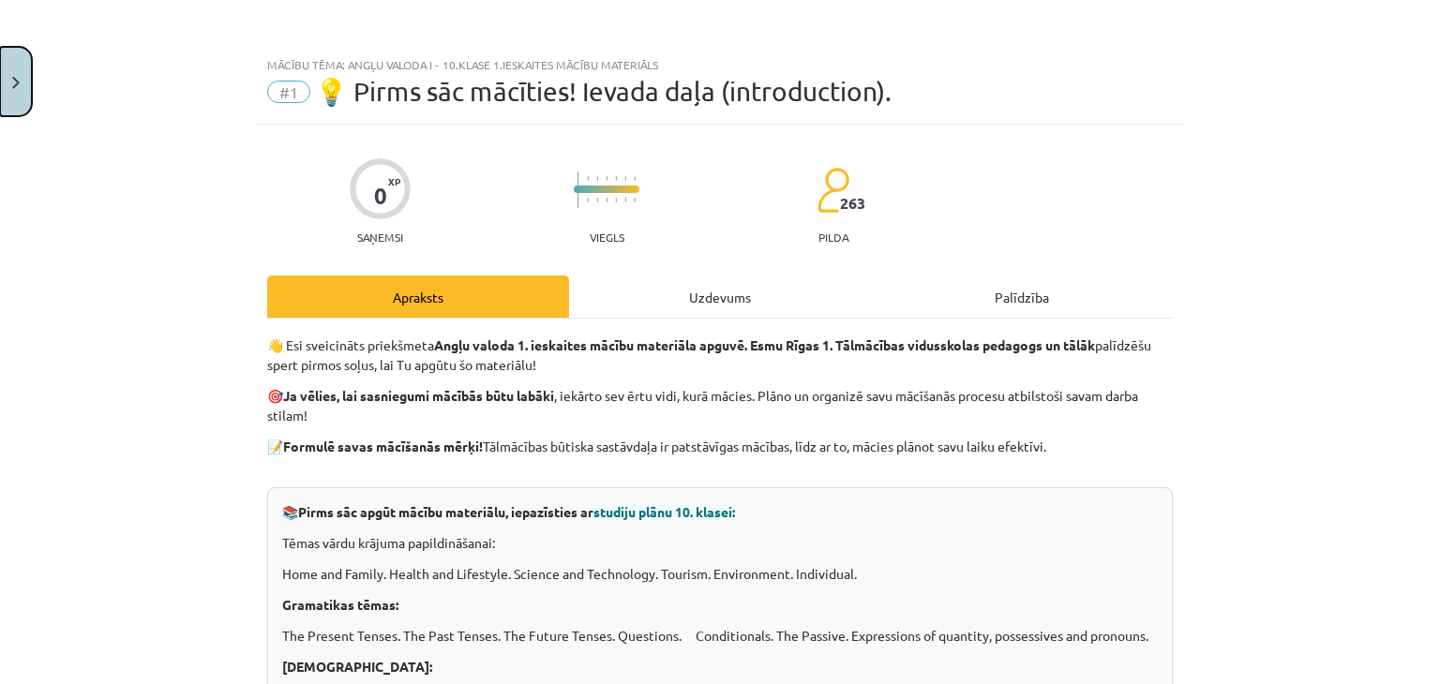
click at [6, 87] on button "Close" at bounding box center [16, 81] width 32 height 69
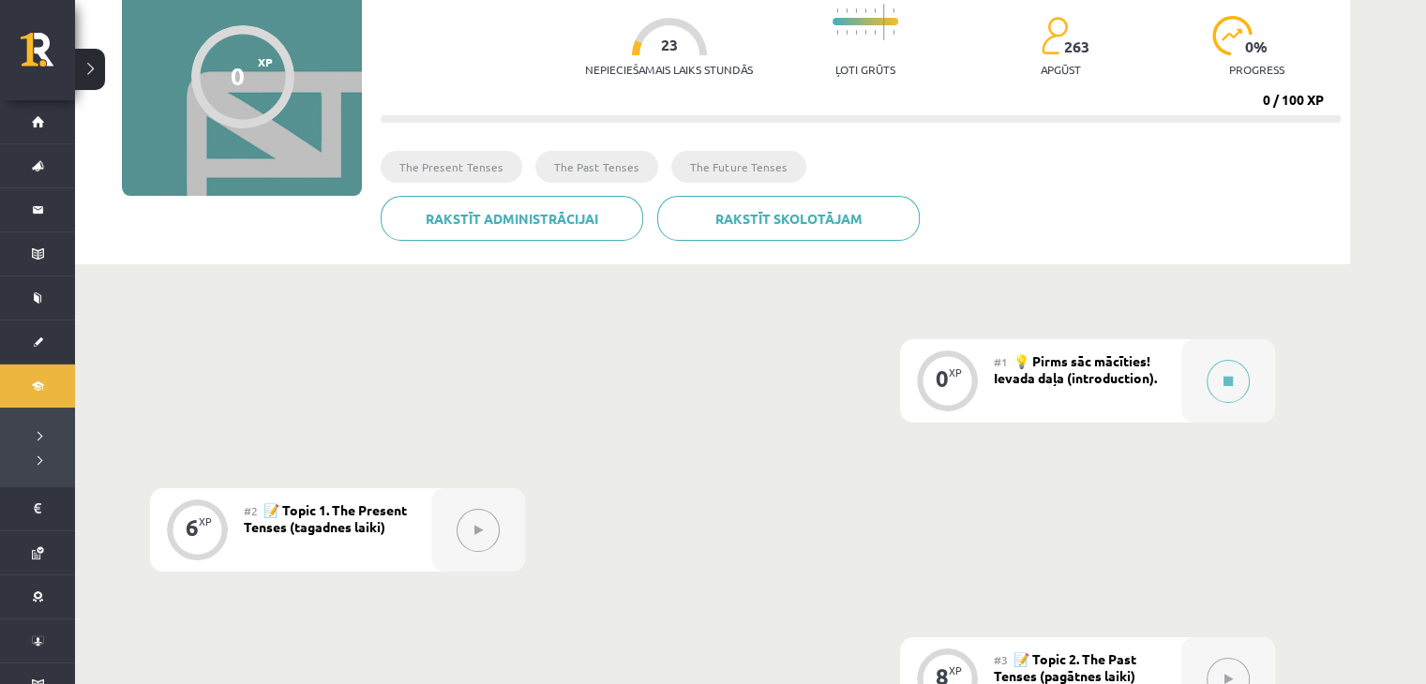
click at [292, 69] on div at bounding box center [242, 76] width 103 height 103
click at [1151, 389] on div "#1 💡 Pirms sāc mācīties! Ievada daļa (introduction)." at bounding box center [1086, 380] width 187 height 83
click at [1233, 380] on button at bounding box center [1227, 381] width 43 height 43
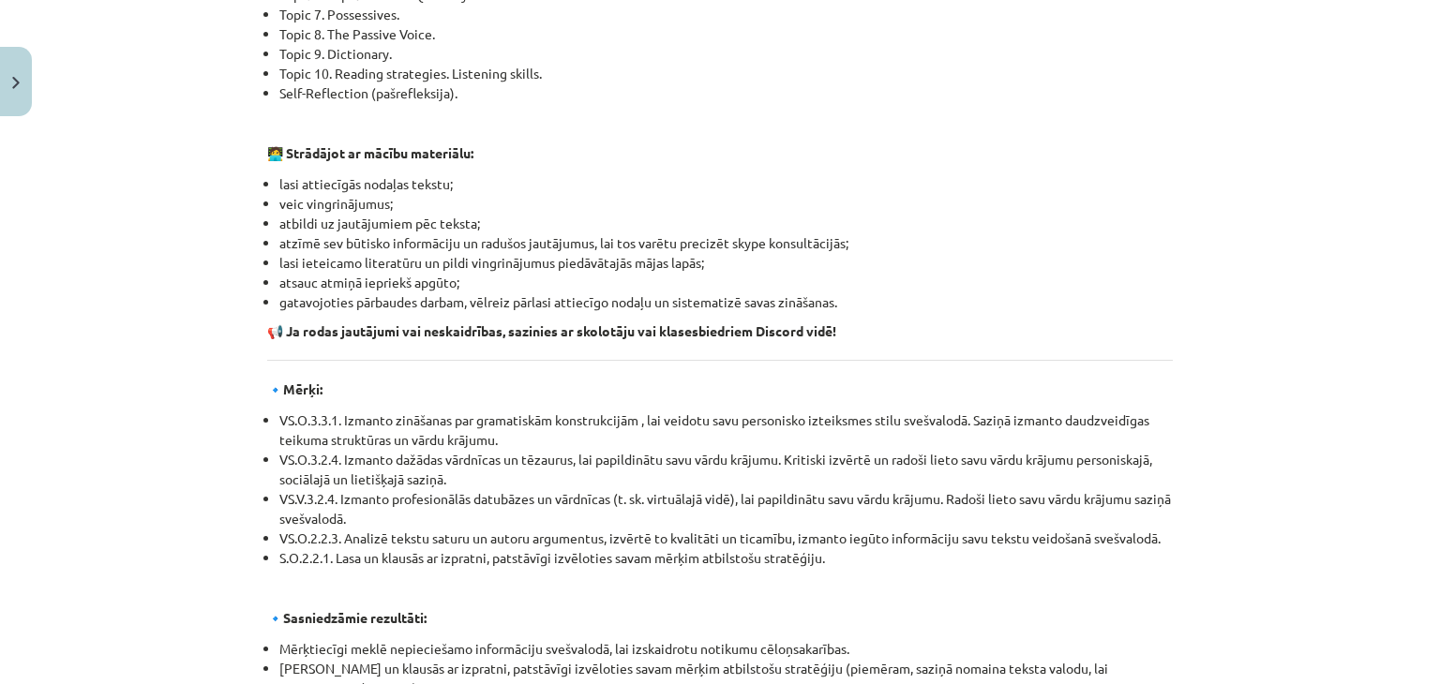
scroll to position [1500, 0]
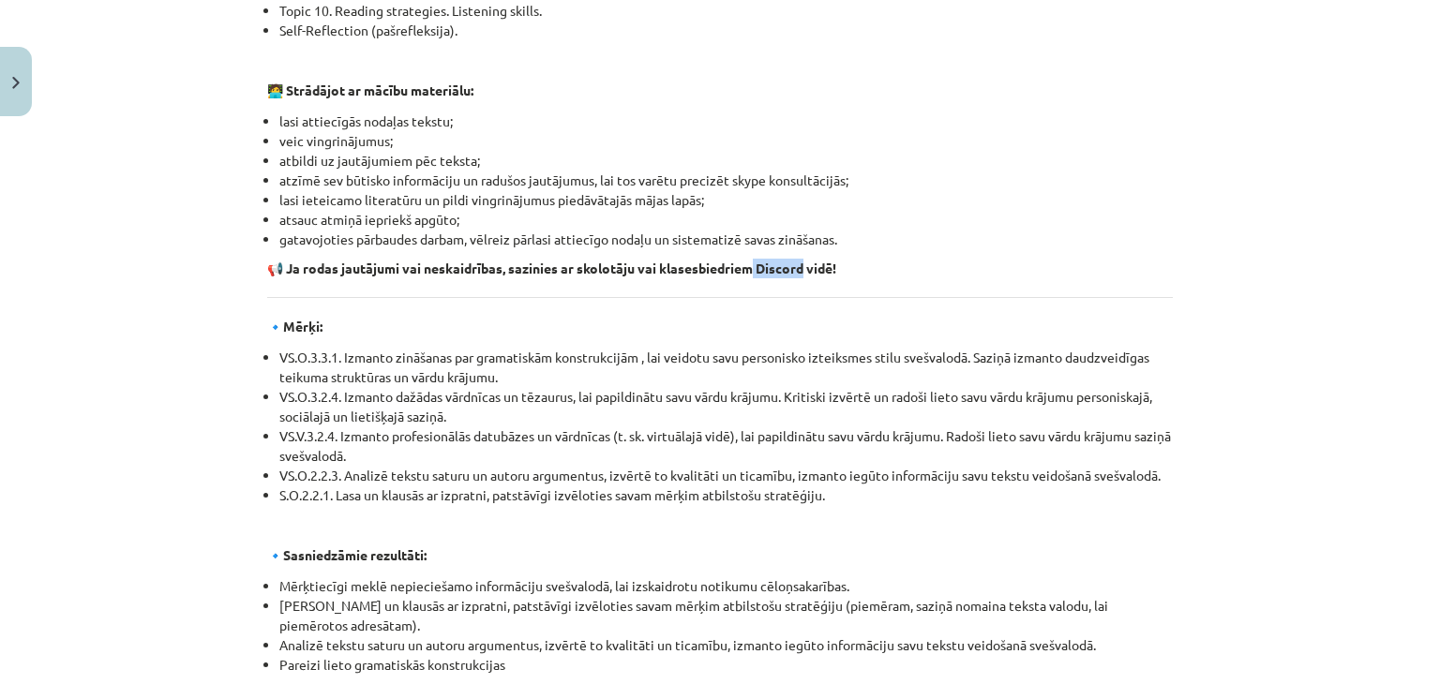
drag, startPoint x: 750, startPoint y: 274, endPoint x: 802, endPoint y: 272, distance: 52.5
click at [802, 272] on strong "📢 Ja rodas jautājumi vai neskaidrības, sazinies ar skolotāju vai klasesbiedriem…" at bounding box center [551, 268] width 569 height 17
click at [804, 323] on p "🔹 Mērķi:" at bounding box center [719, 327] width 905 height 20
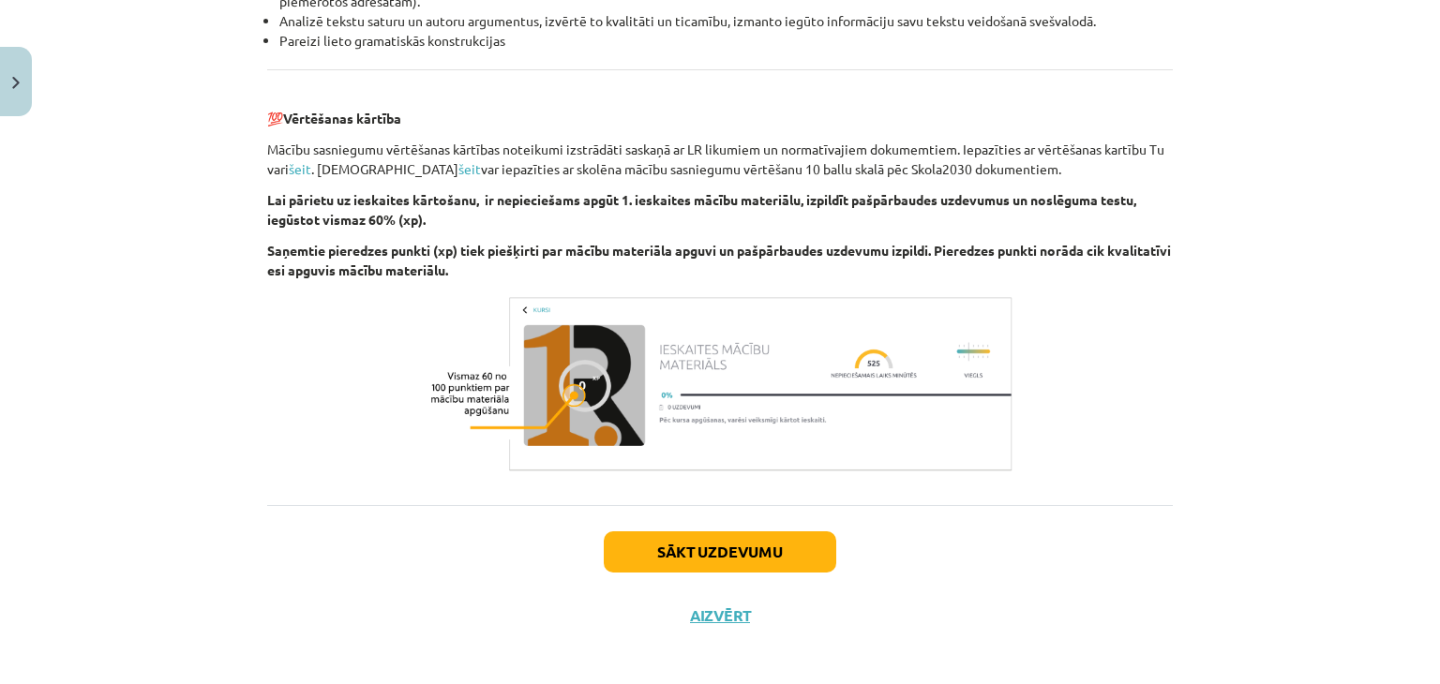
scroll to position [2133, 0]
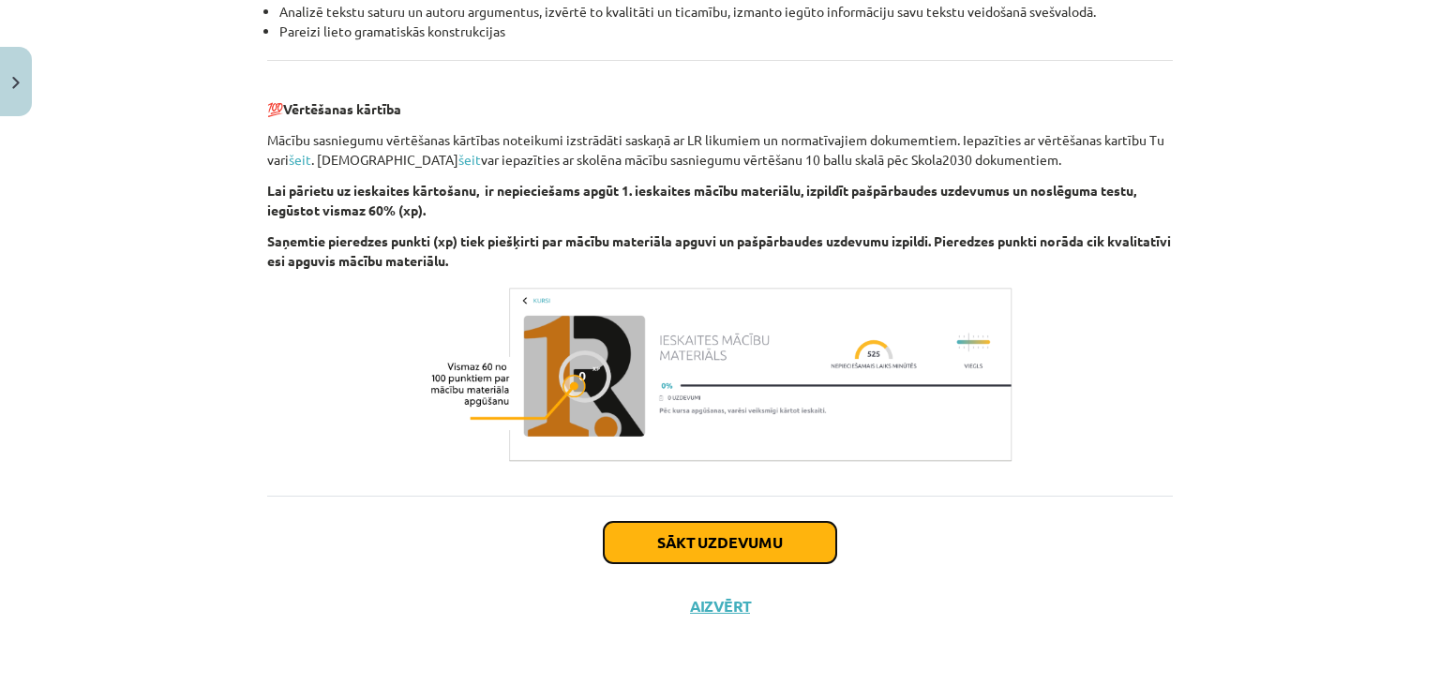
click at [709, 530] on button "Sākt uzdevumu" at bounding box center [720, 542] width 232 height 41
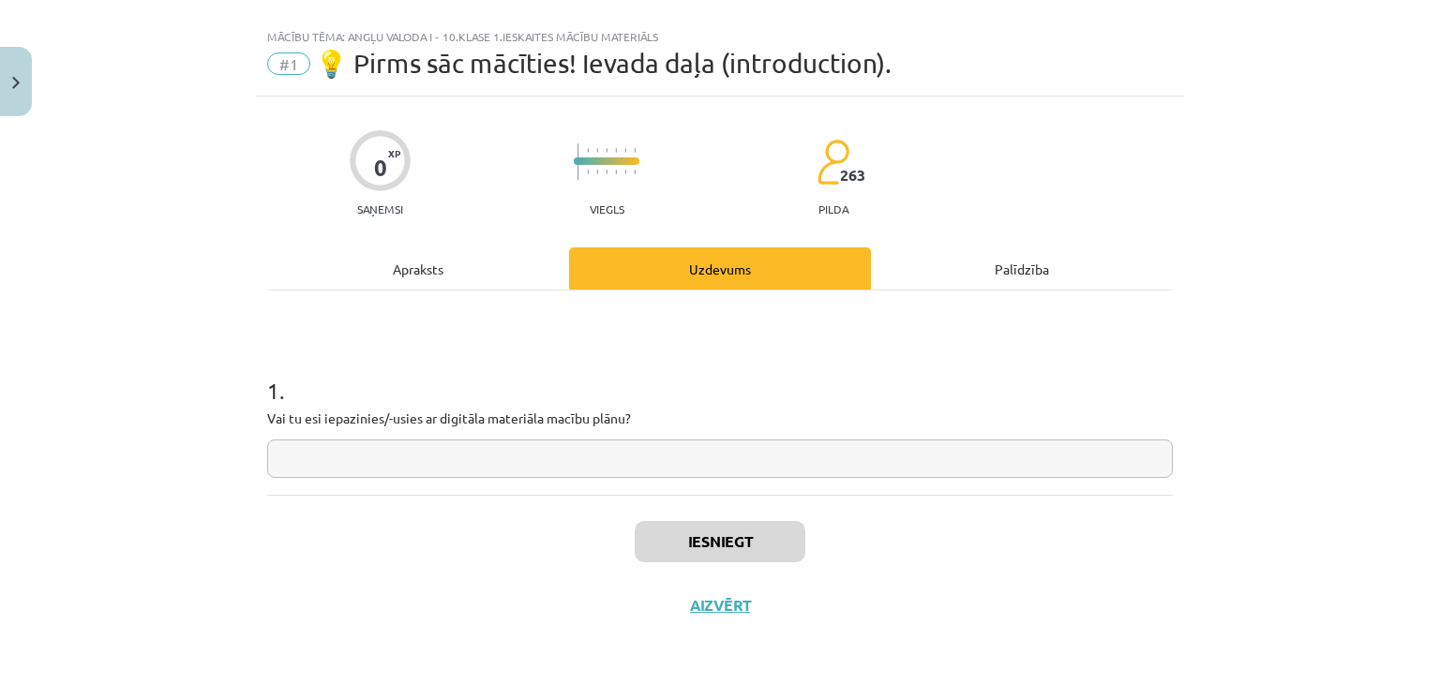
scroll to position [27, 0]
click at [428, 460] on input "text" at bounding box center [719, 459] width 905 height 38
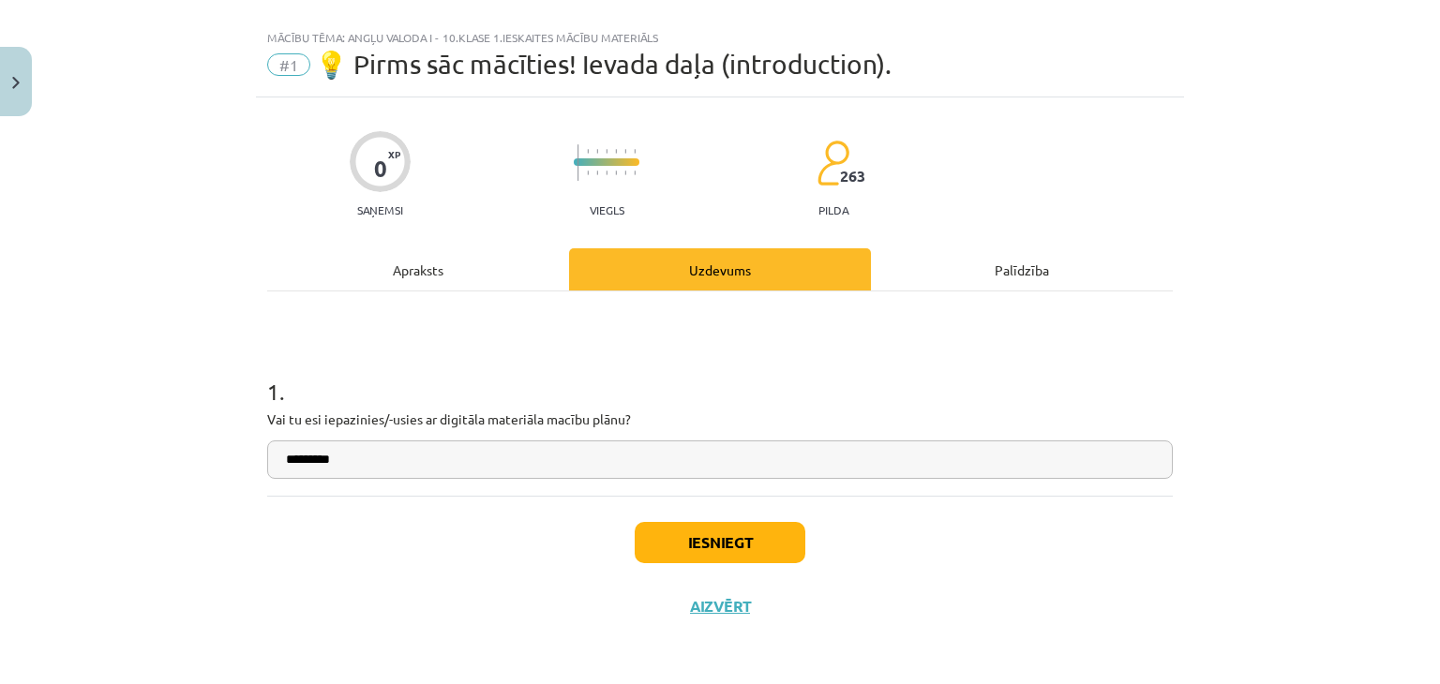
click at [456, 466] on input "*********" at bounding box center [719, 459] width 905 height 38
type input "**********"
click at [650, 548] on button "Iesniegt" at bounding box center [719, 542] width 171 height 41
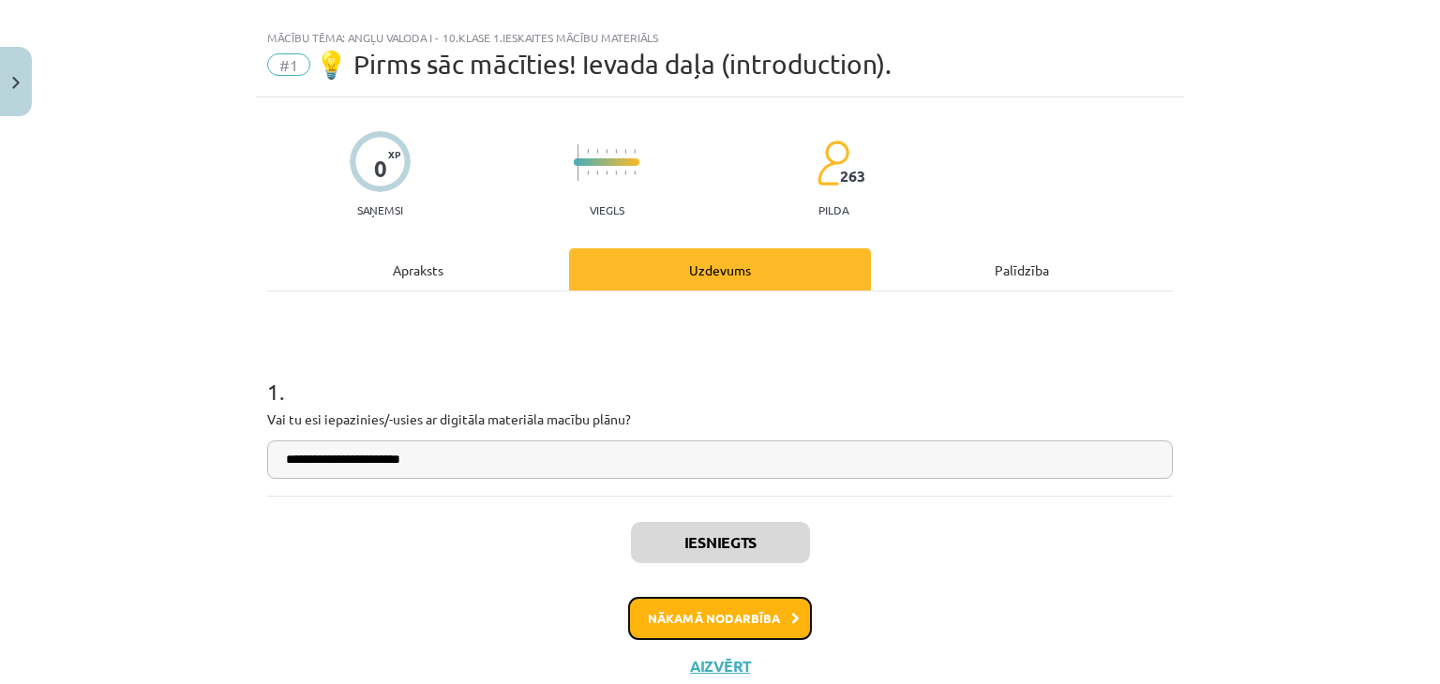
click at [648, 621] on button "Nākamā nodarbība" at bounding box center [720, 618] width 184 height 43
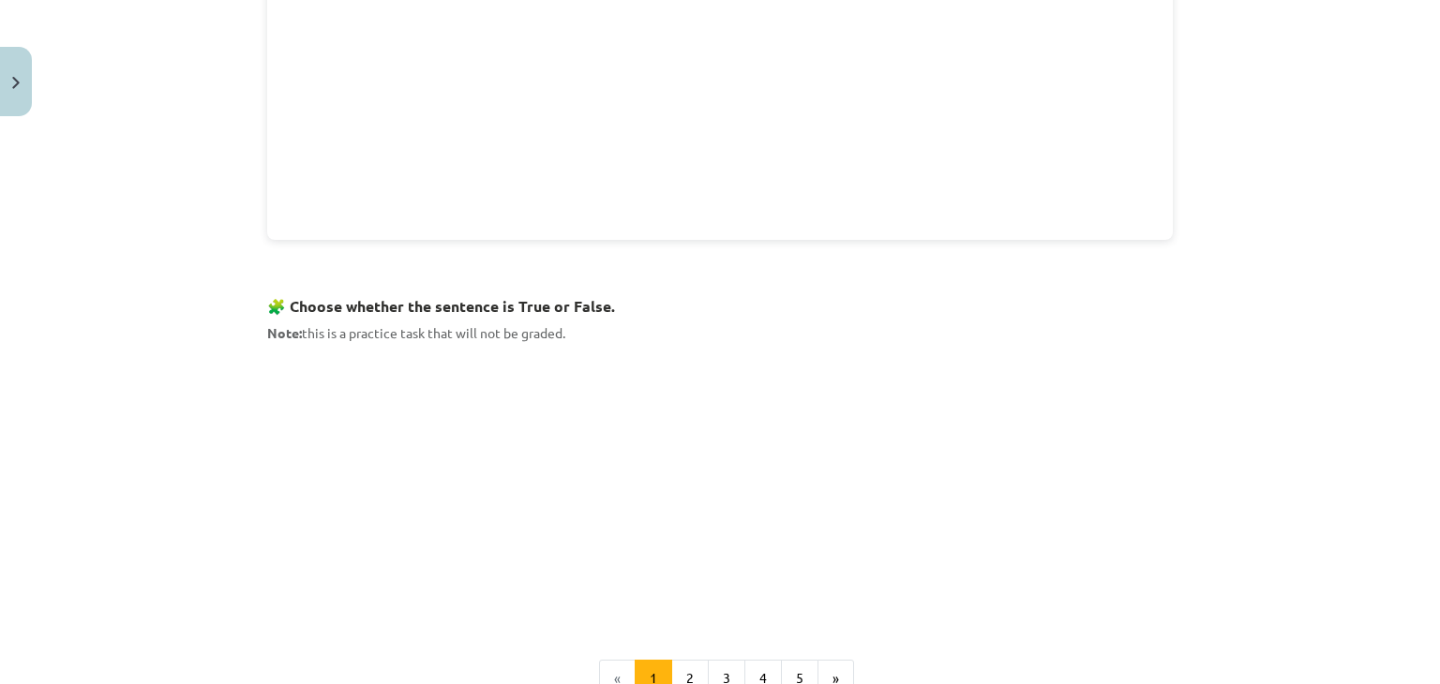
scroll to position [1046, 0]
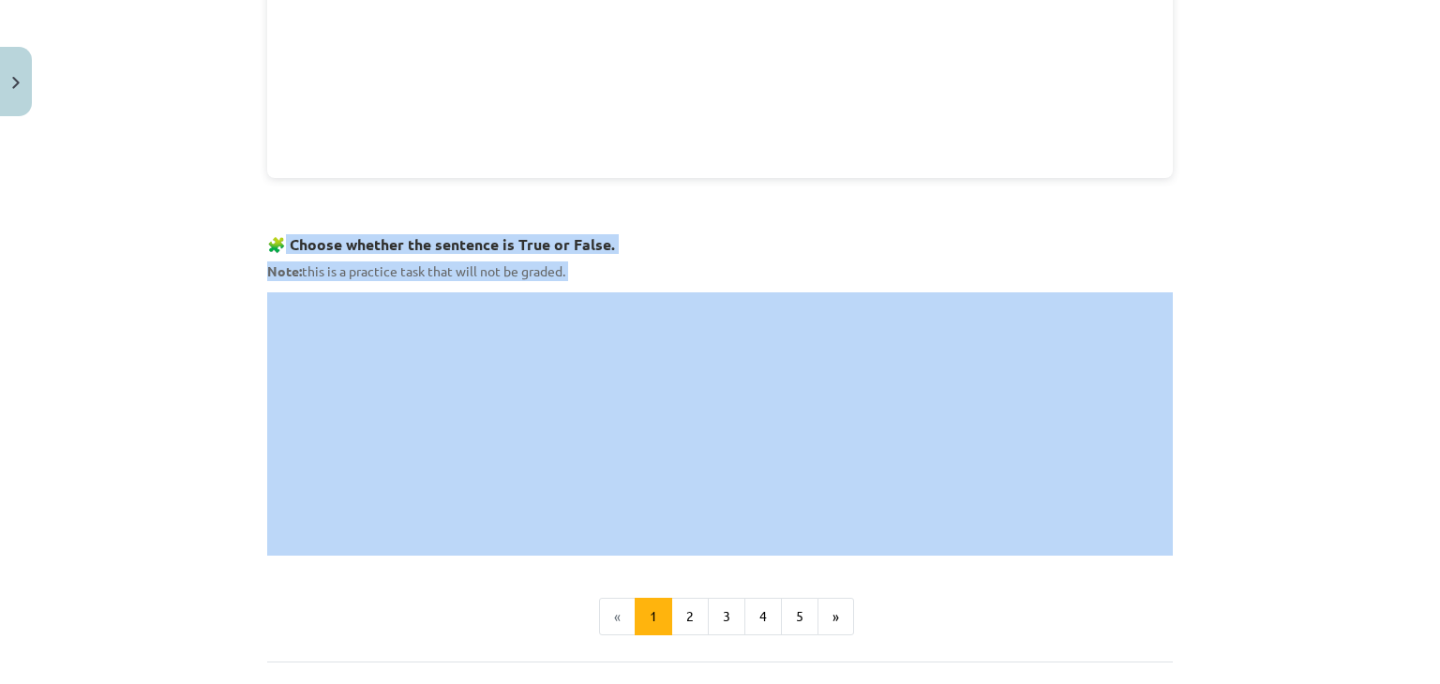
drag, startPoint x: 279, startPoint y: 237, endPoint x: 551, endPoint y: 288, distance: 276.5
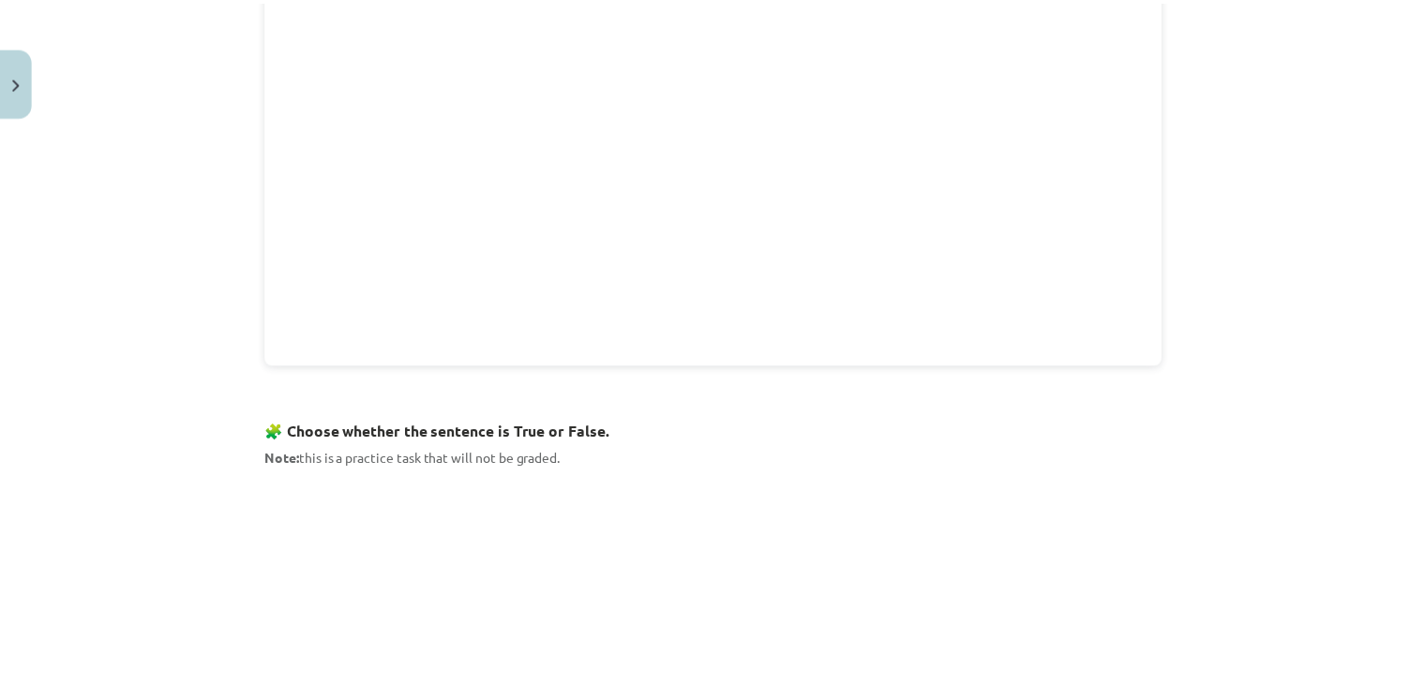
scroll to position [797, 0]
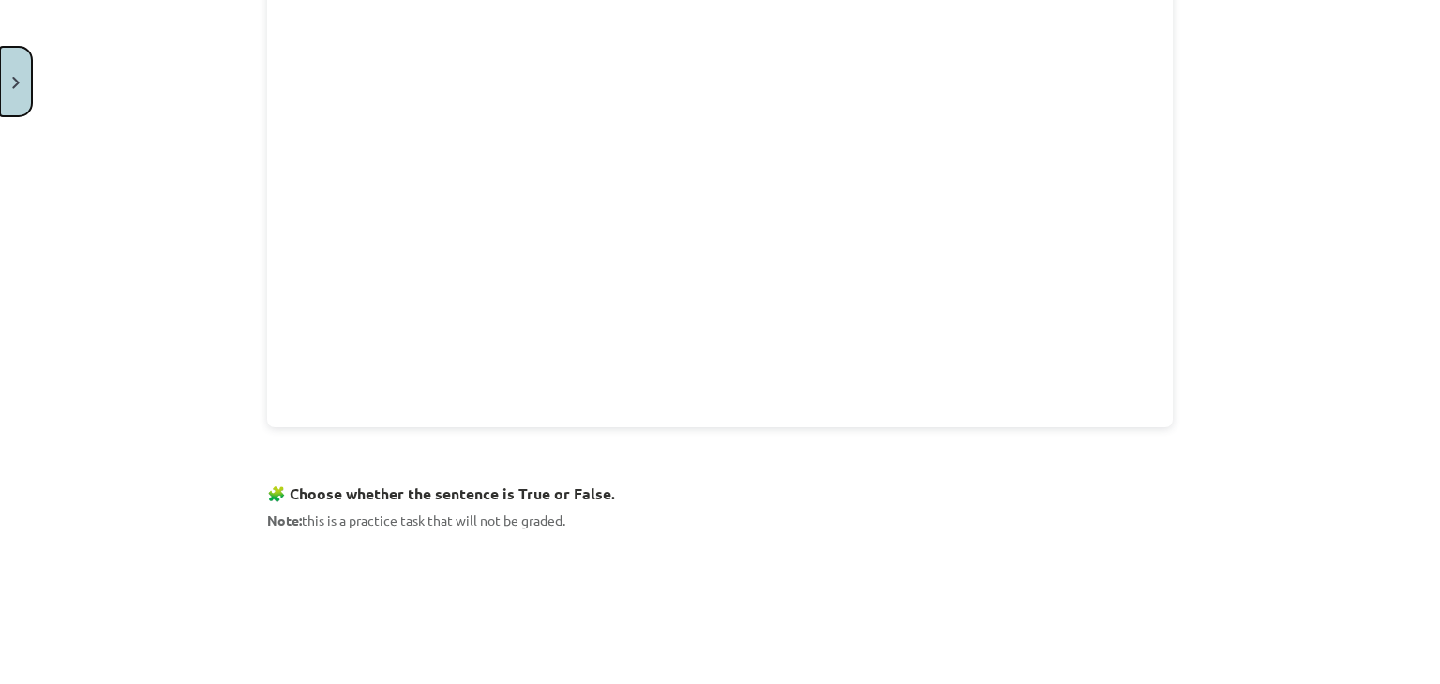
click at [29, 96] on button "Close" at bounding box center [16, 81] width 32 height 69
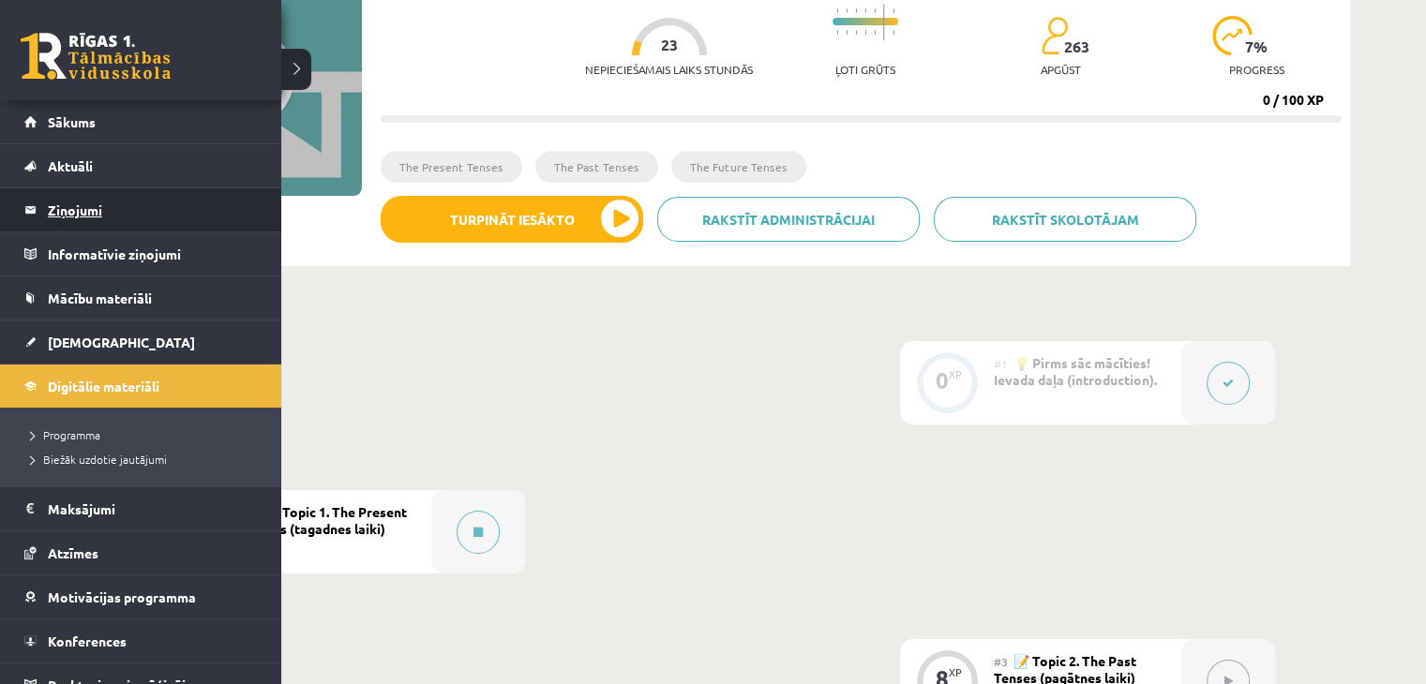
click at [90, 196] on legend "Ziņojumi 0" at bounding box center [153, 209] width 210 height 43
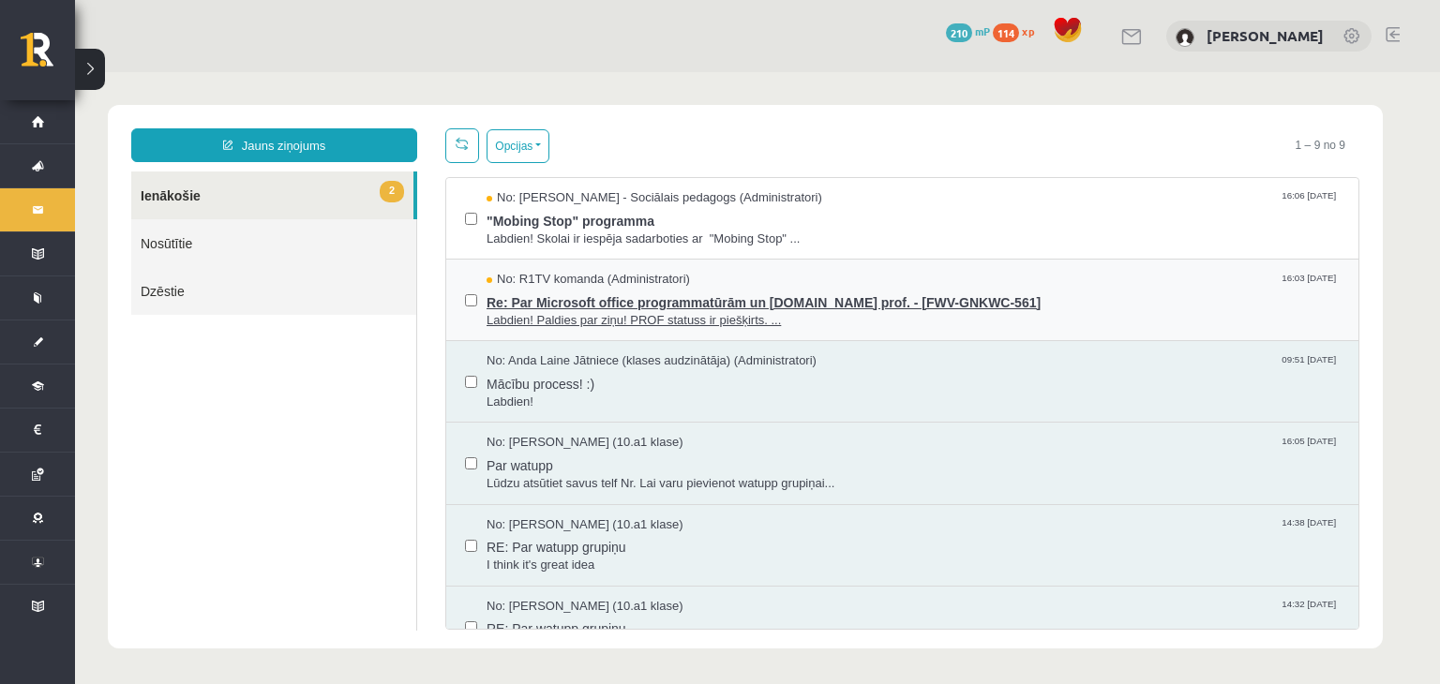
click at [553, 293] on span "Re: Par Microsoft office programmatūrām un [DOMAIN_NAME] prof. - [FWV-GNKWC-561]" at bounding box center [912, 300] width 853 height 23
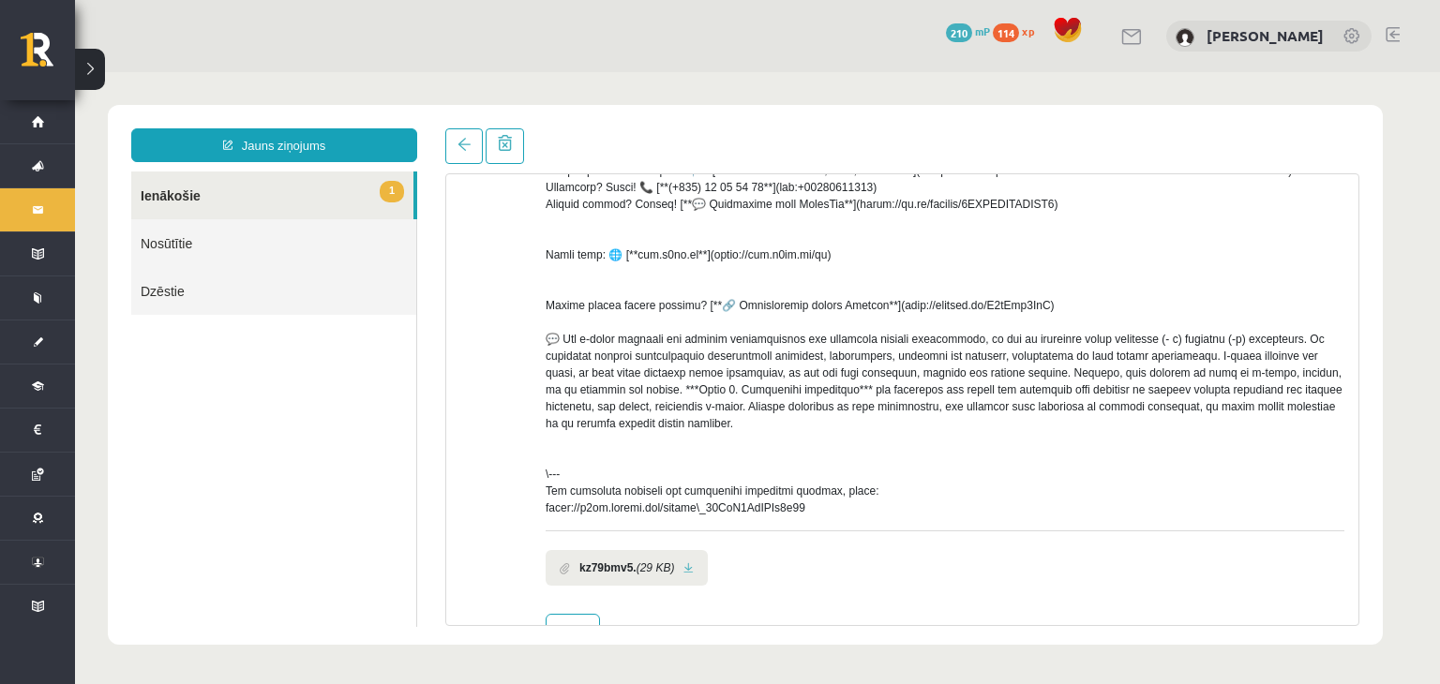
scroll to position [750, 0]
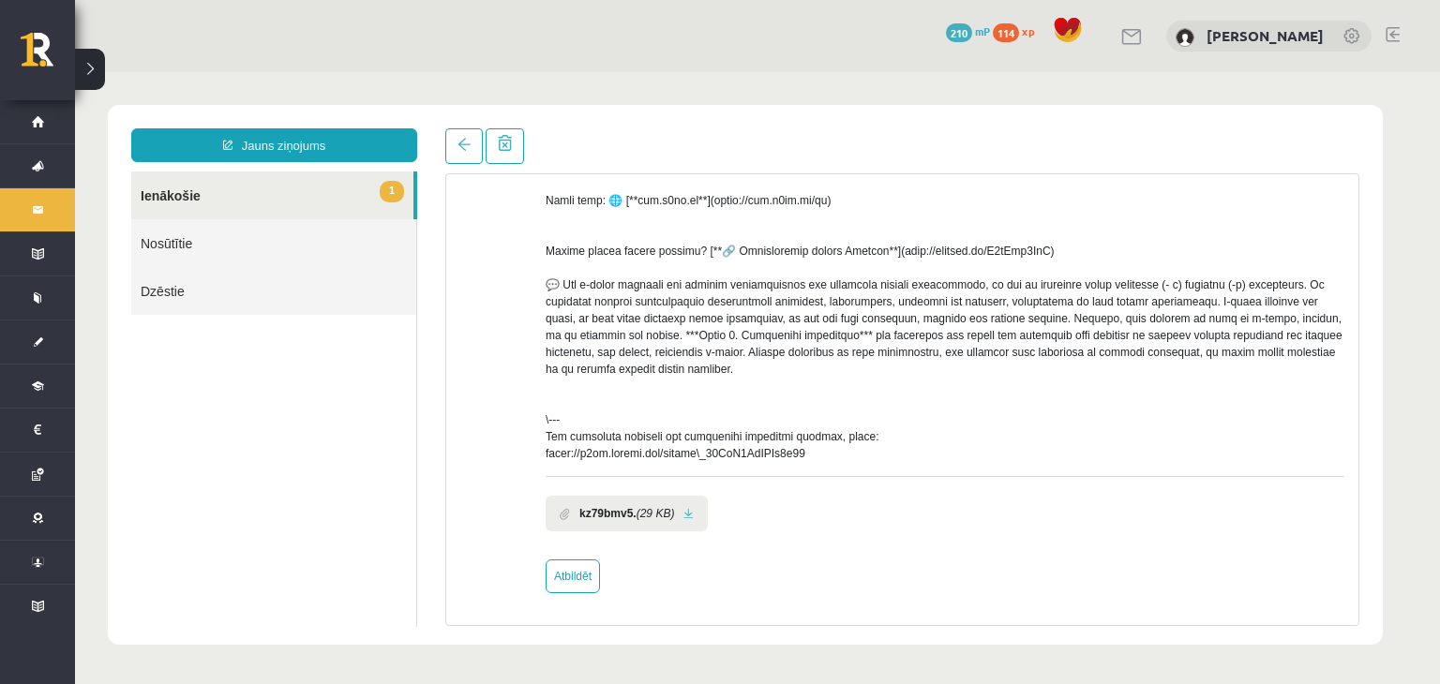
click at [358, 200] on link "1 Ienākošie" at bounding box center [272, 196] width 282 height 48
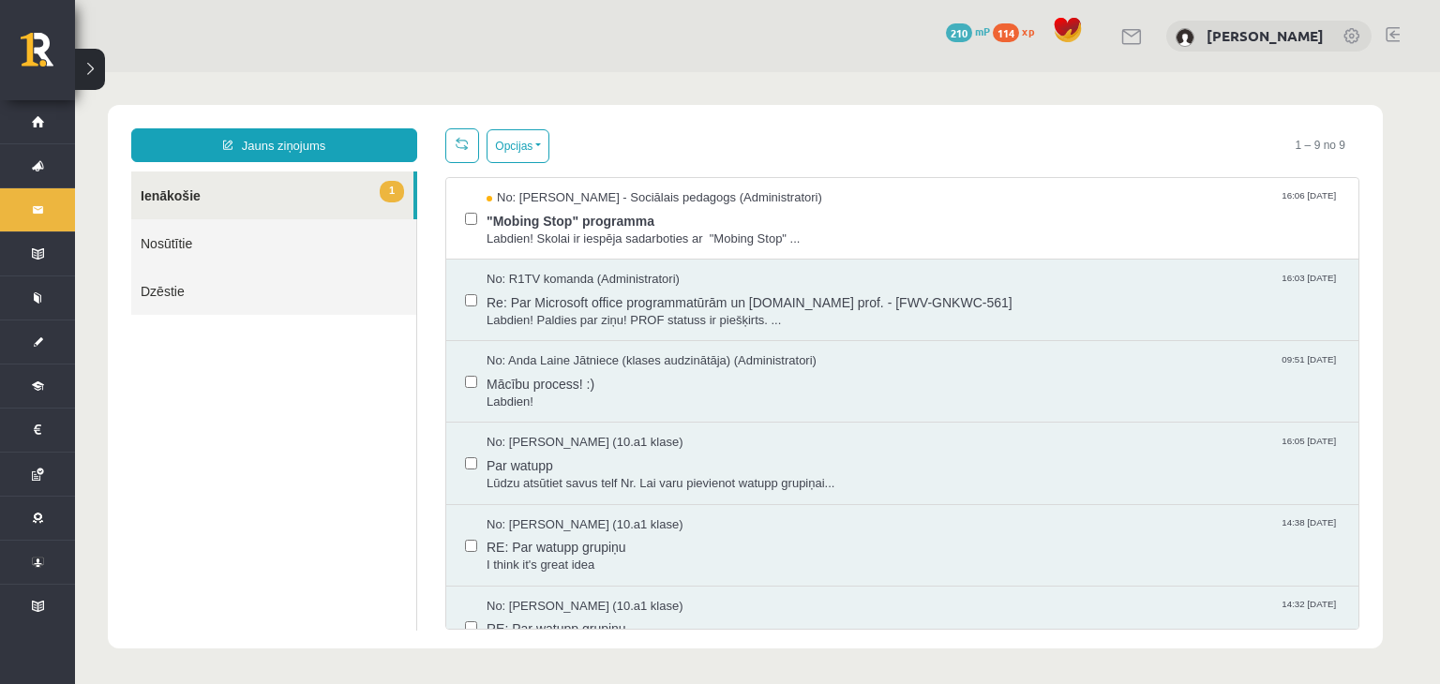
scroll to position [0, 0]
click at [614, 207] on span ""Mobing Stop" programma" at bounding box center [912, 218] width 853 height 23
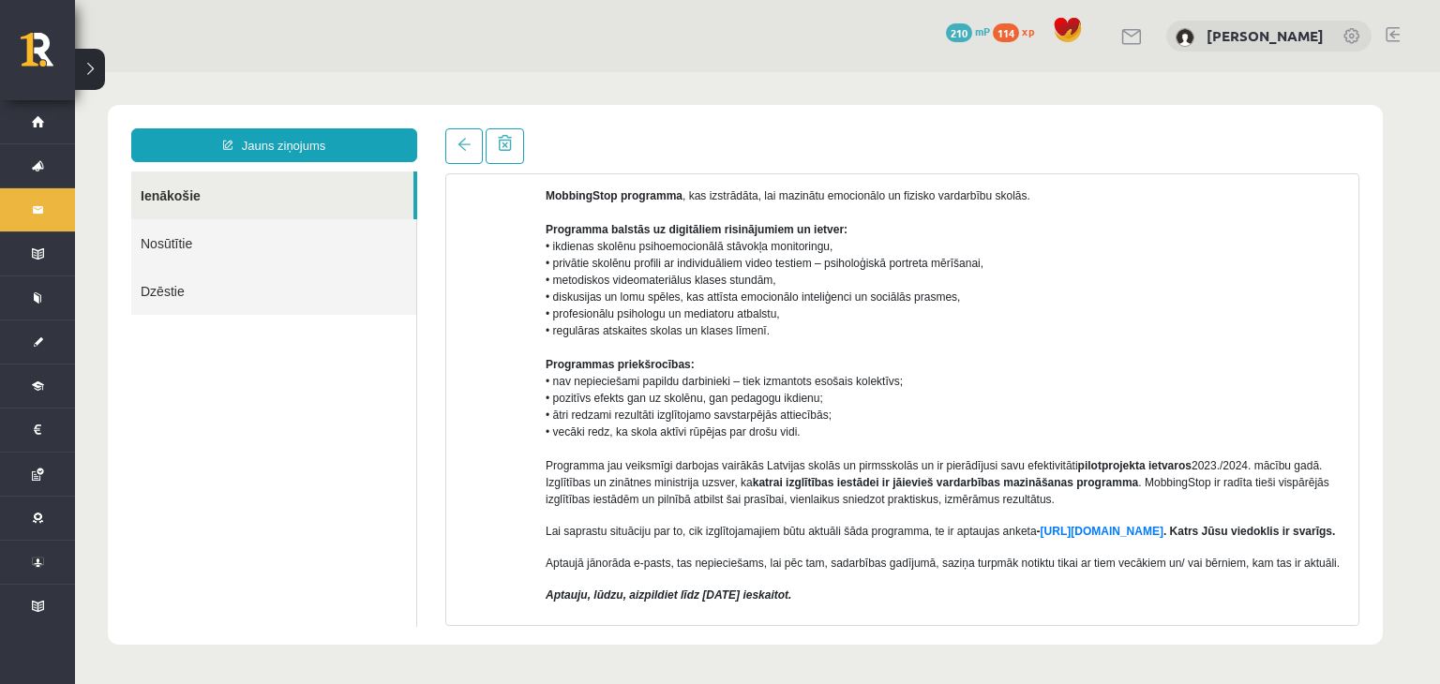
scroll to position [249, 0]
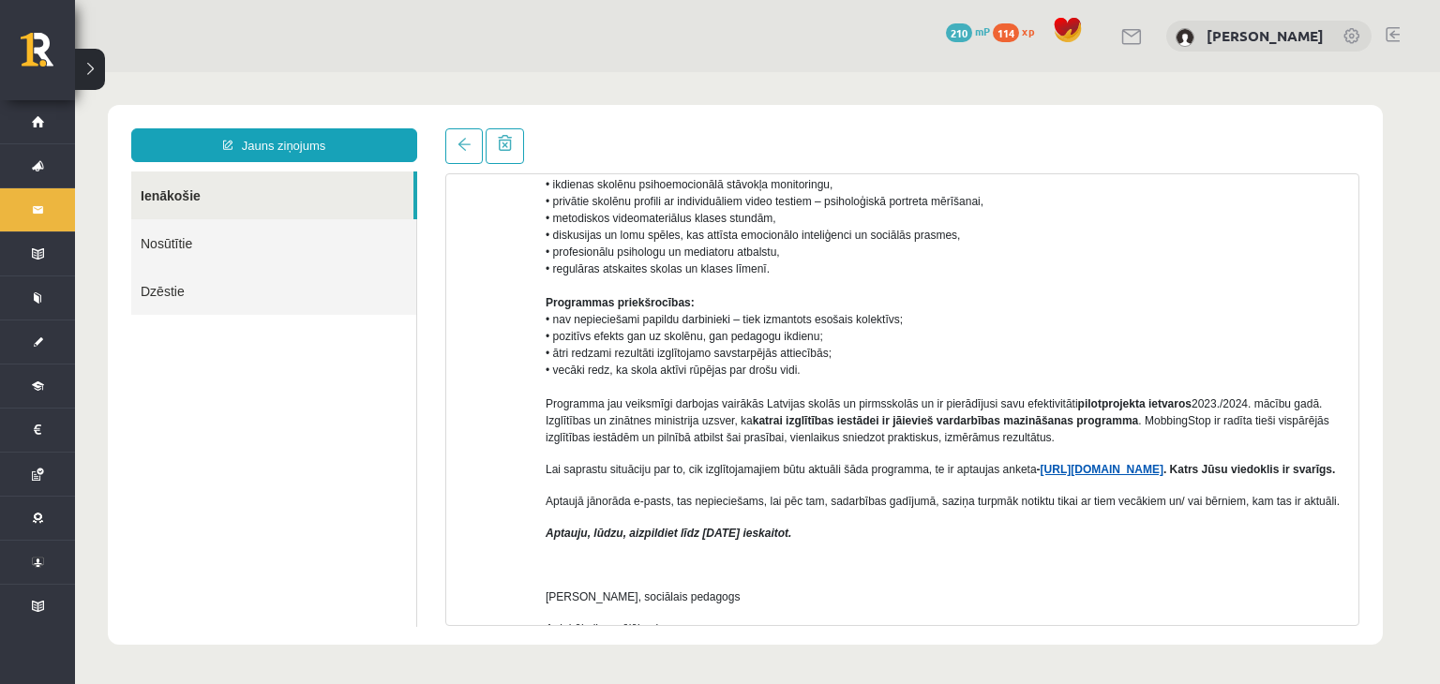
click at [1115, 468] on link "[URL][DOMAIN_NAME]" at bounding box center [1101, 469] width 123 height 13
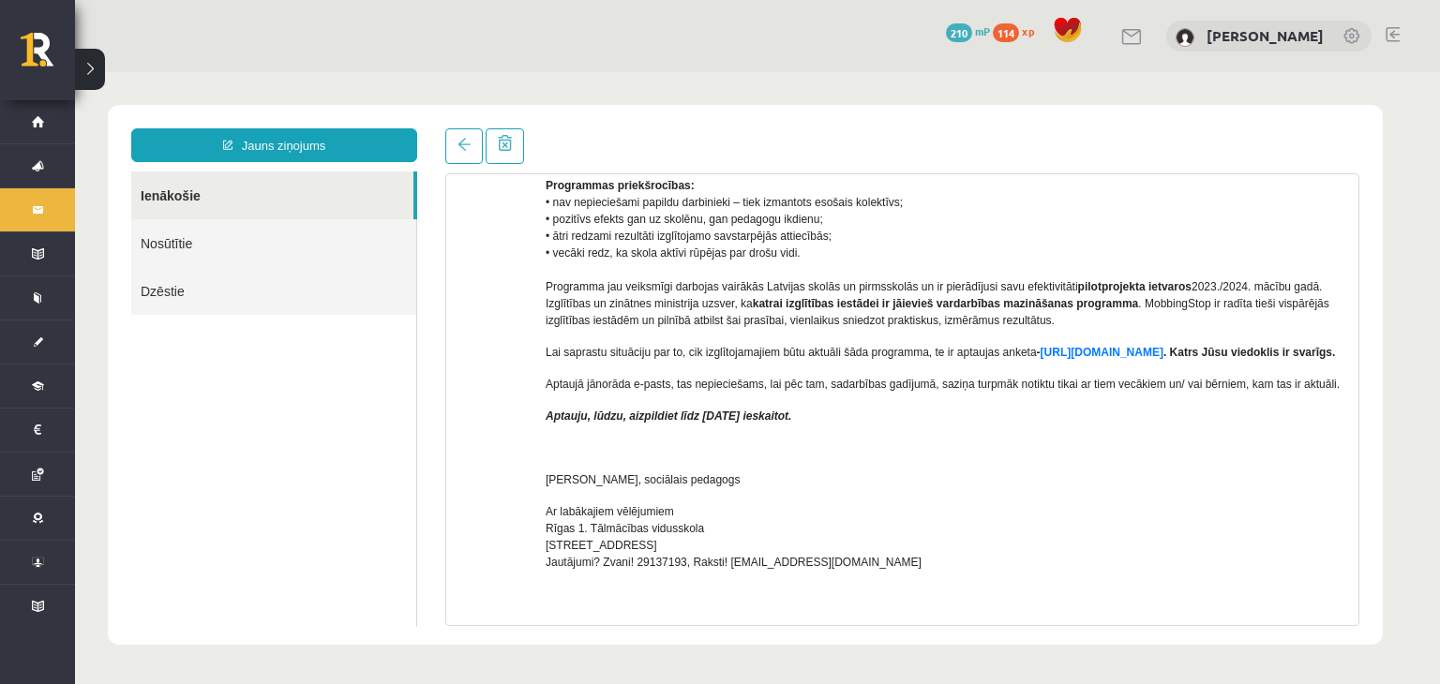
scroll to position [428, 0]
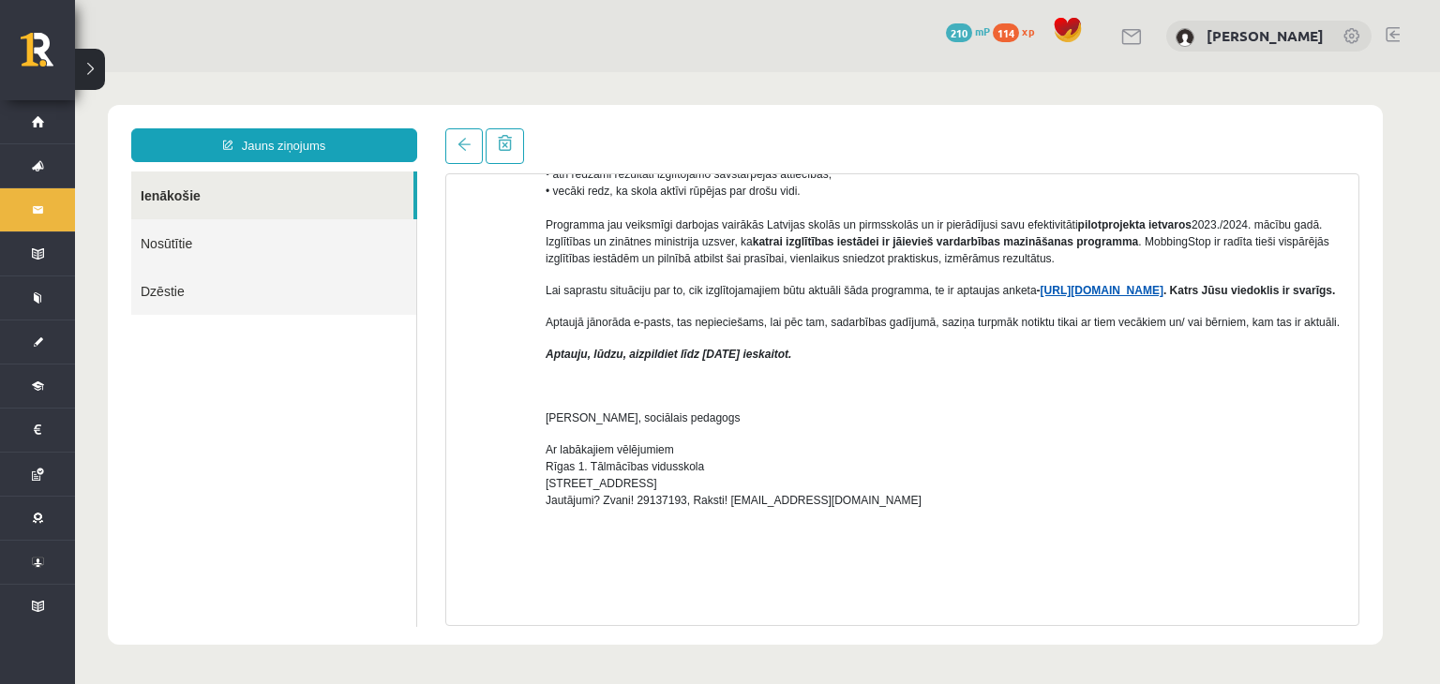
click at [1125, 288] on link "[URL][DOMAIN_NAME]" at bounding box center [1101, 290] width 123 height 13
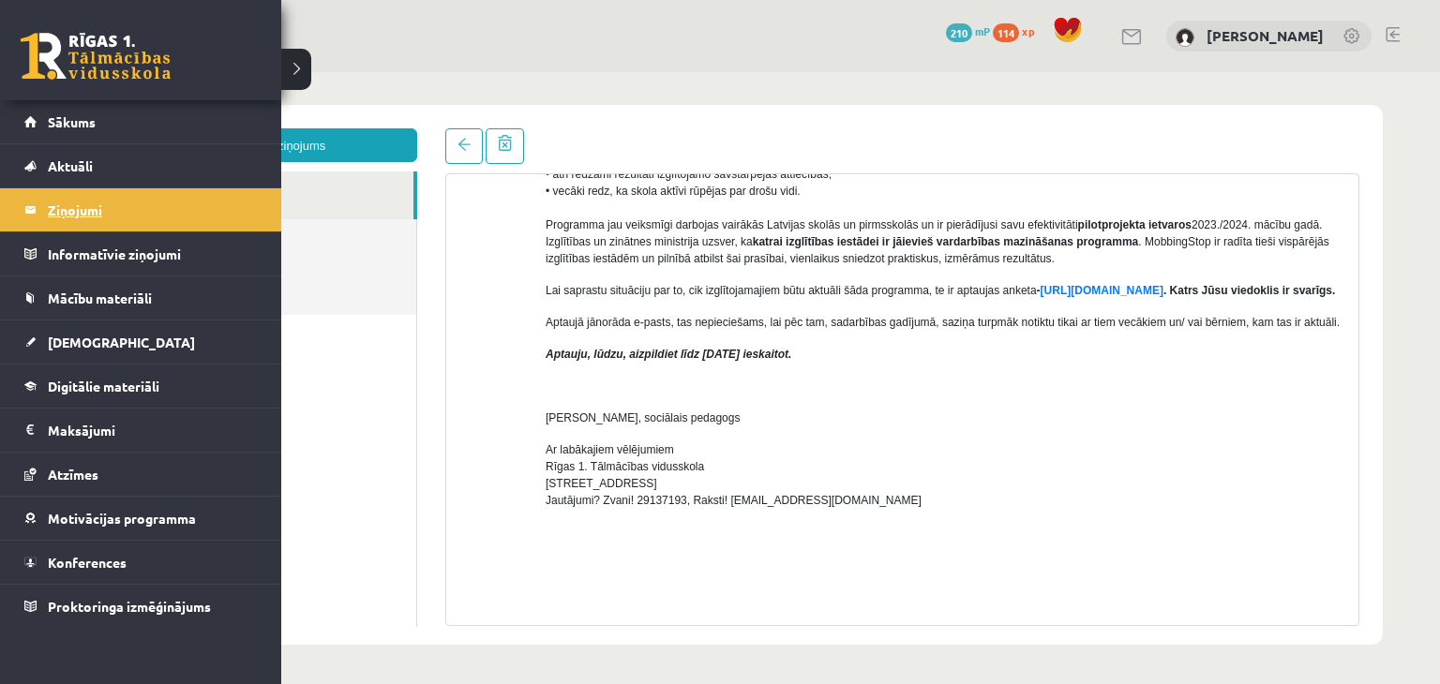
click at [48, 216] on legend "Ziņojumi 2" at bounding box center [153, 209] width 210 height 43
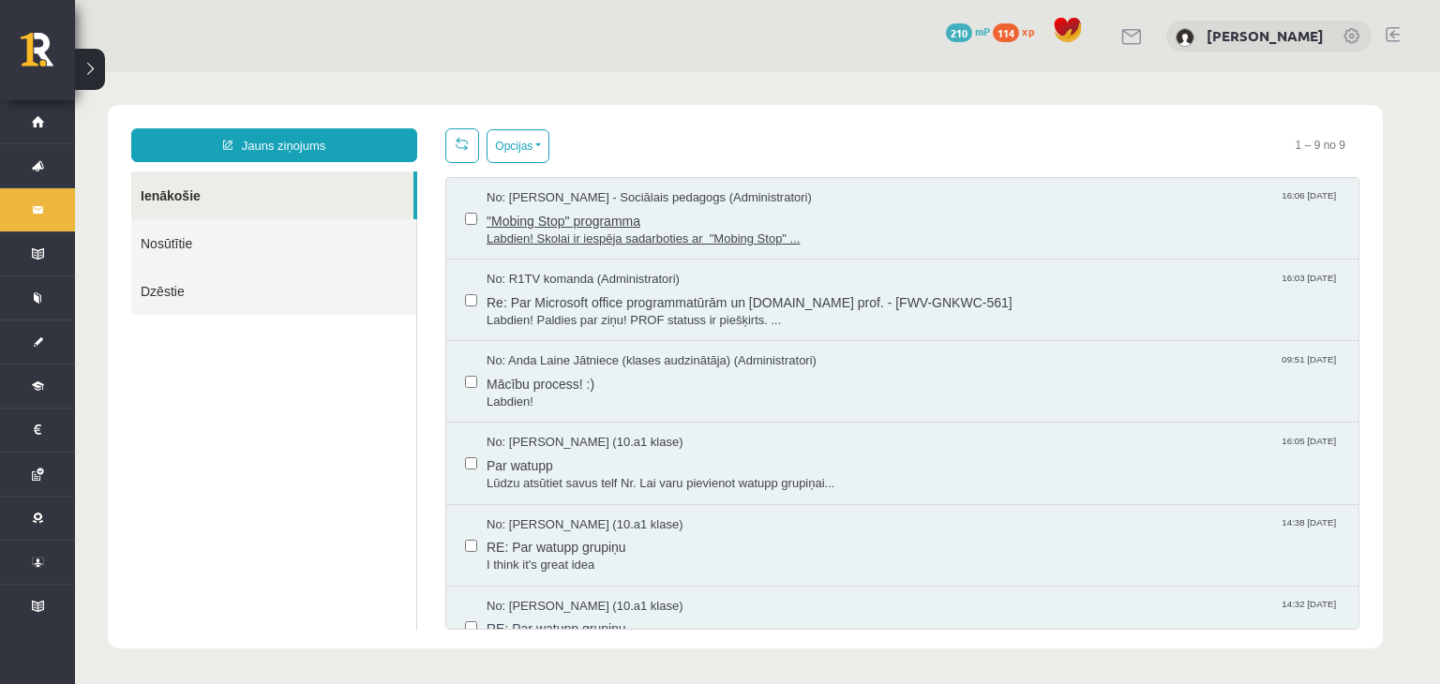
scroll to position [0, 0]
click at [584, 306] on span "Re: Par Microsoft office programmatūrām un [DOMAIN_NAME] prof. - [FWV-GNKWC-561]" at bounding box center [912, 300] width 853 height 23
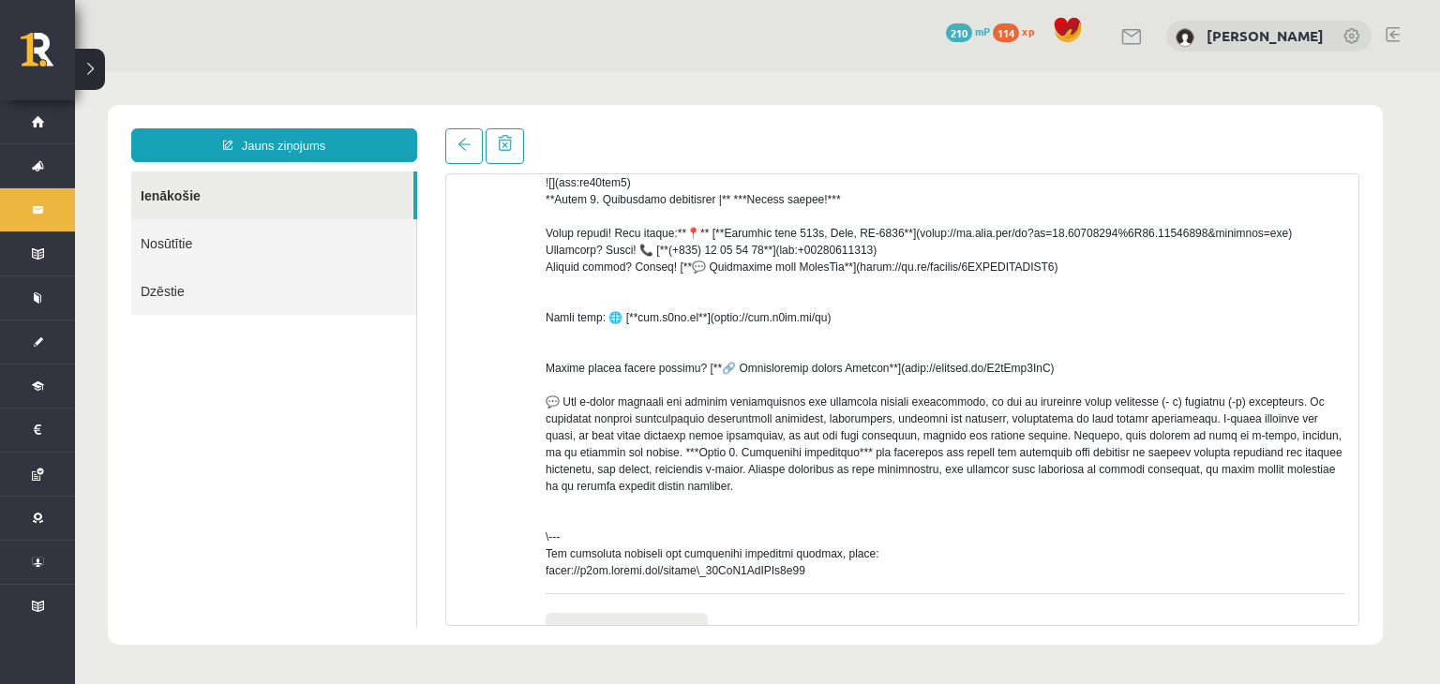
scroll to position [687, 0]
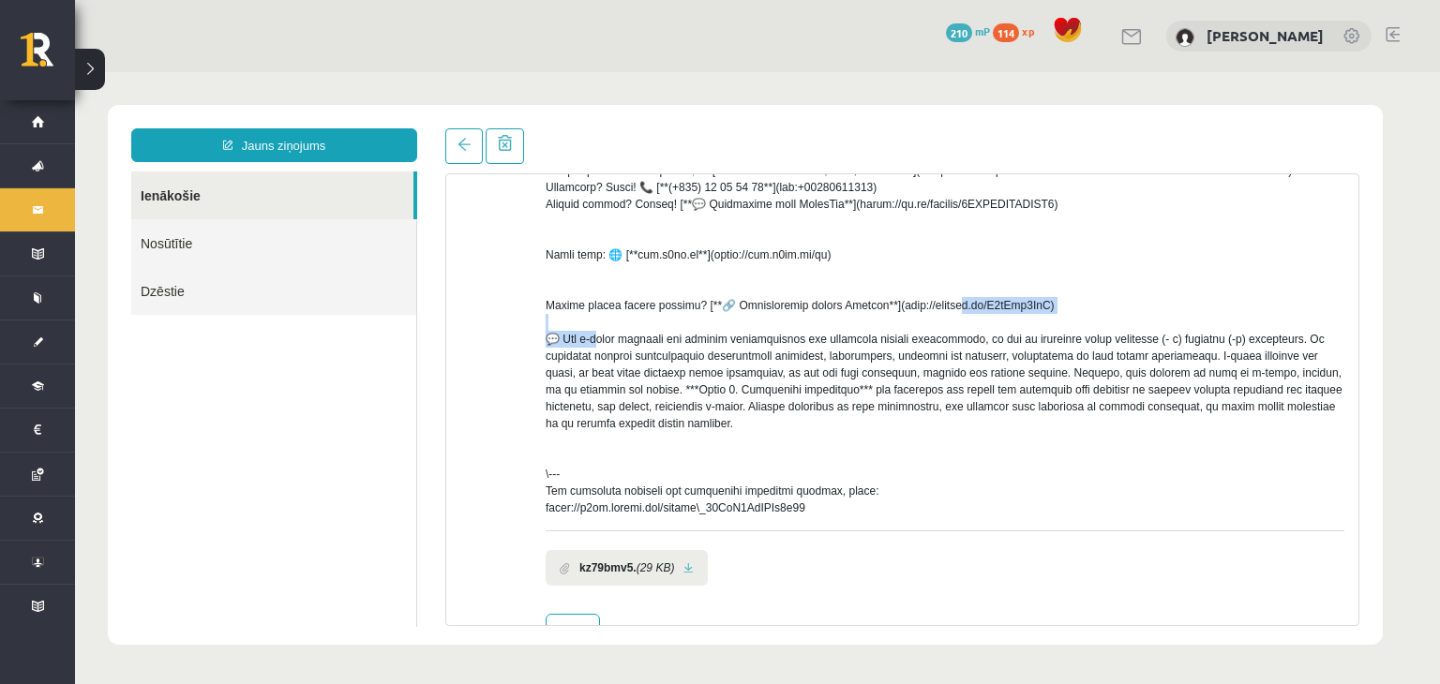
drag, startPoint x: 862, startPoint y: 324, endPoint x: 1017, endPoint y: 325, distance: 154.6
click at [1017, 325] on div at bounding box center [944, 60] width 799 height 911
copy div "//[DOMAIN_NAME][URL]) 💬"
click at [1039, 321] on div at bounding box center [944, 60] width 799 height 911
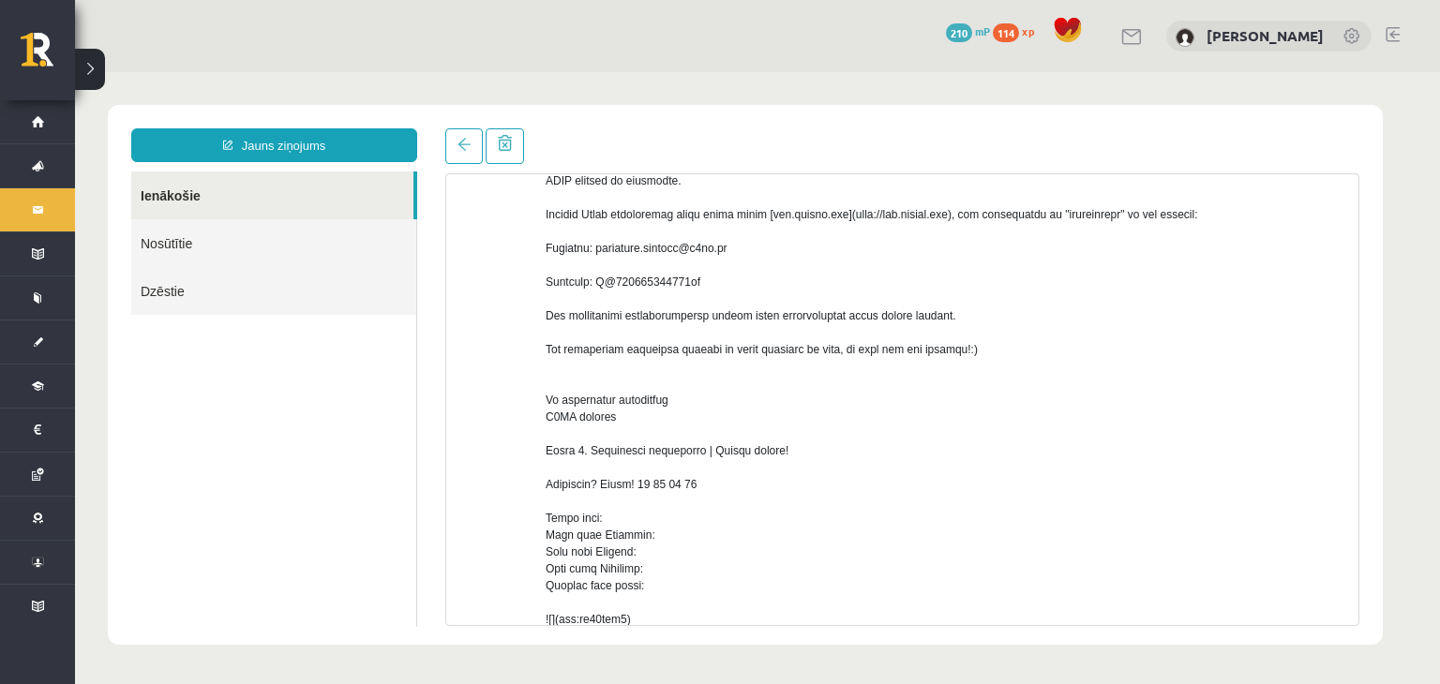
scroll to position [125, 0]
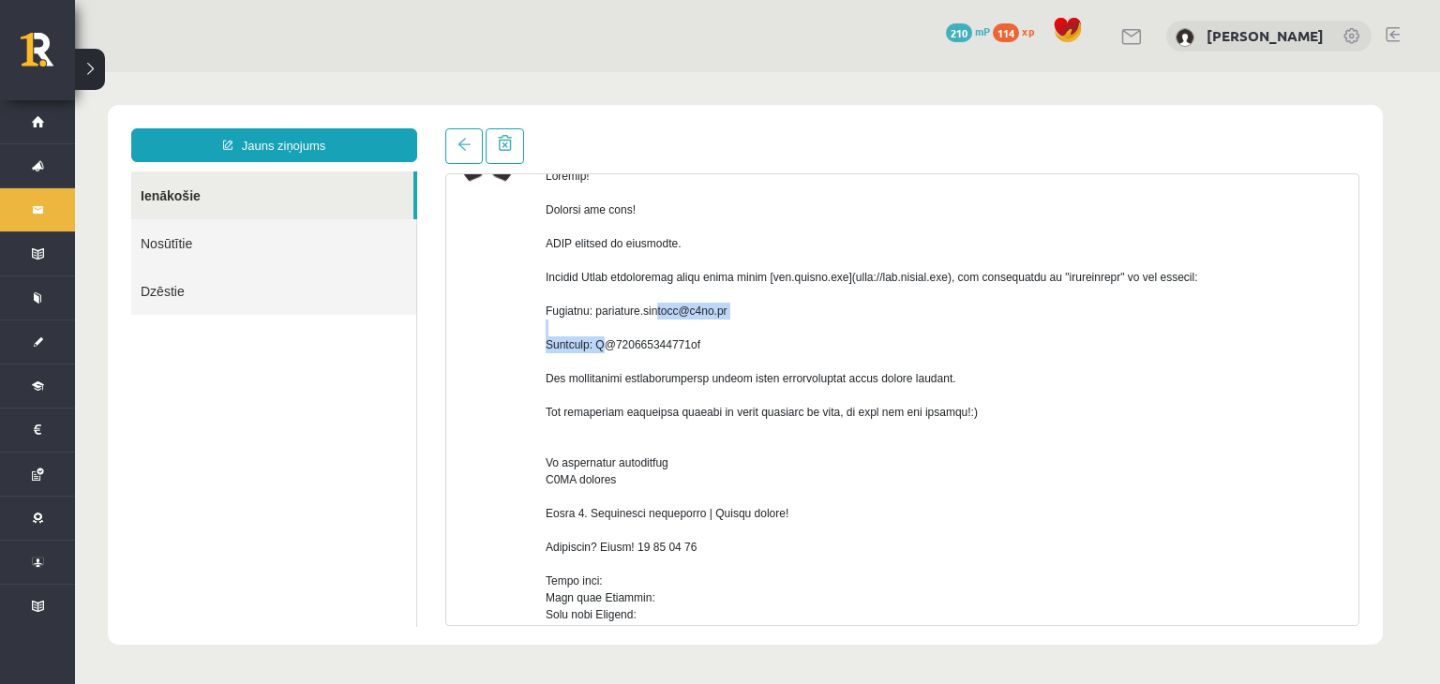
drag, startPoint x: 600, startPoint y: 329, endPoint x: 738, endPoint y: 328, distance: 137.8
click at [738, 328] on div at bounding box center [944, 623] width 799 height 911
copy div "[EMAIL_ADDRESS][DOMAIN_NAME]"
click at [738, 328] on div at bounding box center [944, 623] width 799 height 911
drag, startPoint x: 596, startPoint y: 361, endPoint x: 698, endPoint y: 360, distance: 102.2
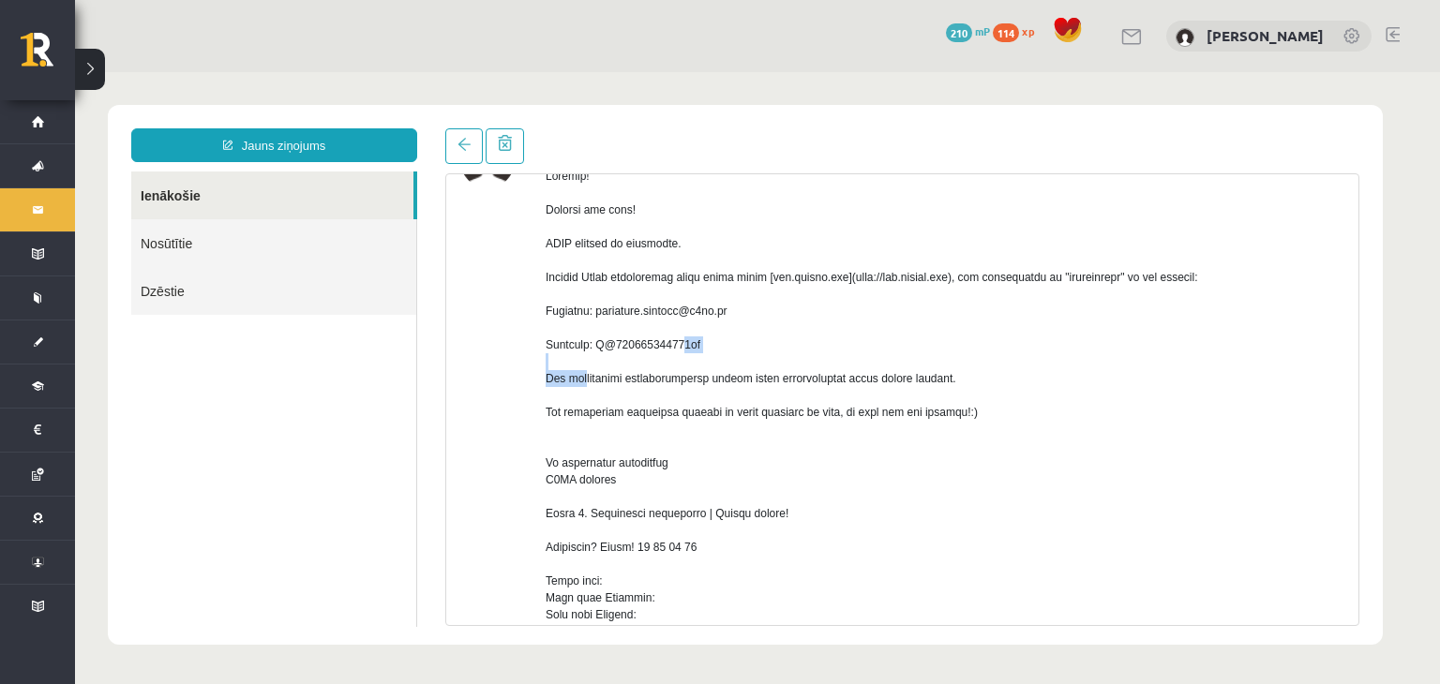
click at [698, 360] on div at bounding box center [944, 623] width 799 height 911
copy div "B@538563324821av"
click at [771, 373] on div at bounding box center [944, 623] width 799 height 911
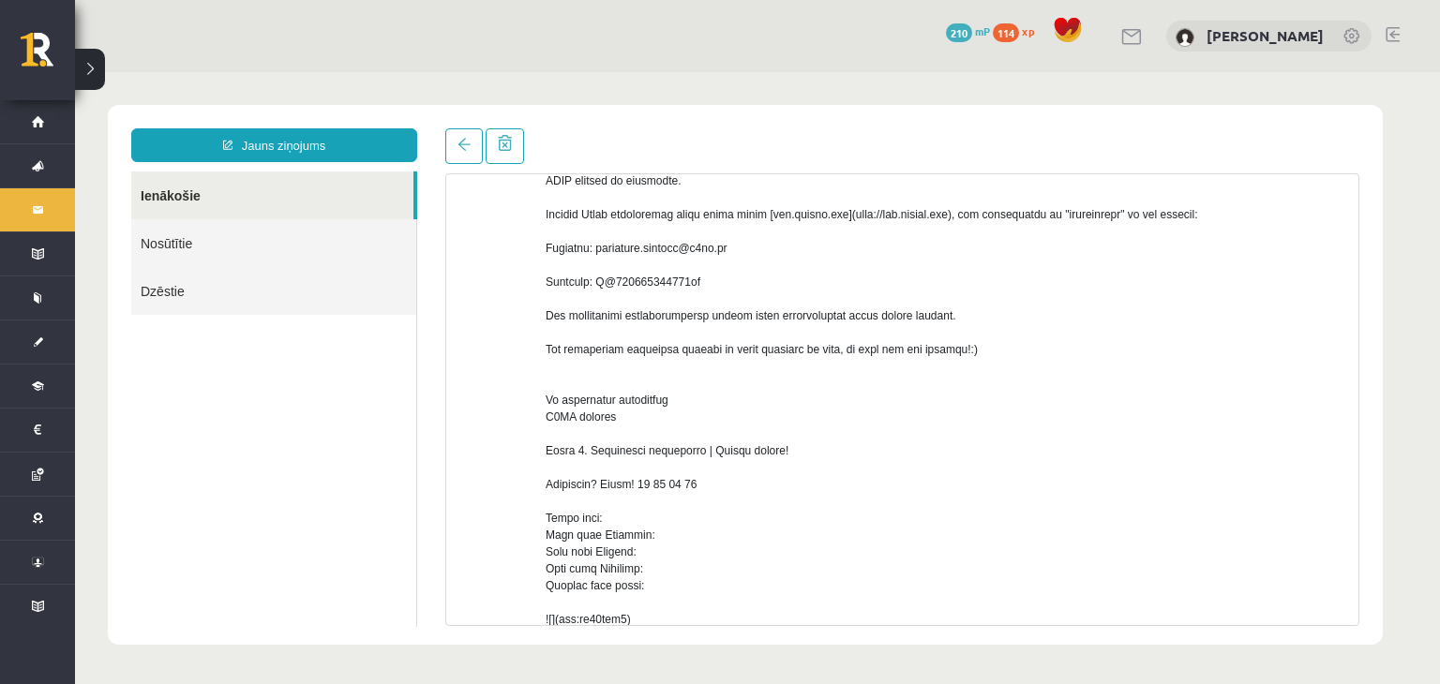
scroll to position [249, 0]
